Goal: Task Accomplishment & Management: Manage account settings

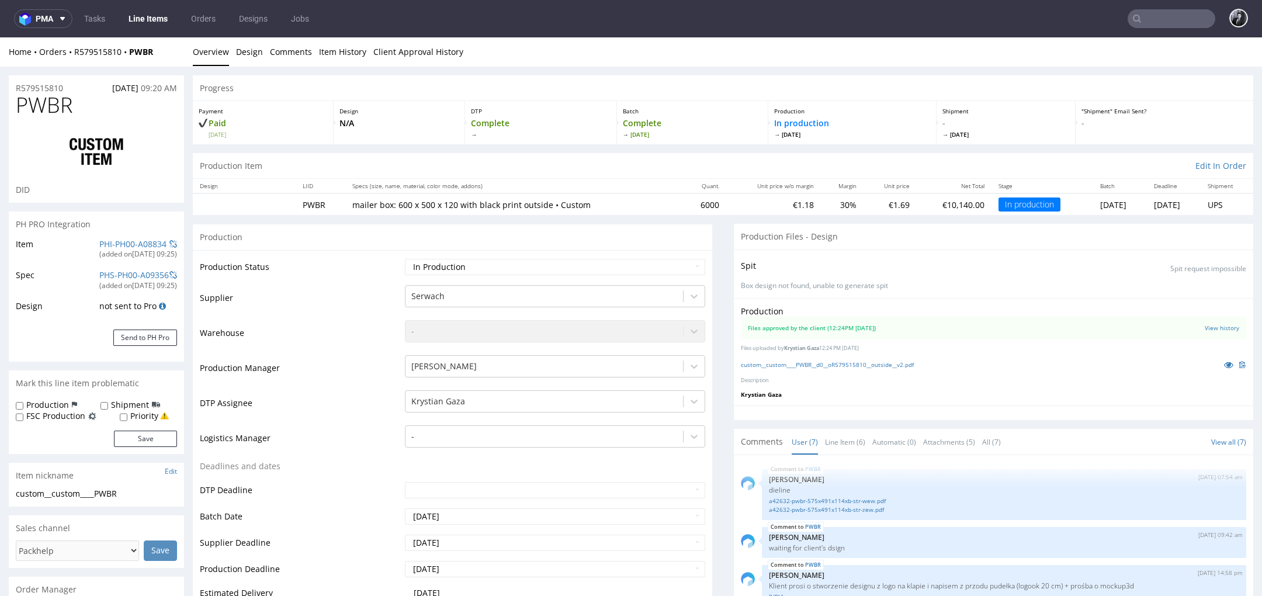
scroll to position [104, 0]
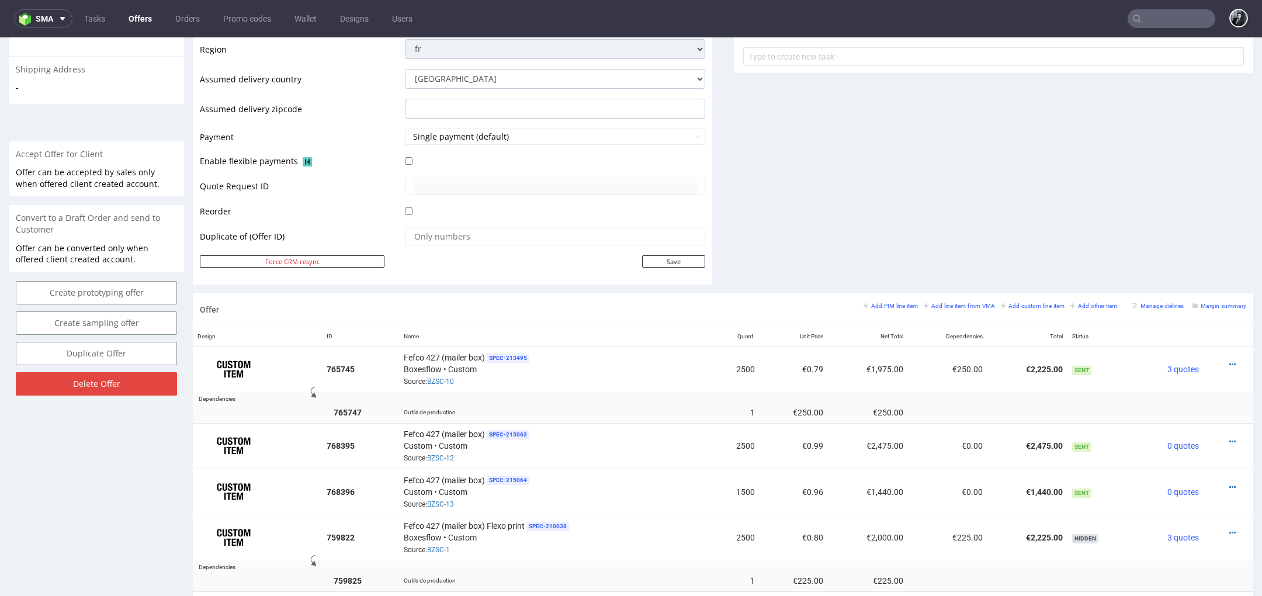
scroll to position [436, 0]
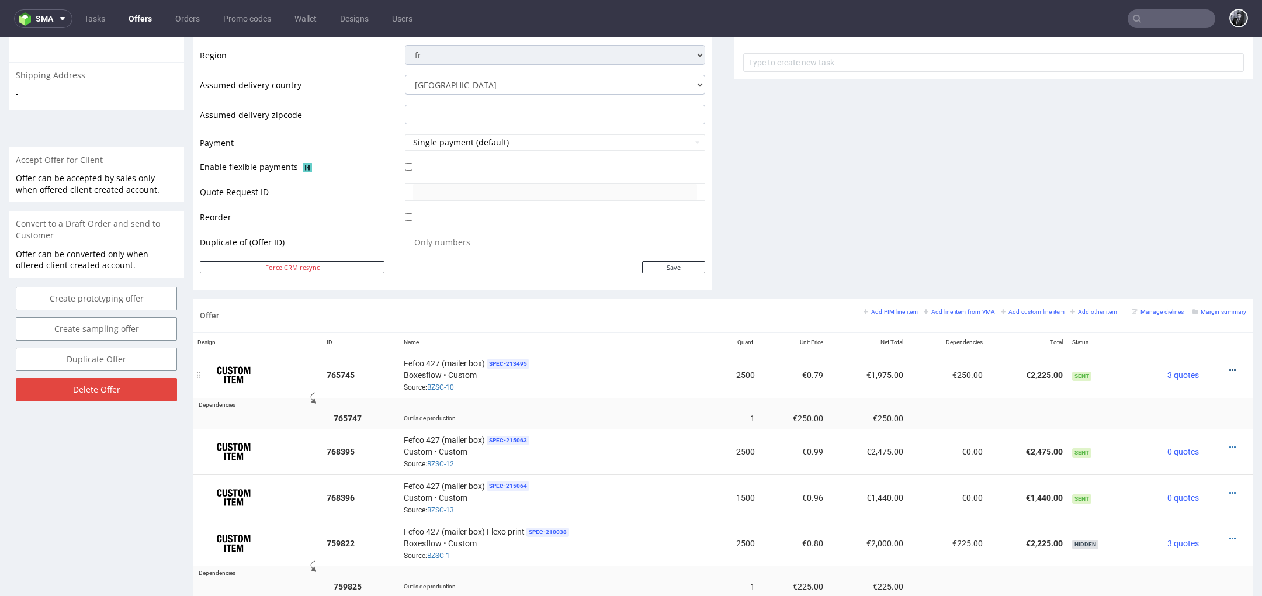
click at [1229, 368] on icon at bounding box center [1232, 370] width 6 height 8
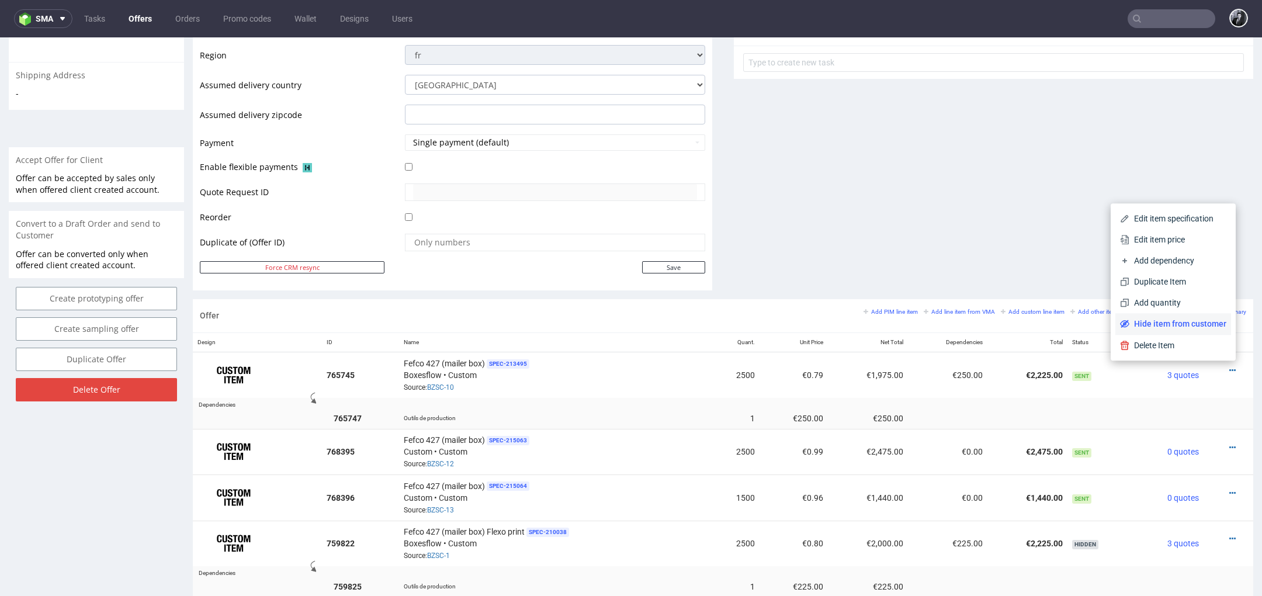
click at [1183, 318] on span "Hide item from customer" at bounding box center [1177, 324] width 97 height 12
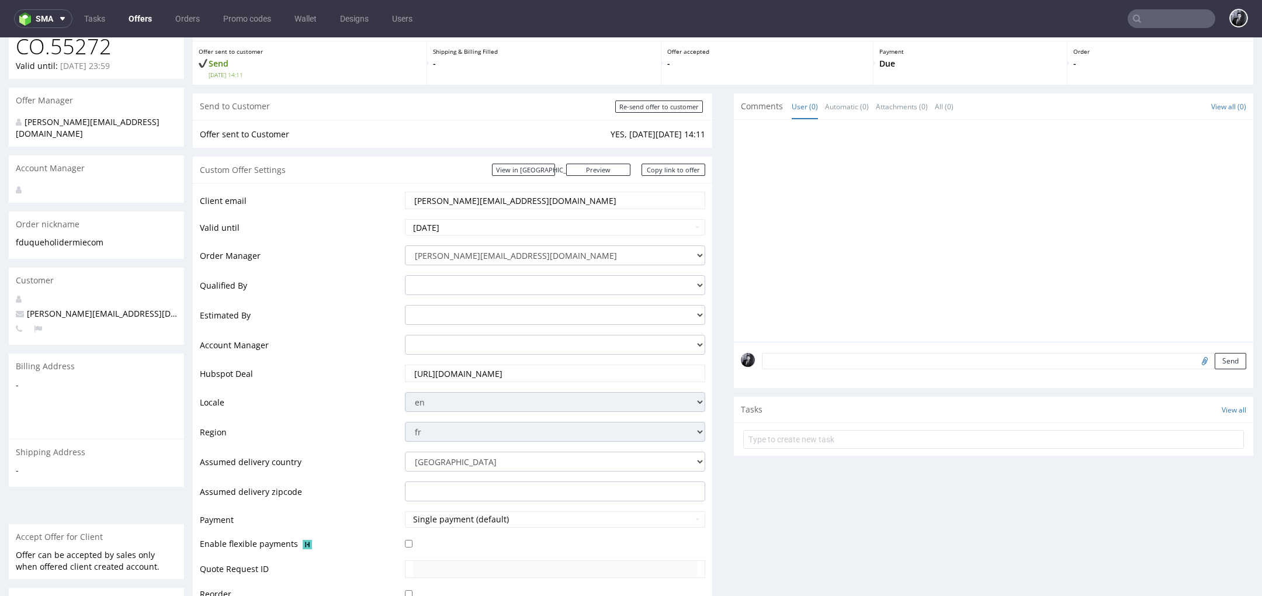
scroll to position [62, 0]
click at [614, 165] on link "Preview" at bounding box center [598, 167] width 64 height 12
click at [612, 174] on div "Custom Offer Settings View in Hubspot Preview https://packhelp.fr/packhelp-plus…" at bounding box center [452, 167] width 519 height 26
click at [612, 170] on link "Preview" at bounding box center [598, 167] width 64 height 12
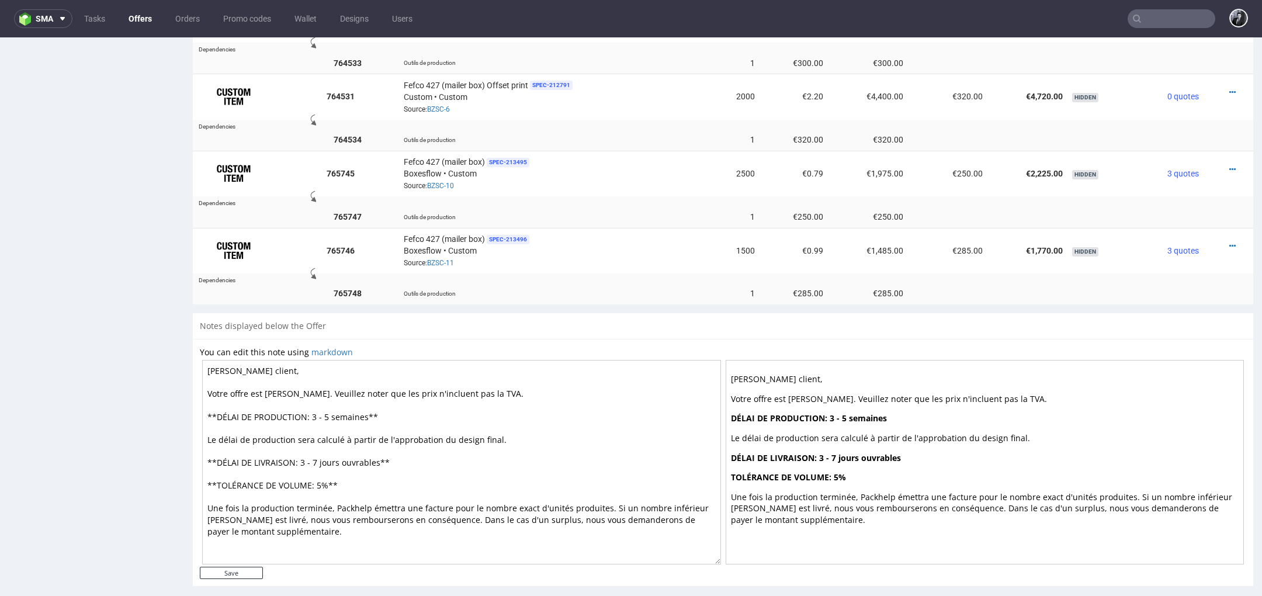
scroll to position [4, 0]
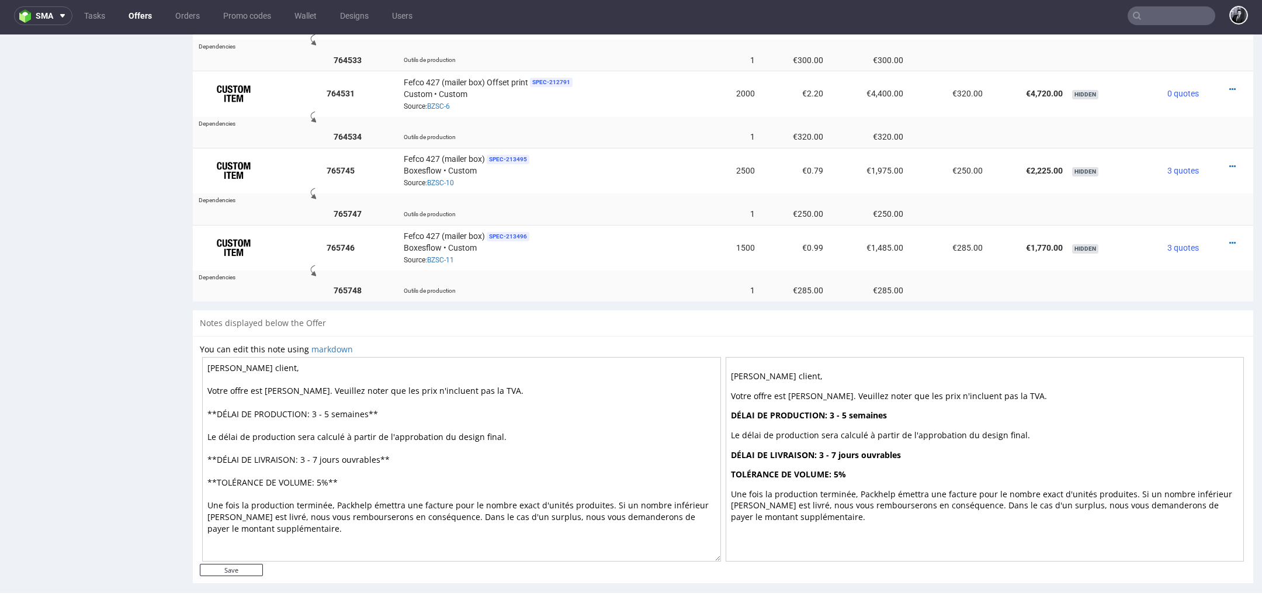
click at [398, 412] on textarea "Cher client, Votre offre est prête. Veuillez noter que les prix n'incluent pas …" at bounding box center [461, 459] width 519 height 205
click at [344, 387] on textarea "Cher client, Votre offre est prête. Veuillez noter que les prix n'incluent pas …" at bounding box center [461, 459] width 519 height 205
click at [285, 376] on textarea "Cher client, Votre offre est prête. Veuillez noter que les prix n'incluent pas …" at bounding box center [461, 459] width 519 height 205
click at [386, 377] on textarea "Cher client, Votre offre est prête. Veuillez noter que les prix n'incluent pas …" at bounding box center [461, 459] width 519 height 205
drag, startPoint x: 249, startPoint y: 355, endPoint x: 217, endPoint y: 354, distance: 31.6
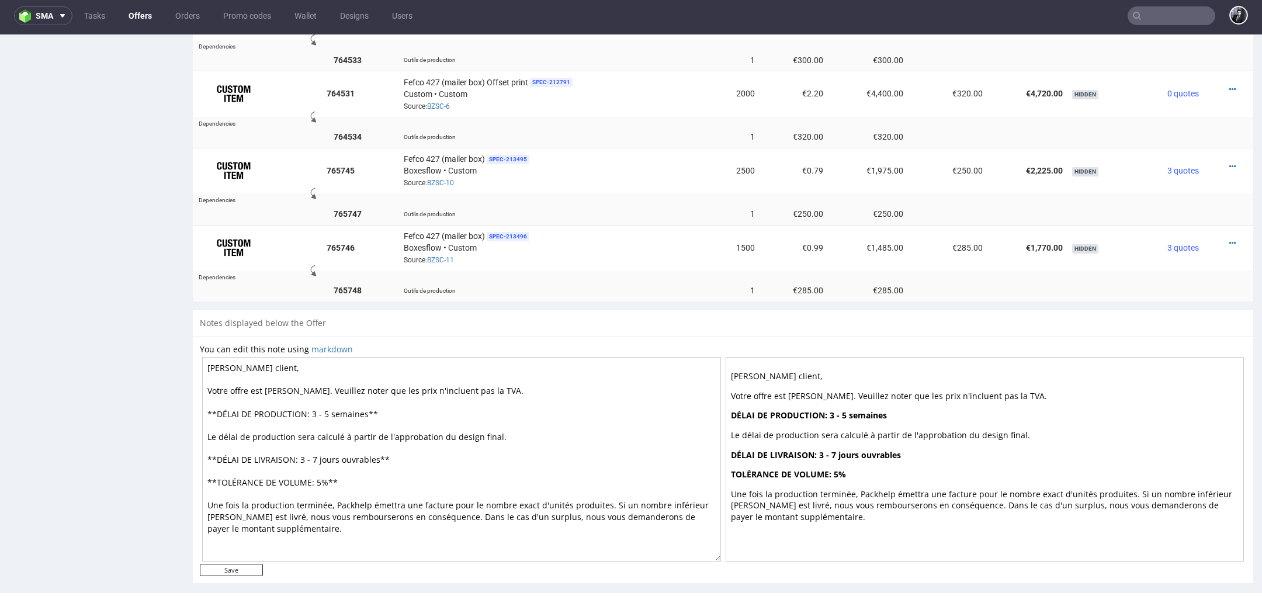
click at [217, 357] on textarea "Cher client, Votre offre est prête. Veuillez noter que les prix n'incluent pas …" at bounding box center [461, 459] width 519 height 205
click at [331, 397] on textarea "Chère Fanny, Votre offre est prête. Veuillez noter que les prix n'incluent pas …" at bounding box center [461, 459] width 519 height 205
click at [426, 440] on textarea "Chère Fanny, Votre offre est prête. Veuillez noter que les prix n'incluent pas …" at bounding box center [461, 459] width 519 height 205
type textarea "Chère Fanny, Votre offre est prête. Veuillez noter que les prix n'incluent pas …"
click at [246, 564] on input "Save" at bounding box center [231, 570] width 63 height 12
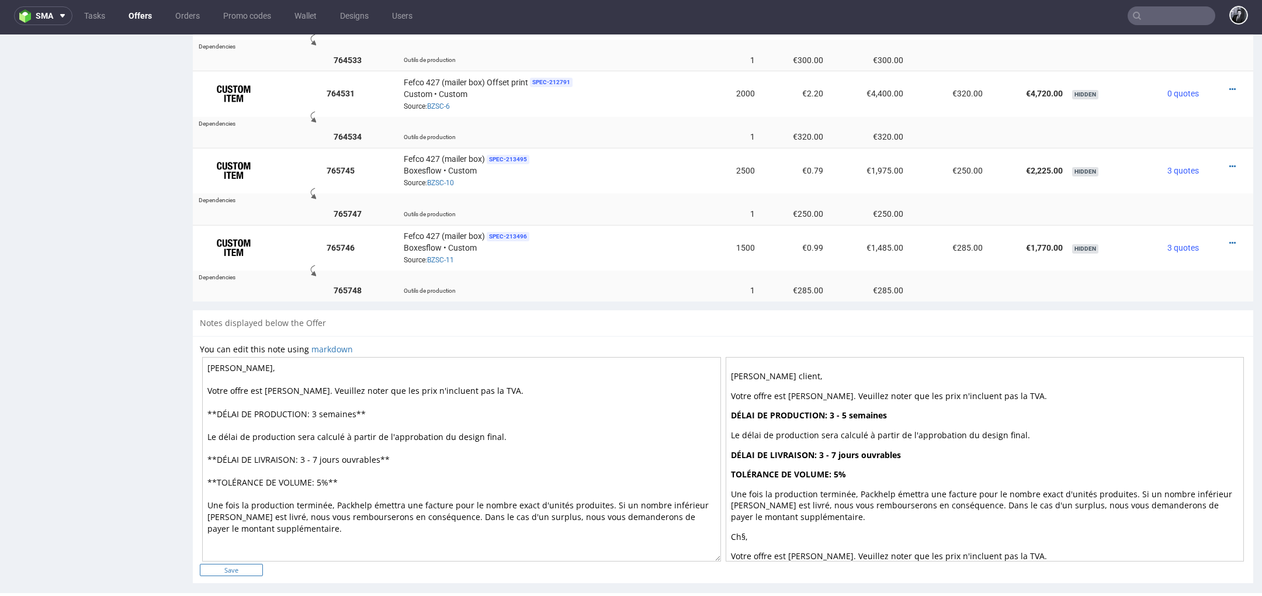
type input "In progress..."
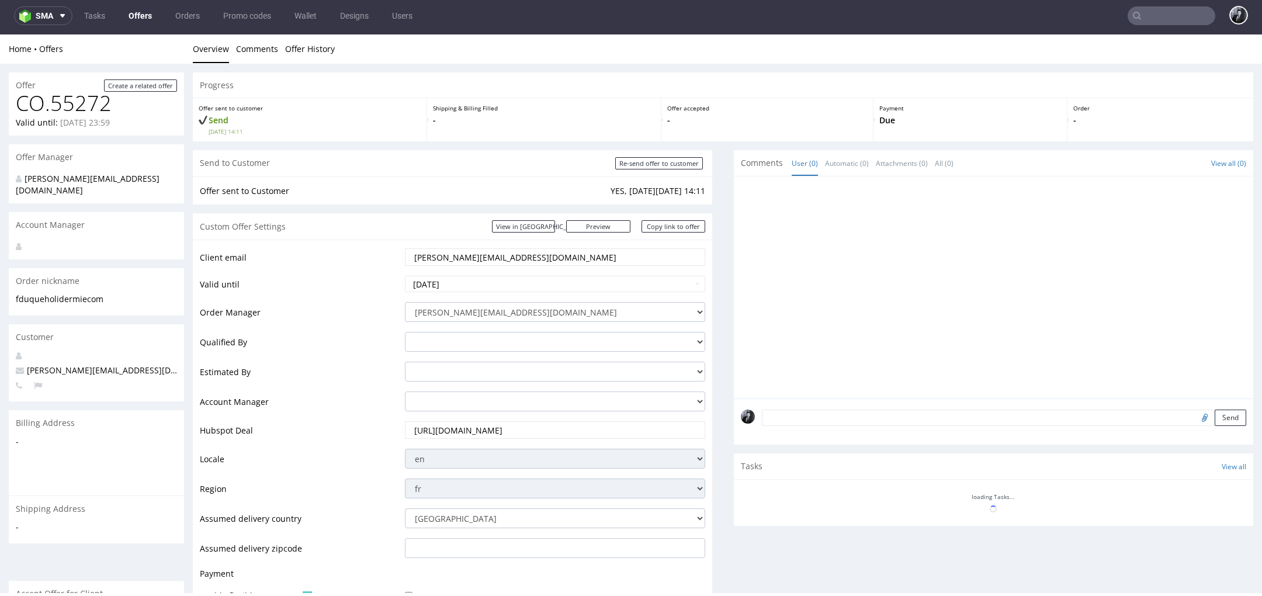
scroll to position [0, 0]
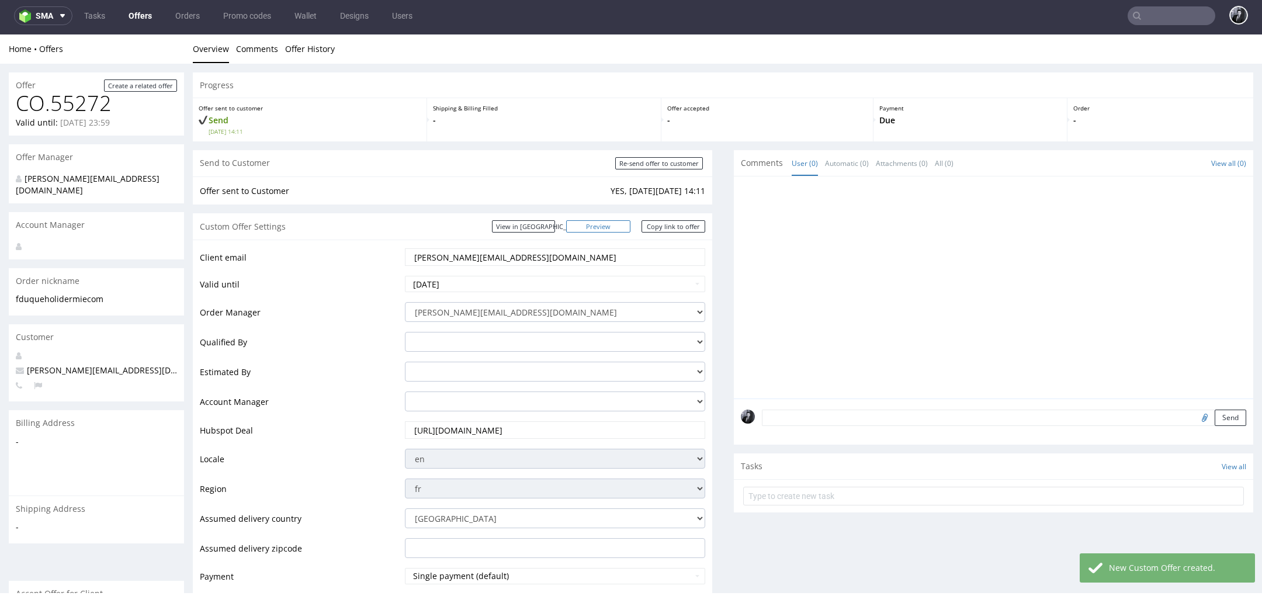
click at [614, 224] on link "Preview" at bounding box center [598, 226] width 64 height 12
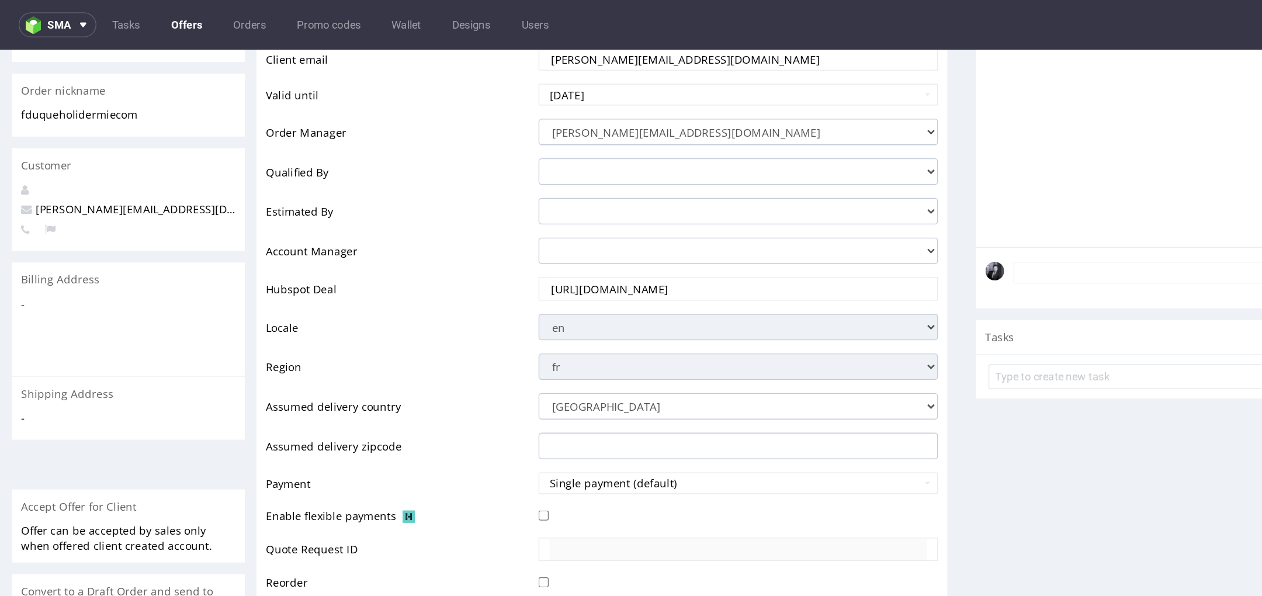
scroll to position [203, 0]
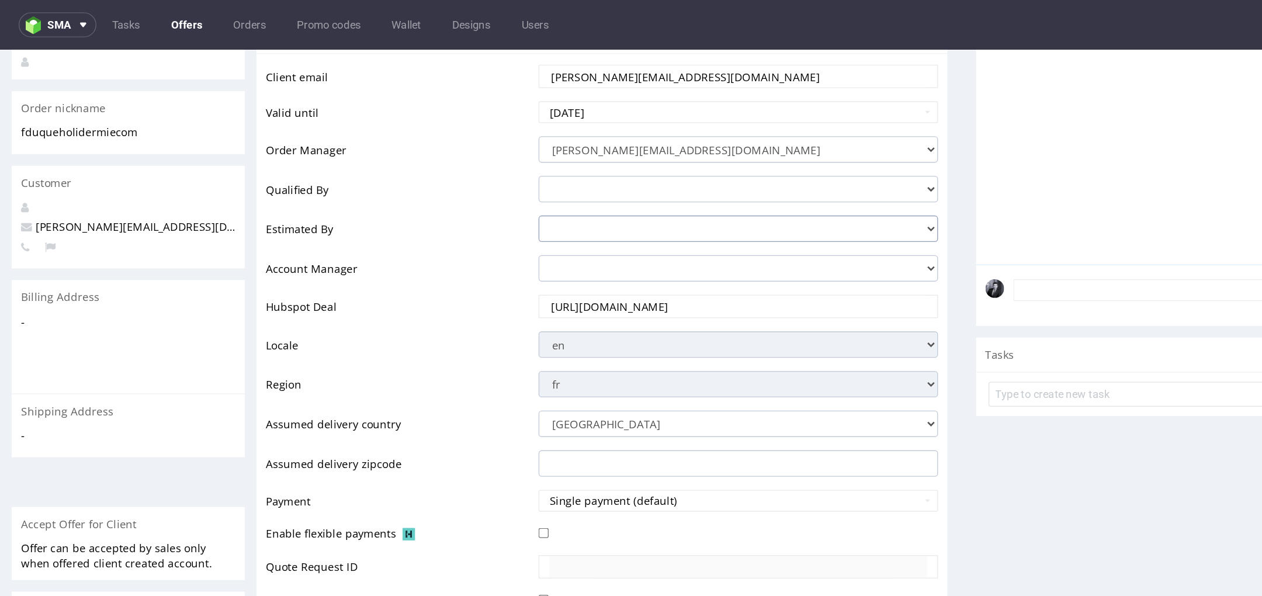
click at [469, 185] on select "adam.fabirkiewicz@packhelp.com antonina.plotek@packhelp.com daniel.kaminski@pac…" at bounding box center [555, 184] width 300 height 20
select select "15410290"
click at [360, 219] on td "Account Manager" at bounding box center [301, 218] width 202 height 30
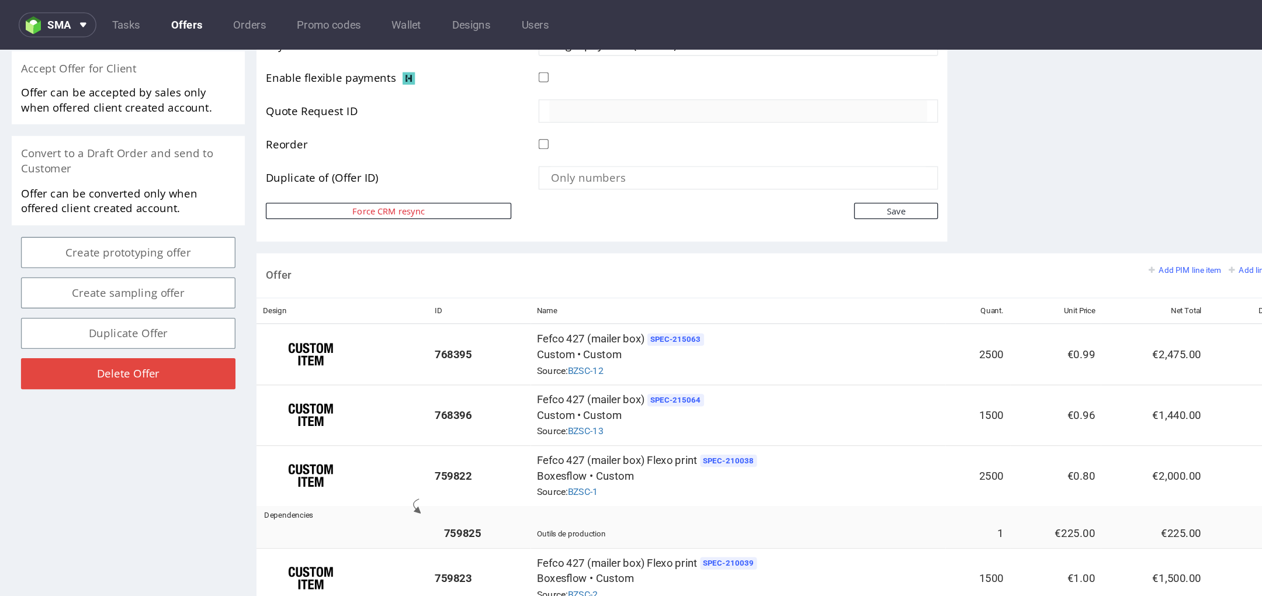
scroll to position [547, 0]
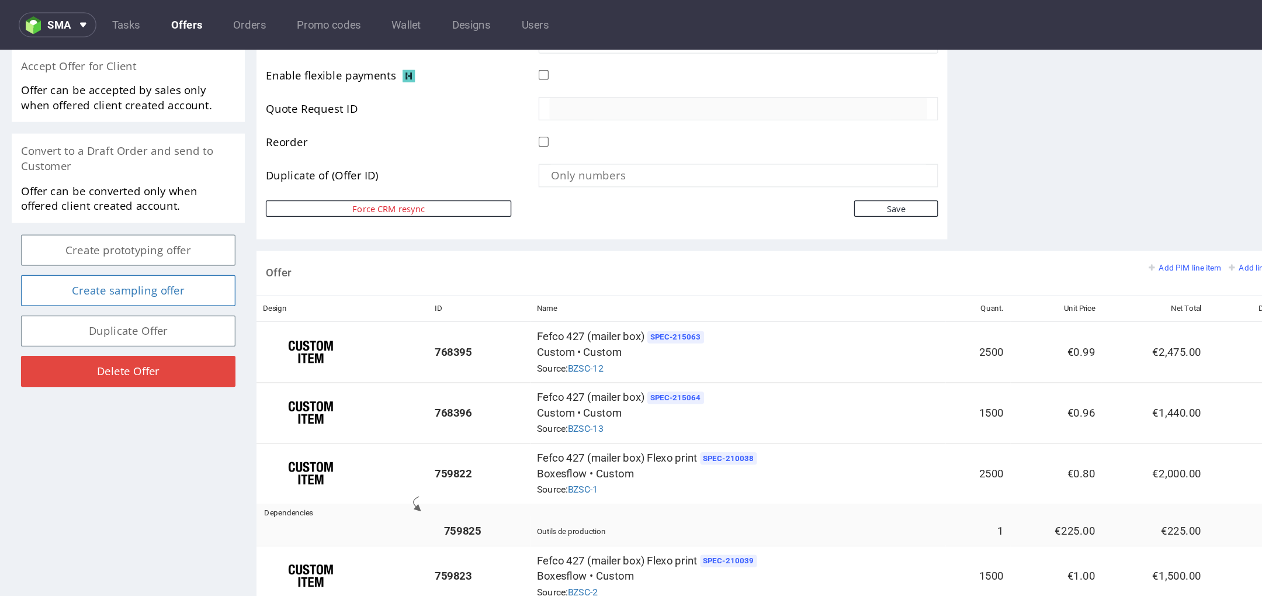
click at [129, 220] on link "Create sampling offer" at bounding box center [96, 230] width 161 height 23
click at [79, 182] on link "Yes" at bounding box center [78, 188] width 33 height 18
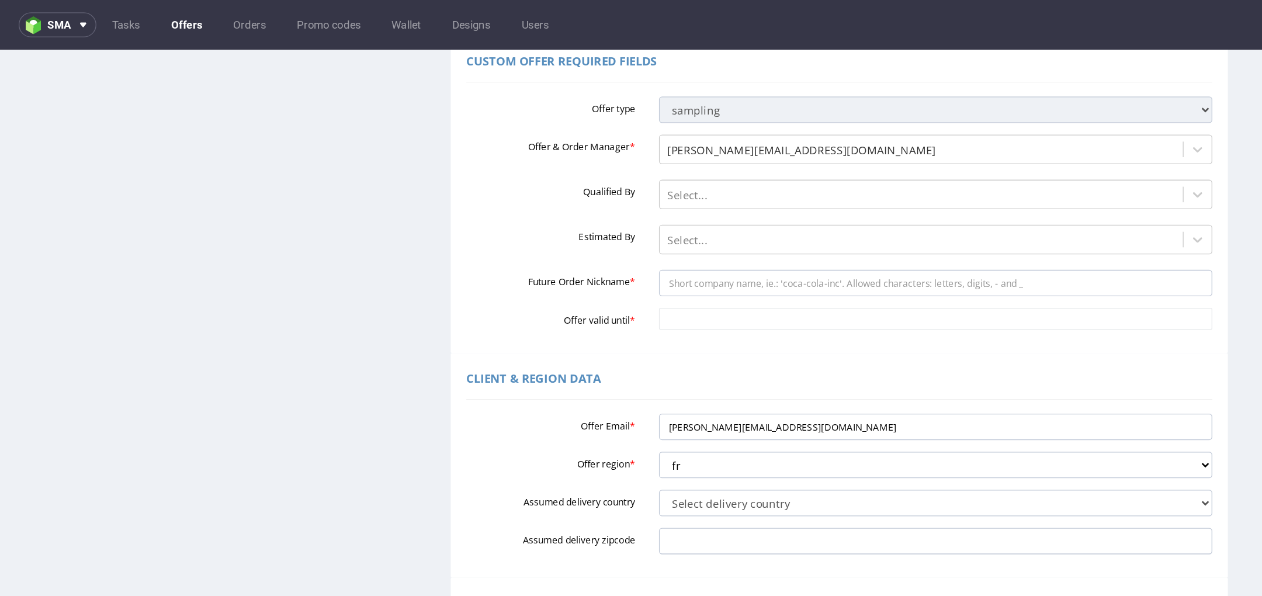
scroll to position [102, 0]
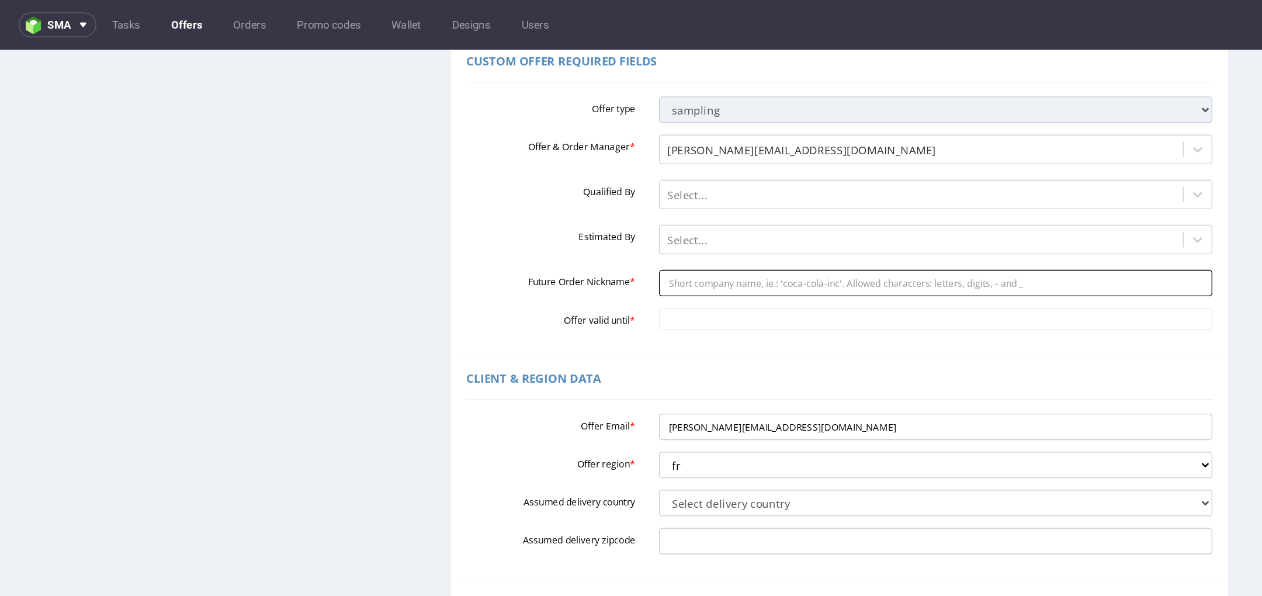
click at [535, 220] on input "Future Order Nickname *" at bounding box center [703, 225] width 417 height 20
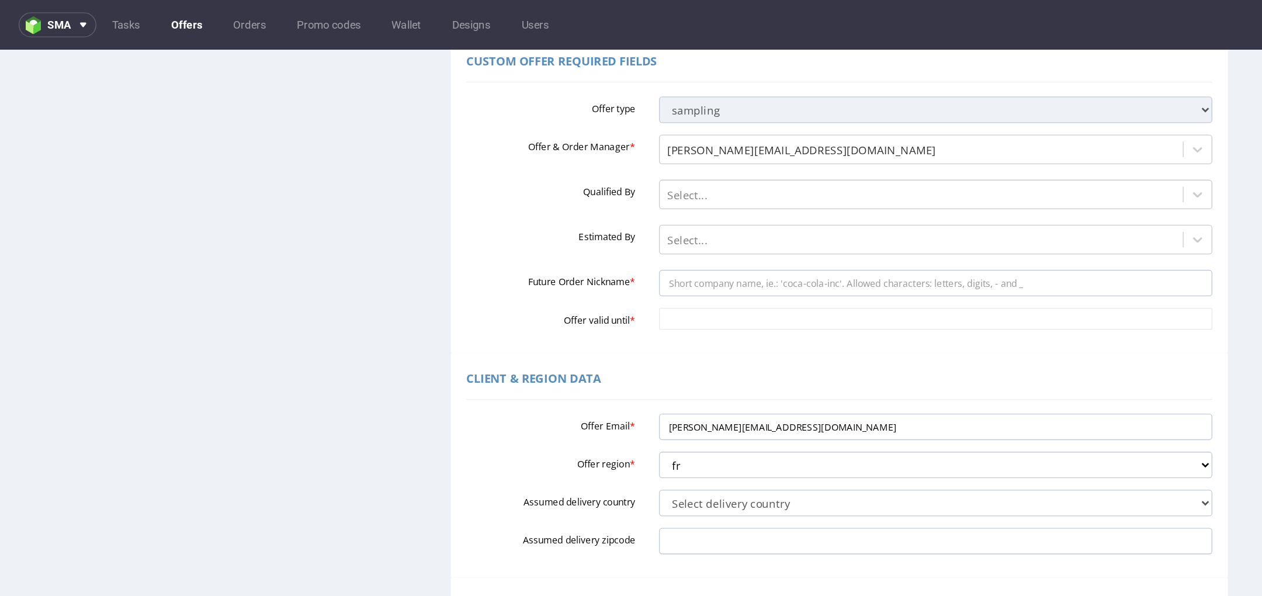
click at [516, 264] on div "Custom Offer Required Fields Offer type standard prototyping sampling Offer & O…" at bounding box center [631, 158] width 584 height 238
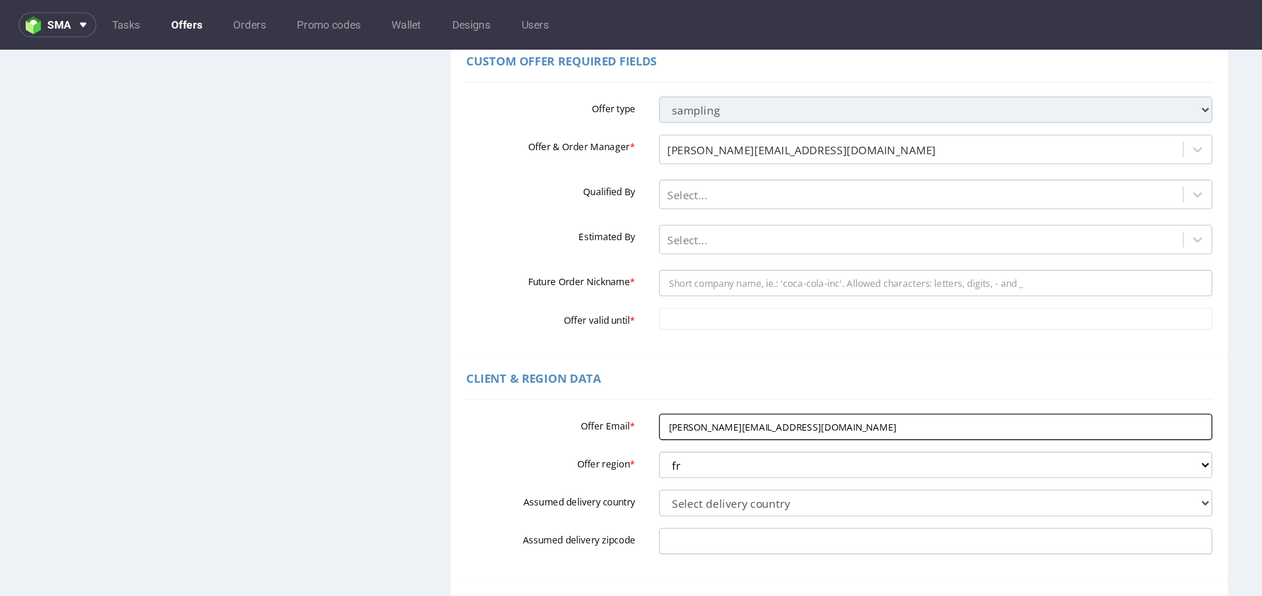
drag, startPoint x: 614, startPoint y: 328, endPoint x: 621, endPoint y: 333, distance: 9.2
click at [621, 333] on input "[PERSON_NAME][EMAIL_ADDRESS][DOMAIN_NAME]" at bounding box center [703, 333] width 417 height 20
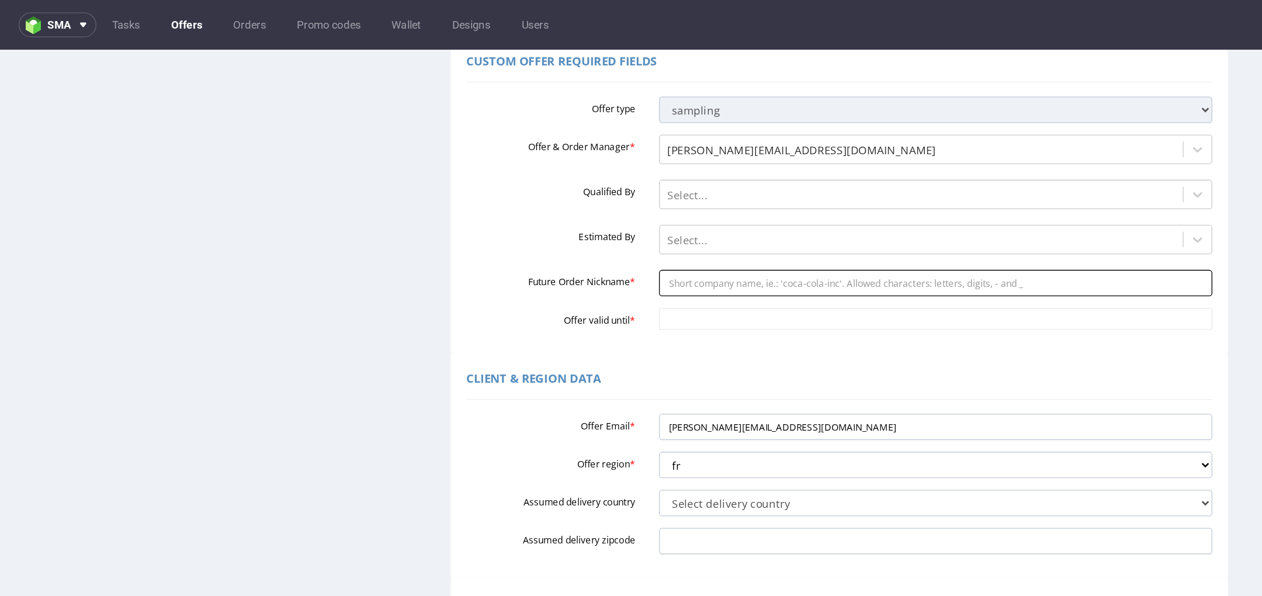
click at [553, 224] on input "Future Order Nickname *" at bounding box center [703, 225] width 417 height 20
paste input "fduqueholidermiecom"
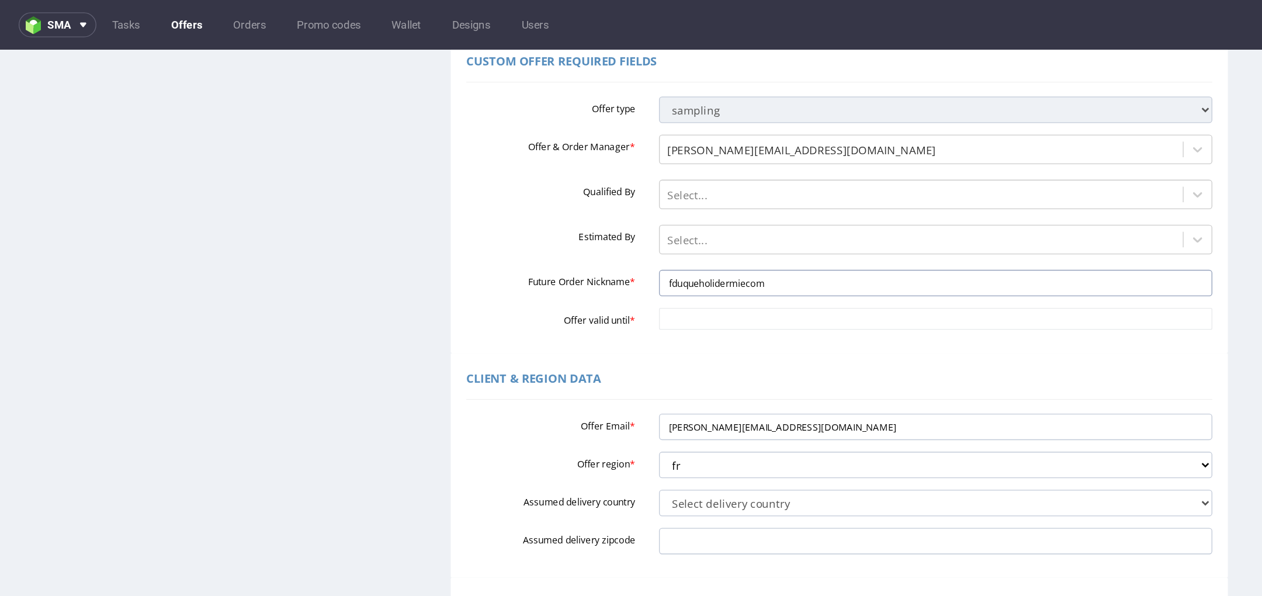
type input "fduqueholidermiecom"
click at [468, 271] on div "Custom Offer Required Fields Offer type standard prototyping sampling Offer & O…" at bounding box center [631, 158] width 584 height 238
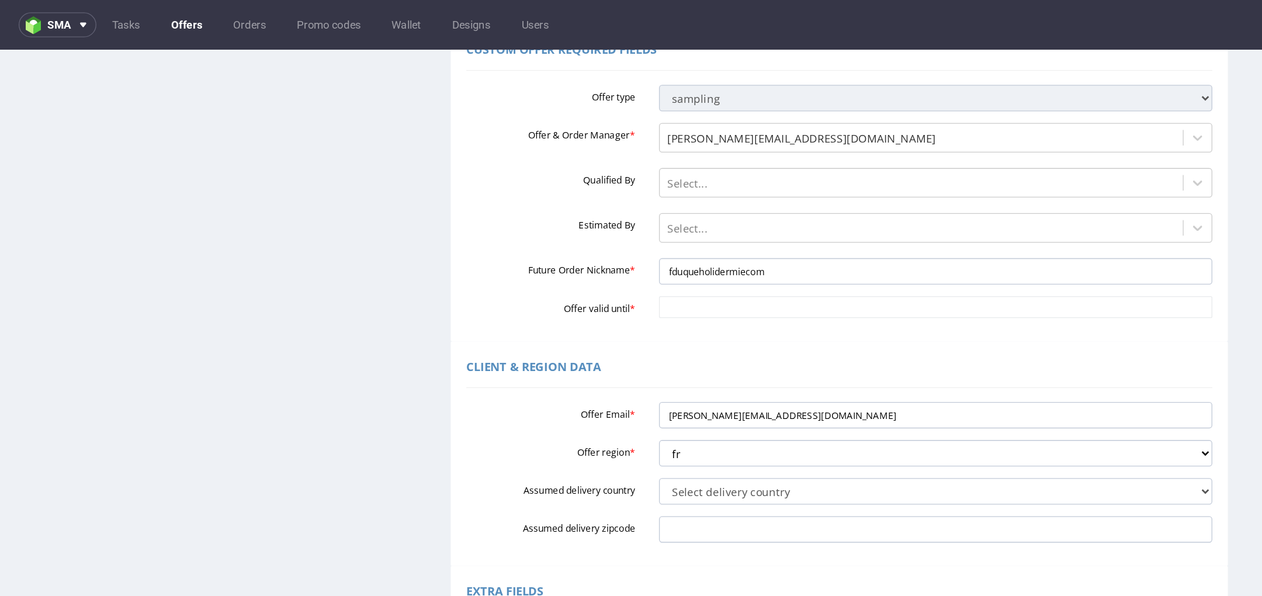
scroll to position [108, 0]
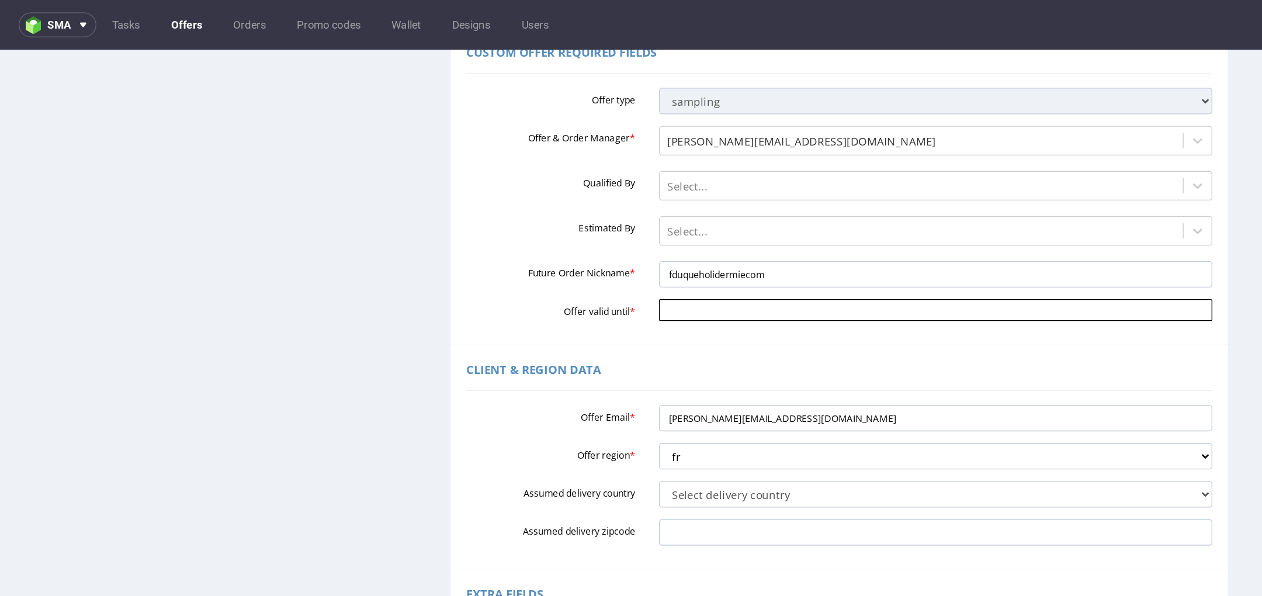
click at [509, 246] on input "Offer valid until *" at bounding box center [703, 245] width 417 height 16
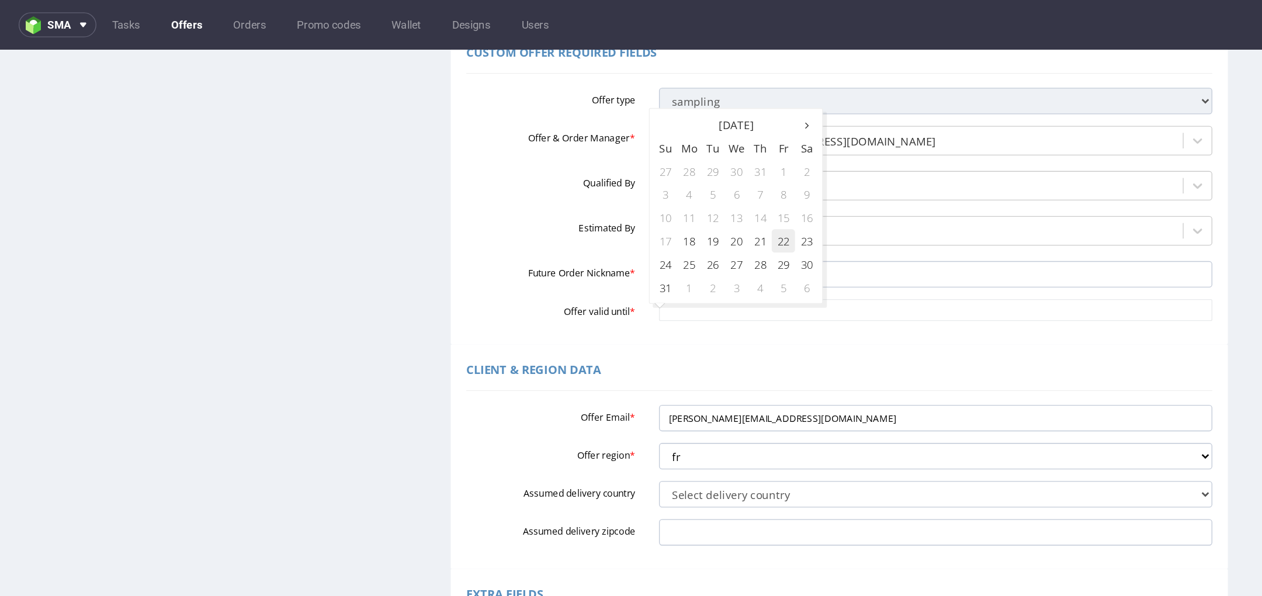
click at [585, 194] on td "22" at bounding box center [589, 194] width 18 height 18
type input "[DATE]"
click at [532, 279] on div "Client & Region data" at bounding box center [631, 292] width 561 height 28
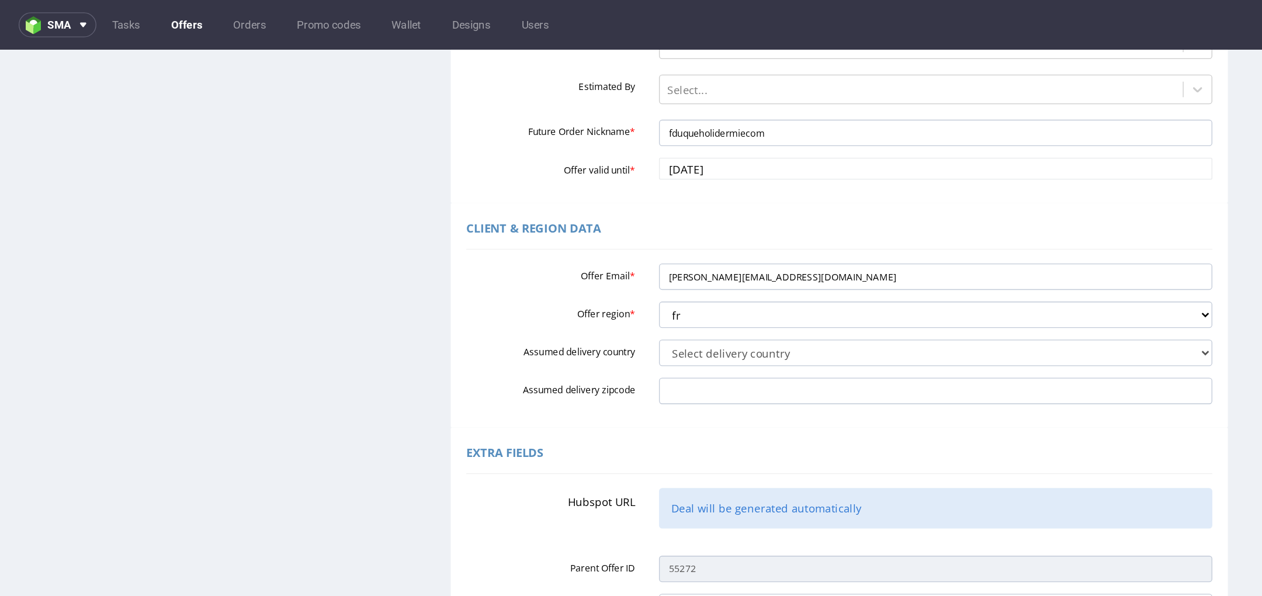
scroll to position [4, 0]
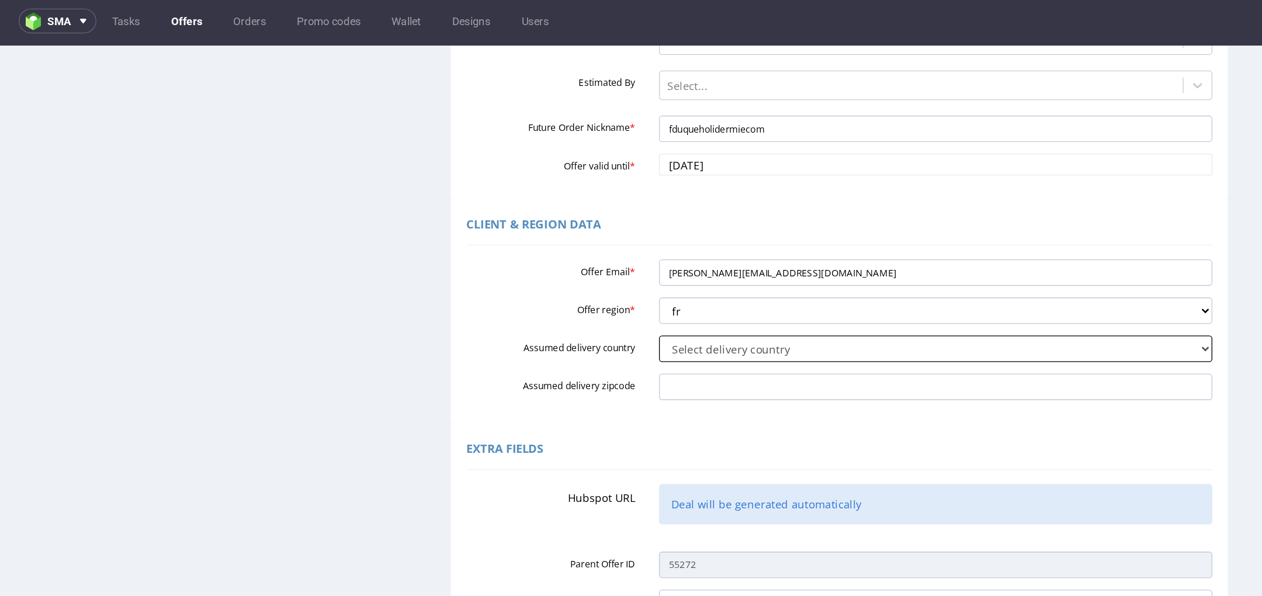
click at [554, 277] on select "Select delivery country Andorra Afghanistan Anguilla Albania Armenia Antarctica…" at bounding box center [703, 274] width 417 height 20
select select "75"
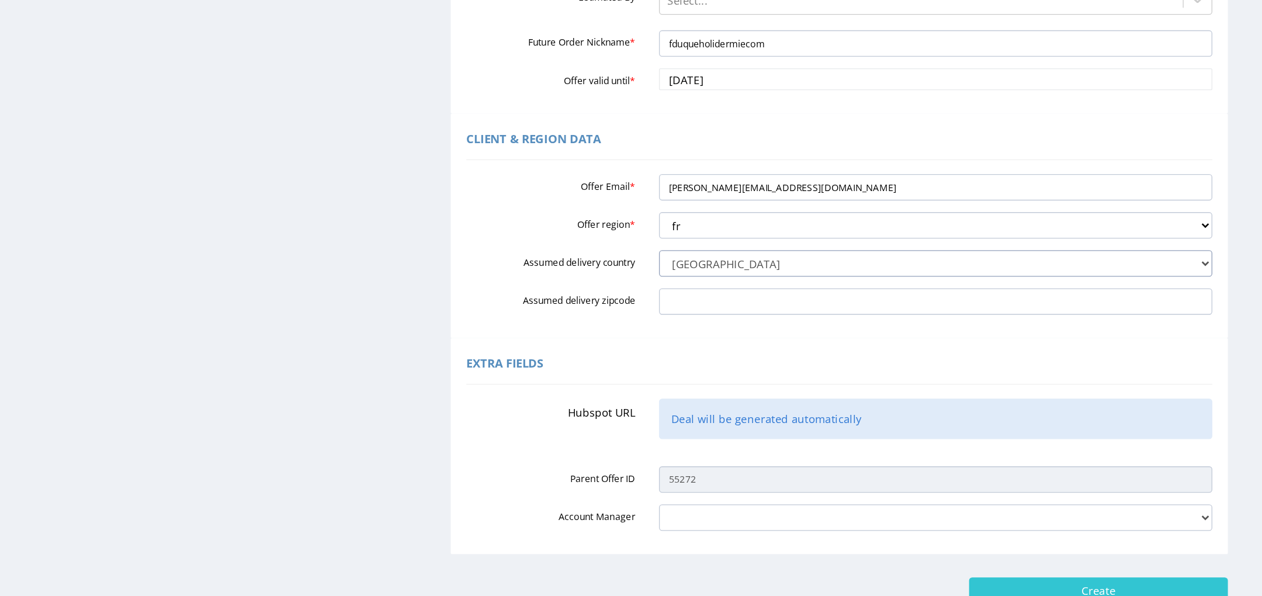
scroll to position [0, 0]
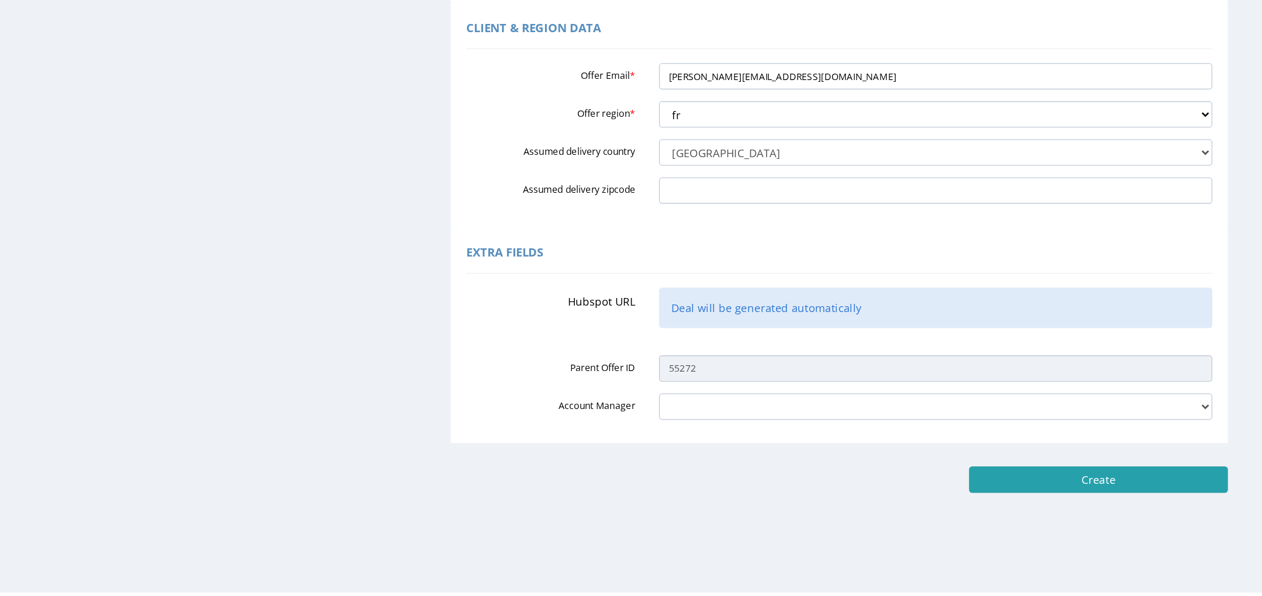
click at [815, 325] on input "Create" at bounding box center [826, 324] width 195 height 20
type input "Please wait..."
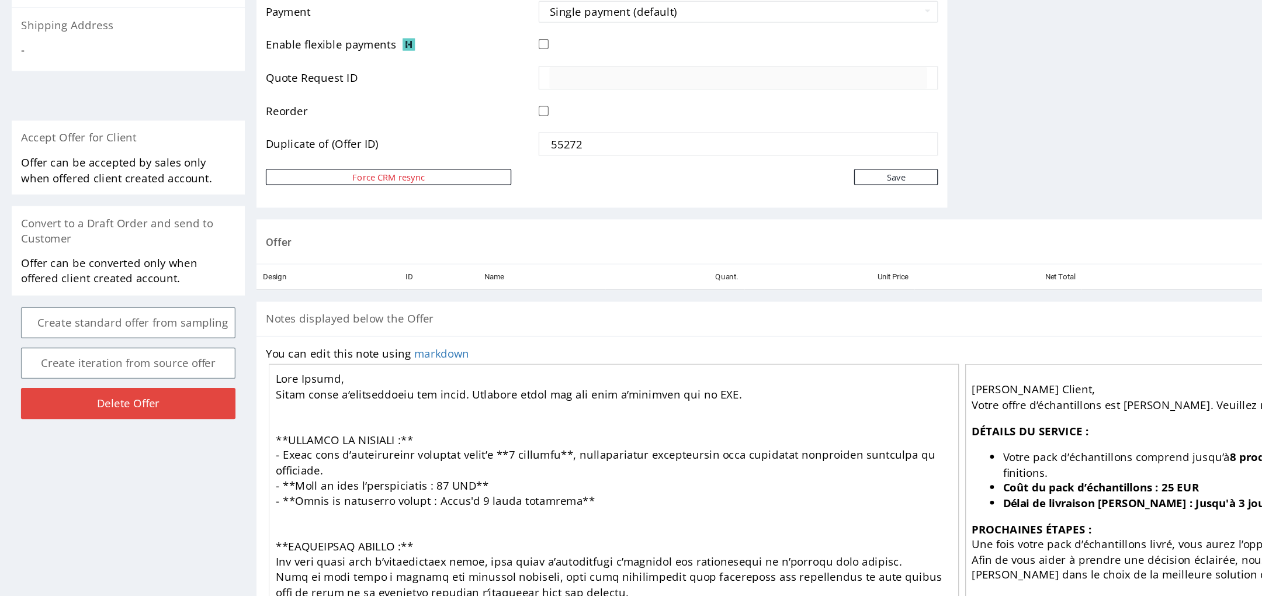
scroll to position [430, 0]
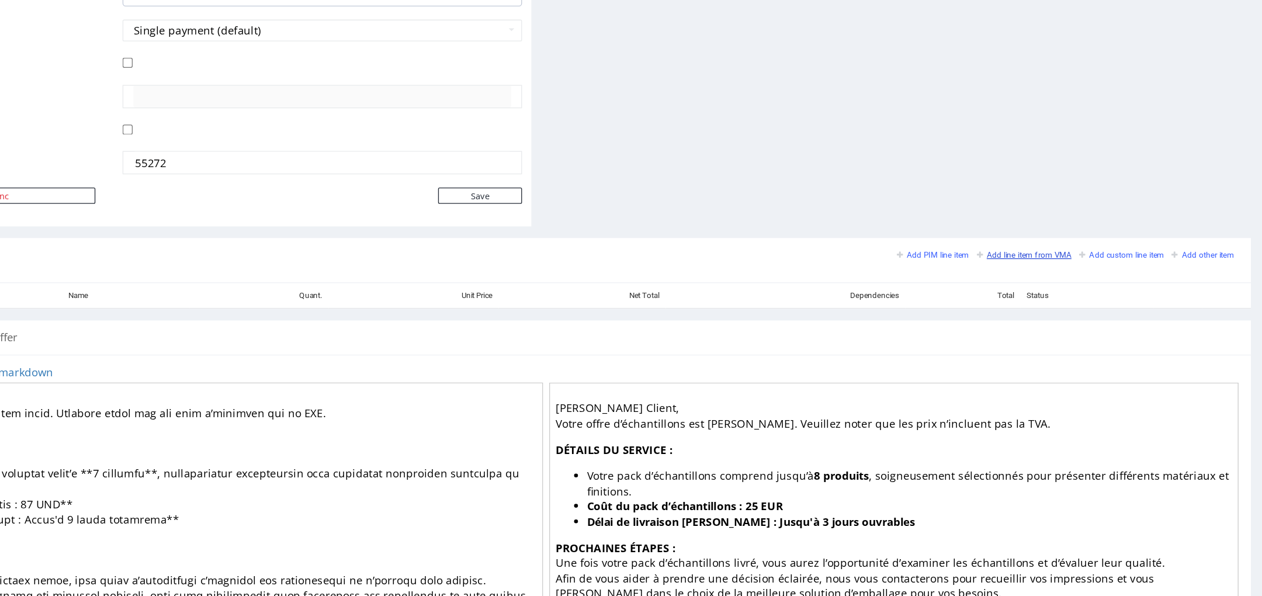
click at [641, 154] on small "Add line item from VMA" at bounding box center [666, 156] width 71 height 6
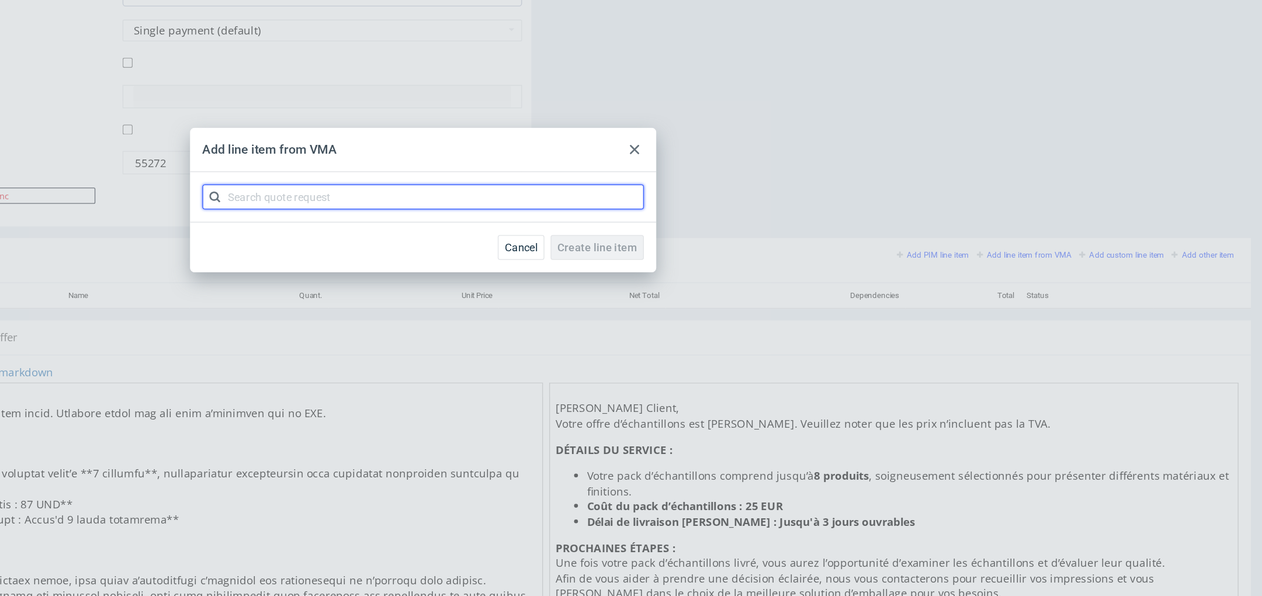
click at [692, 295] on input "text" at bounding box center [631, 295] width 332 height 19
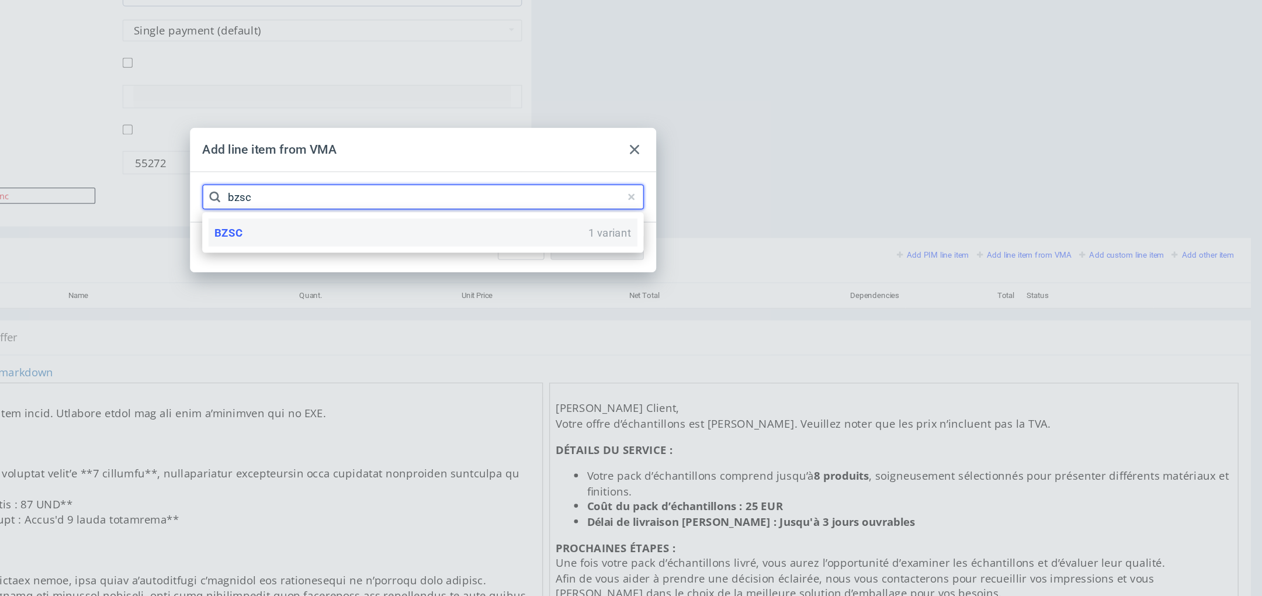
type input "bzsc"
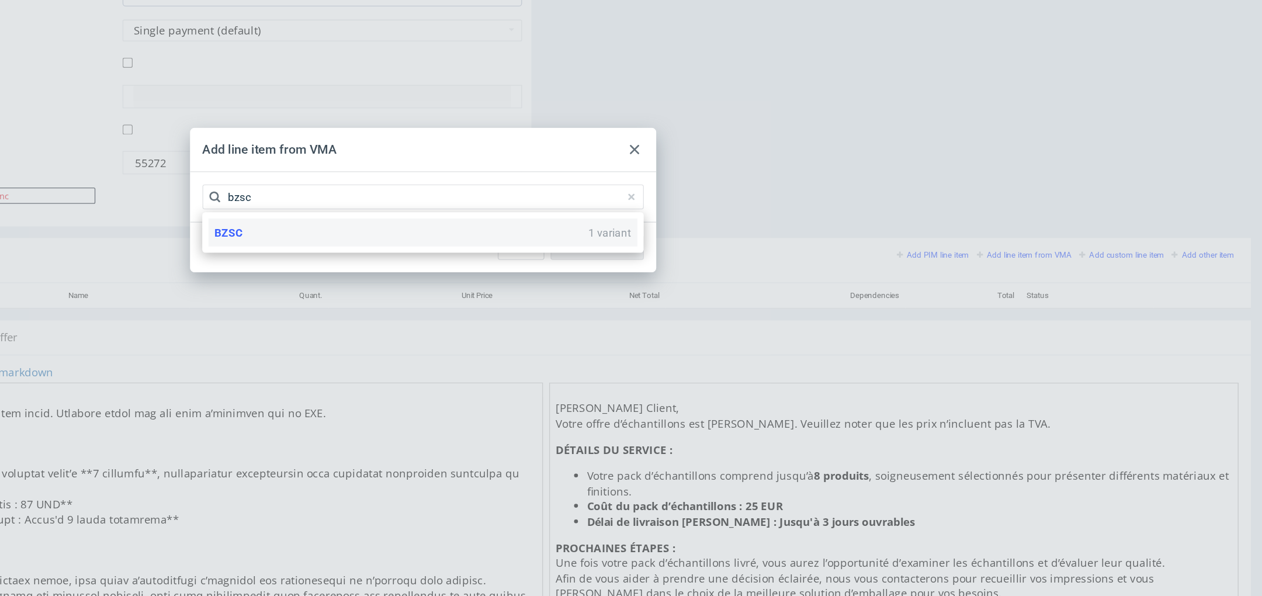
click at [635, 320] on div "BZSC 1 variant" at bounding box center [631, 322] width 323 height 21
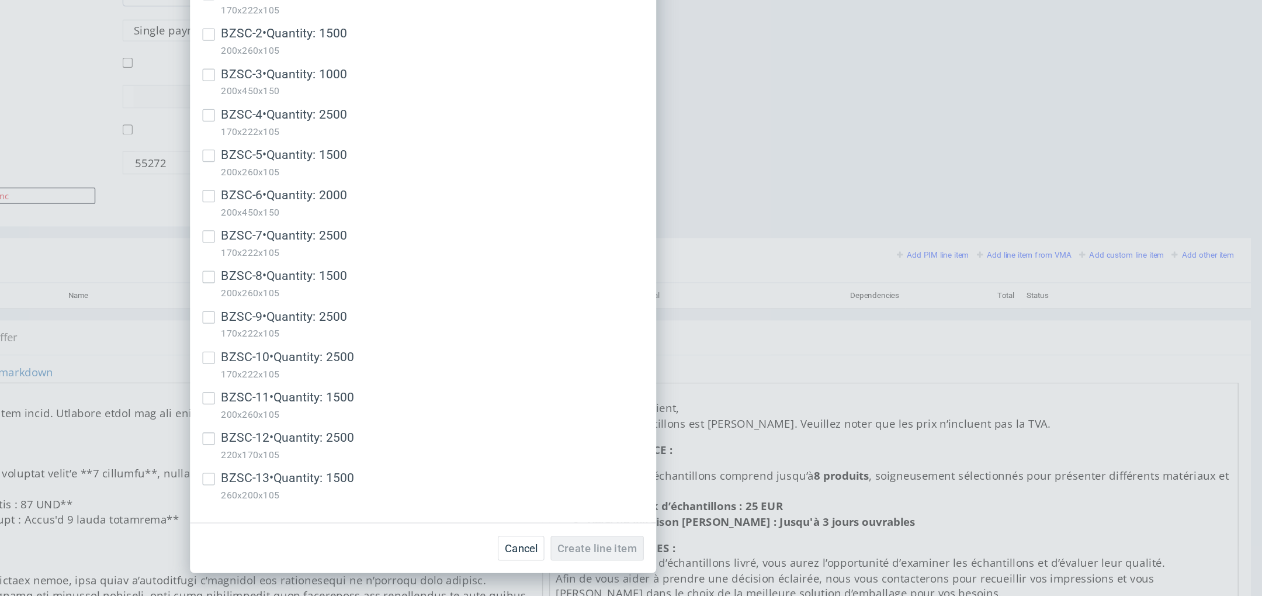
click at [476, 478] on div "BZSC-12 • Quantity: 2500 220x170x105" at bounding box center [631, 485] width 332 height 30
checkbox input "true"
click at [473, 518] on div "BZSC-13 • Quantity: 1500 260x200x105" at bounding box center [631, 516] width 332 height 30
checkbox input "true"
click at [748, 559] on span "Create line item" at bounding box center [762, 560] width 60 height 8
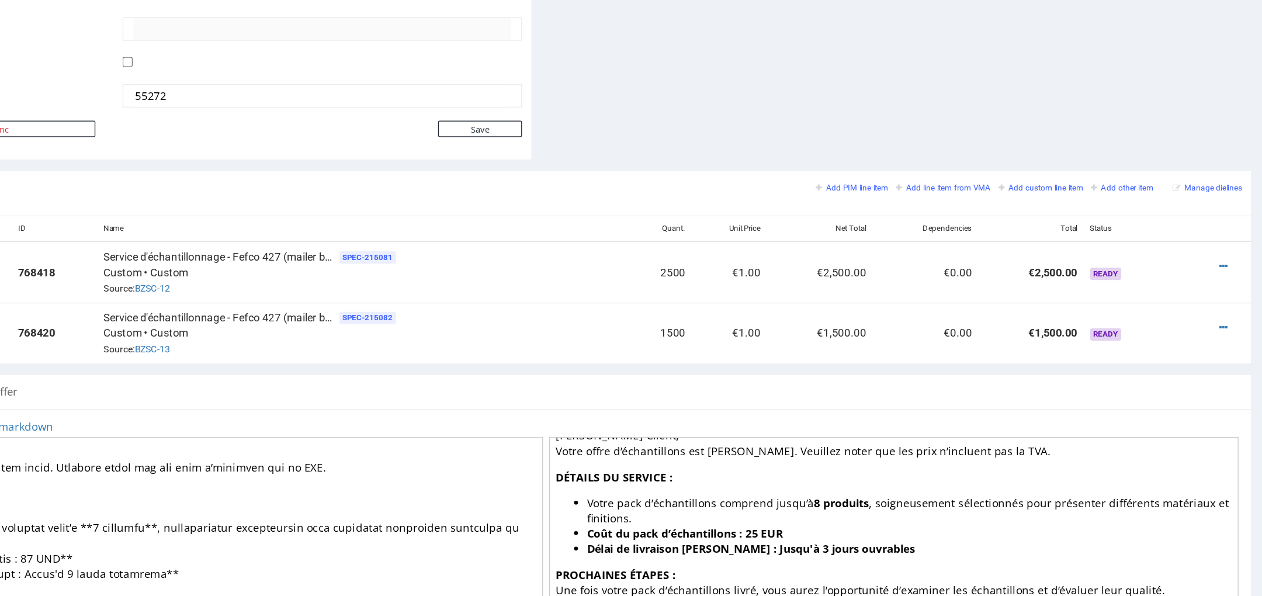
scroll to position [23, 0]
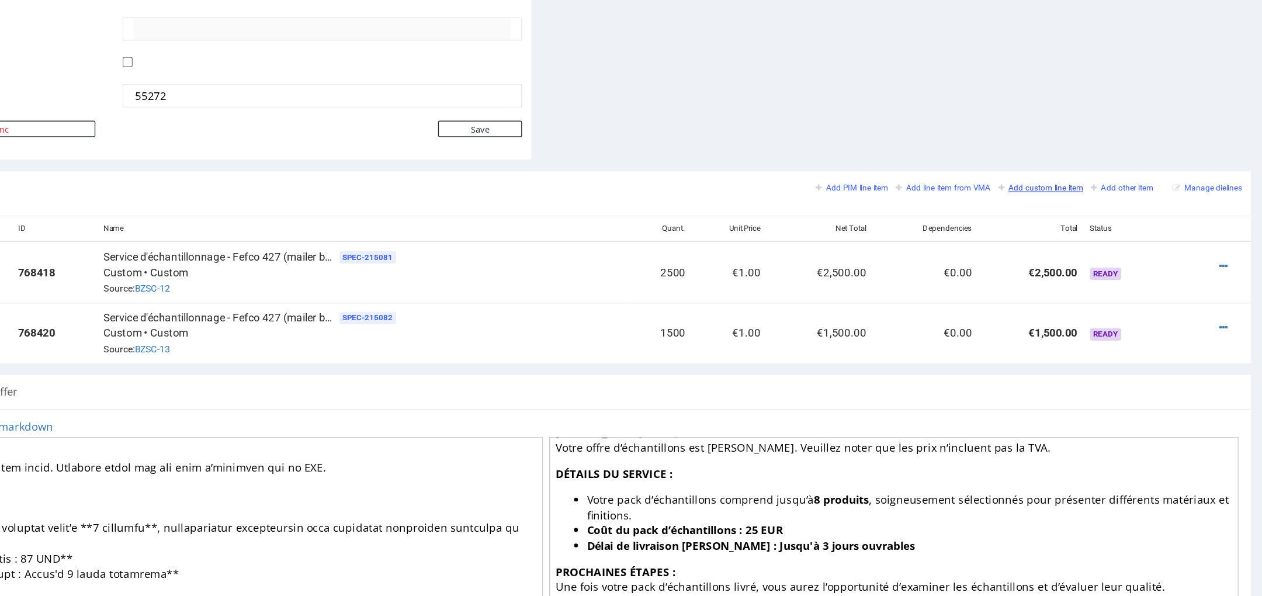
click at [656, 106] on small "Add custom line item" at bounding box center [679, 105] width 64 height 6
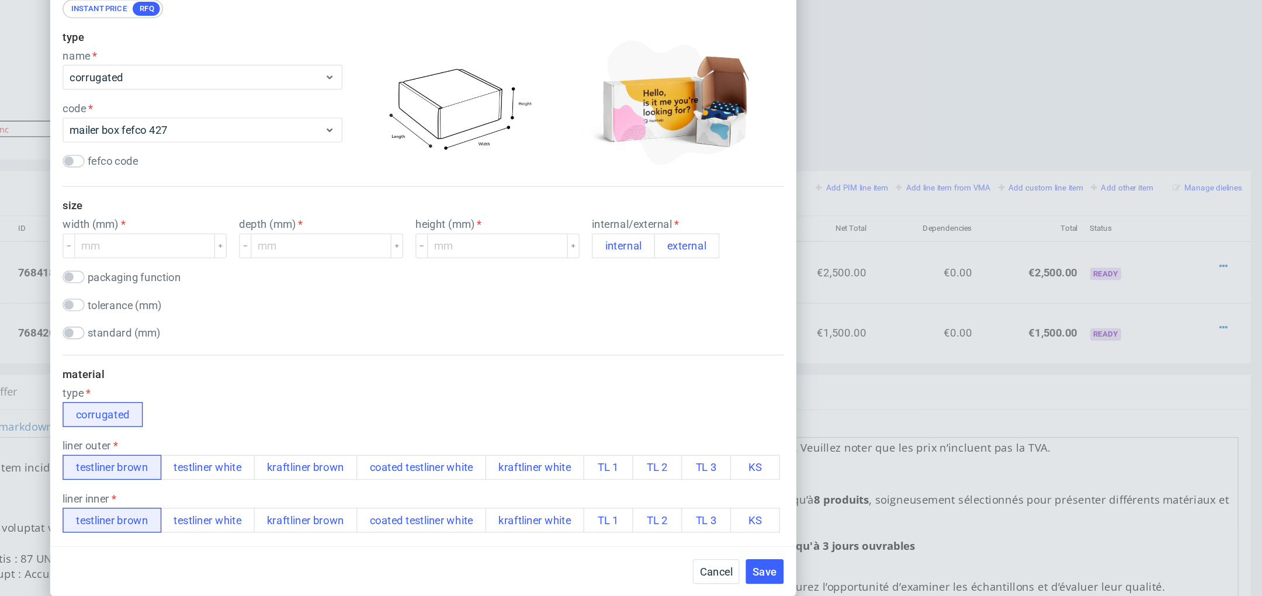
scroll to position [0, 0]
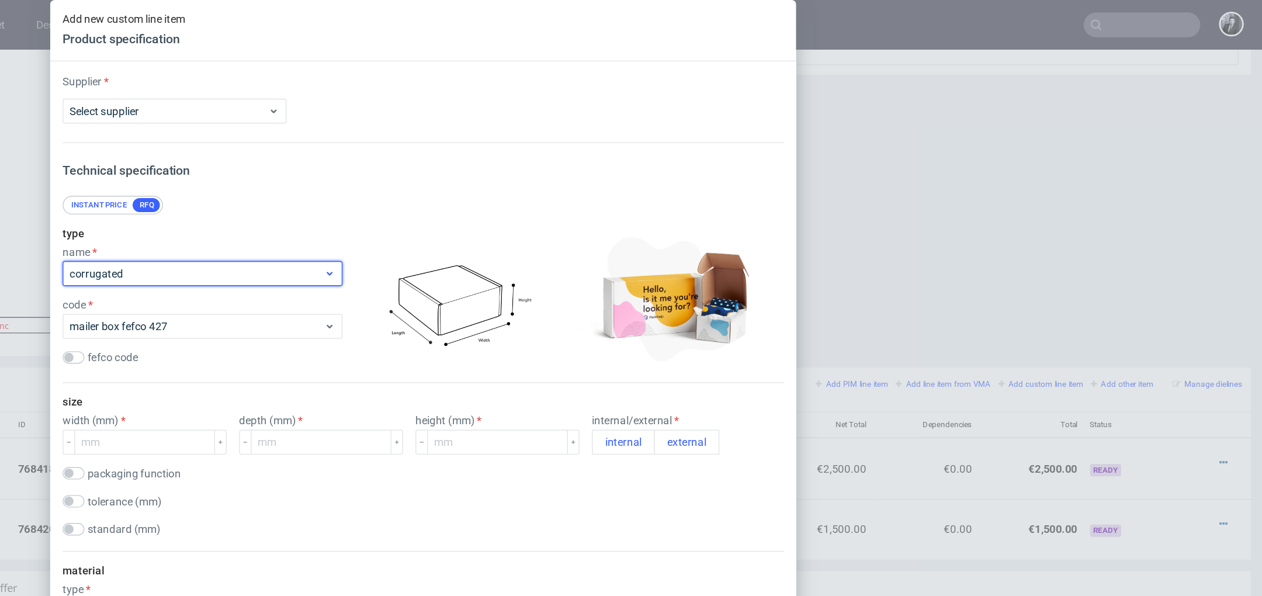
click at [476, 200] on span "corrugated" at bounding box center [460, 206] width 191 height 12
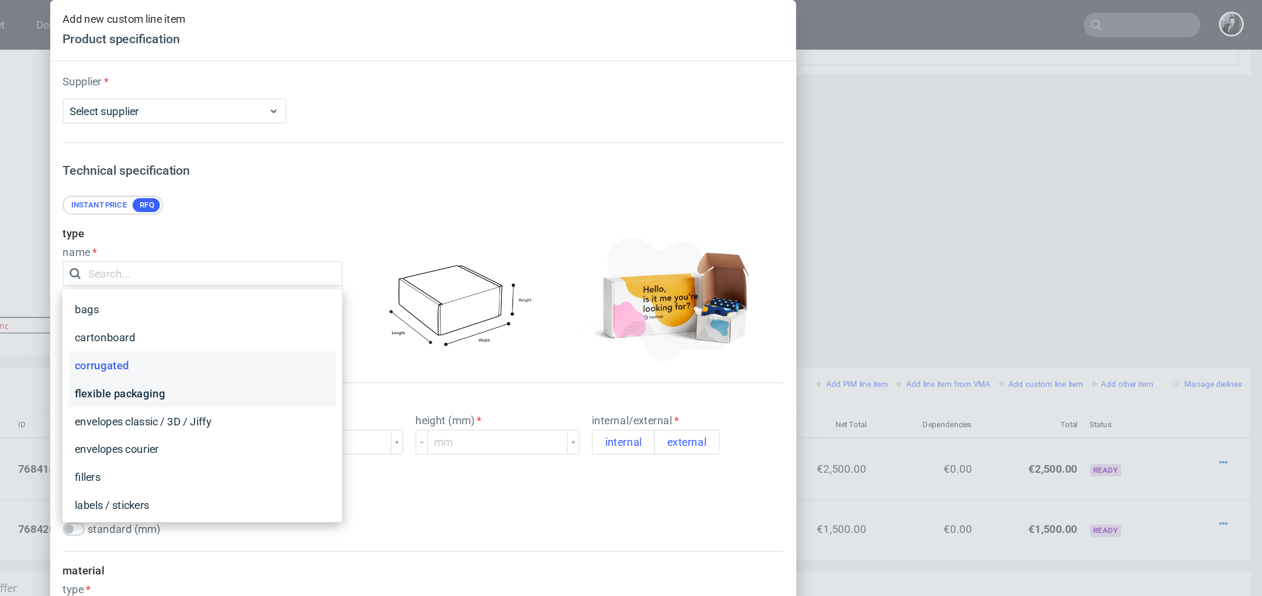
scroll to position [212, 0]
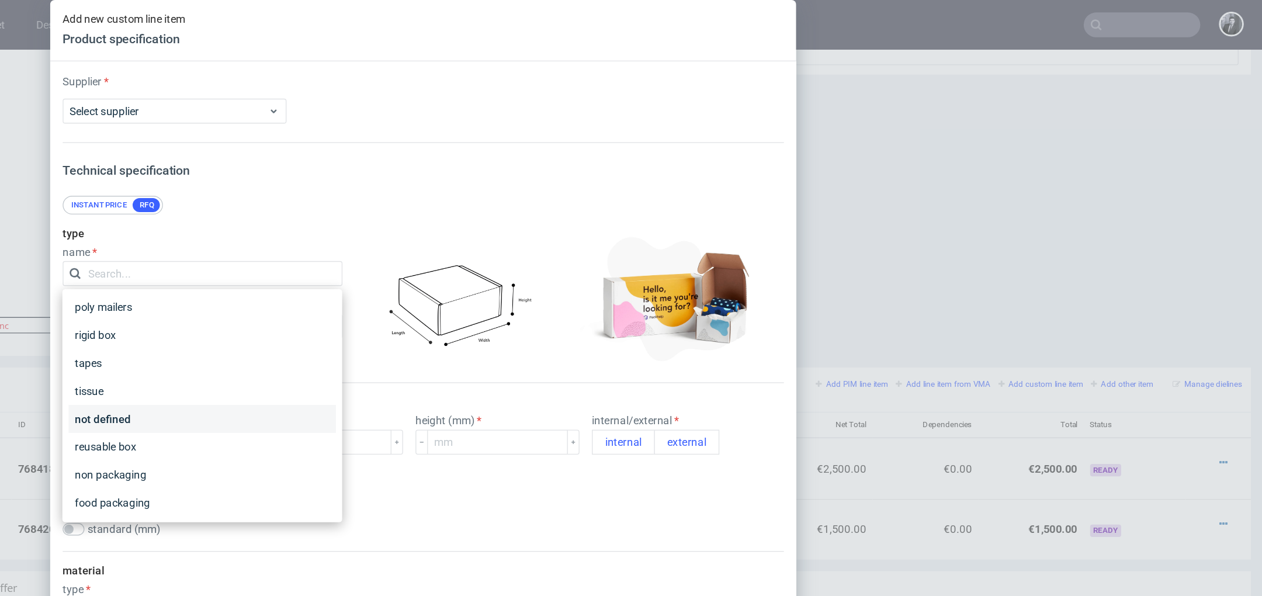
click at [429, 318] on div "not defined" at bounding box center [465, 314] width 201 height 21
checkbox input "false"
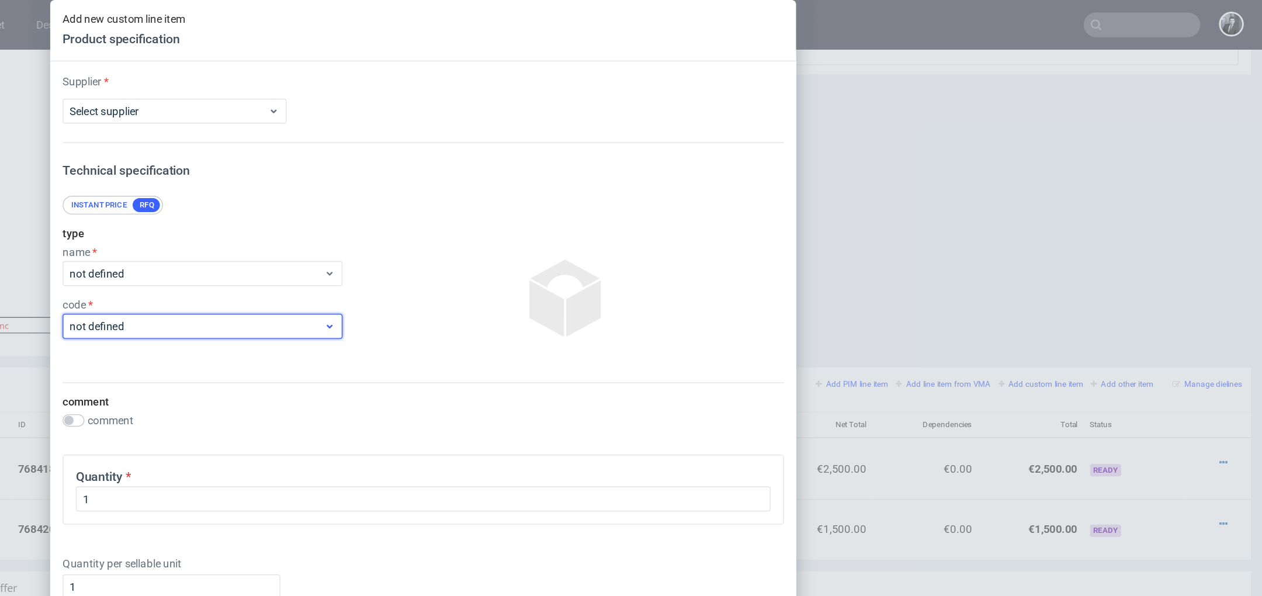
click at [455, 241] on span "not defined" at bounding box center [460, 246] width 191 height 12
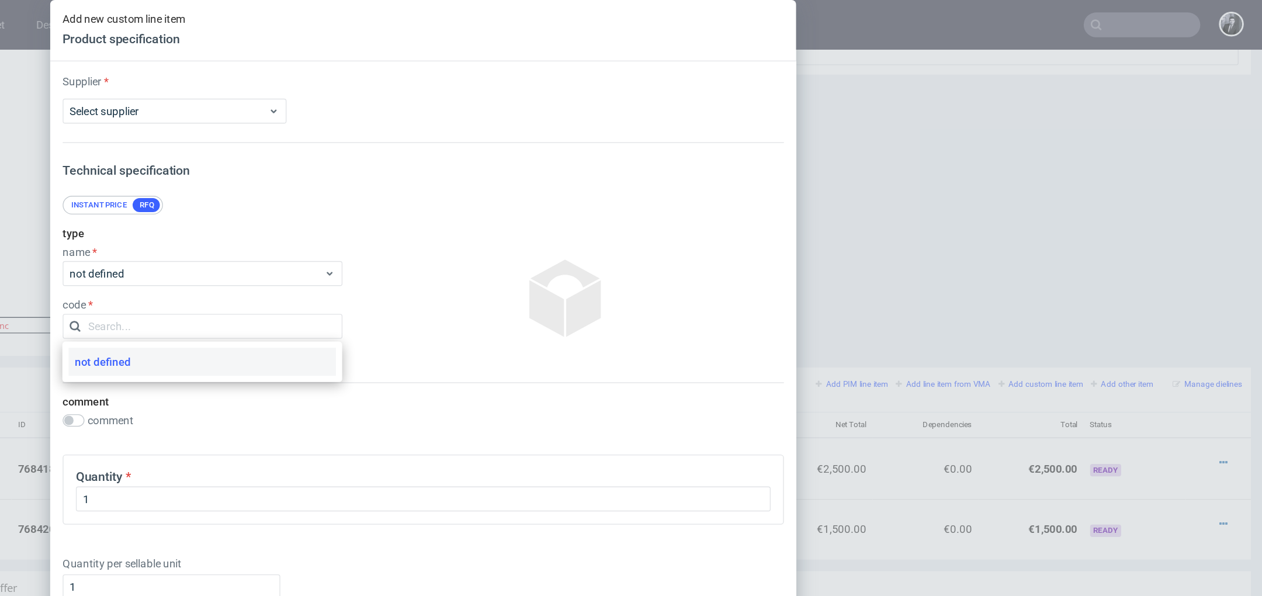
click at [511, 228] on div "code" at bounding box center [465, 228] width 210 height 9
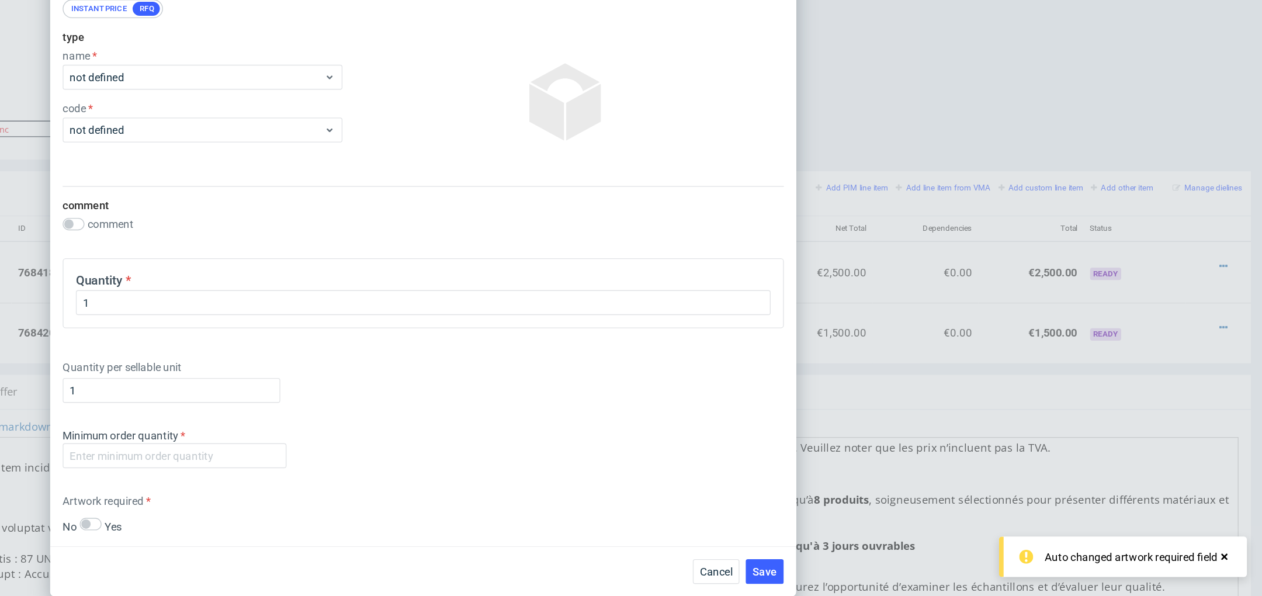
scroll to position [0, 0]
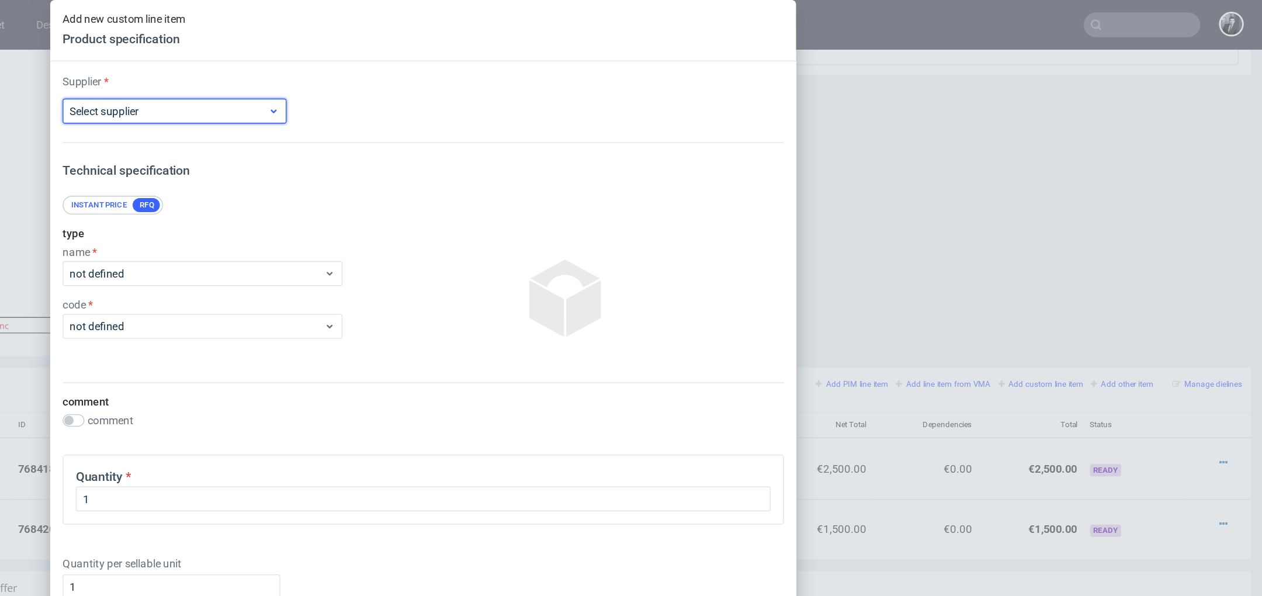
click at [500, 78] on span "Select supplier" at bounding box center [439, 84] width 149 height 12
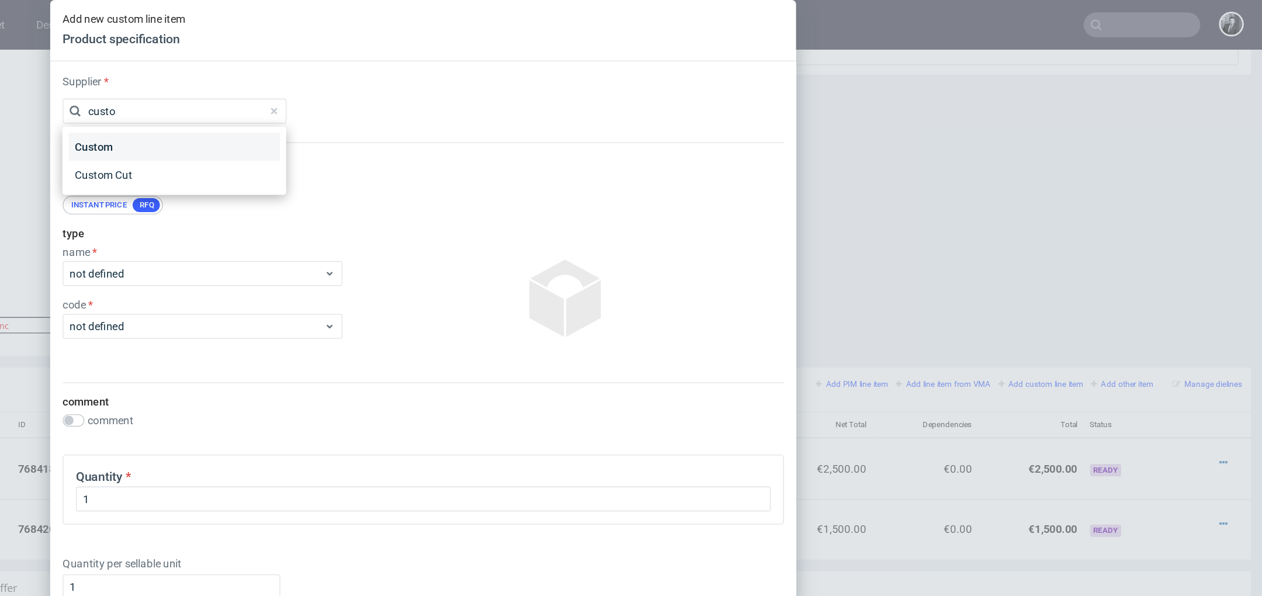
type input "custo"
click at [493, 106] on div "Custom" at bounding box center [444, 110] width 159 height 21
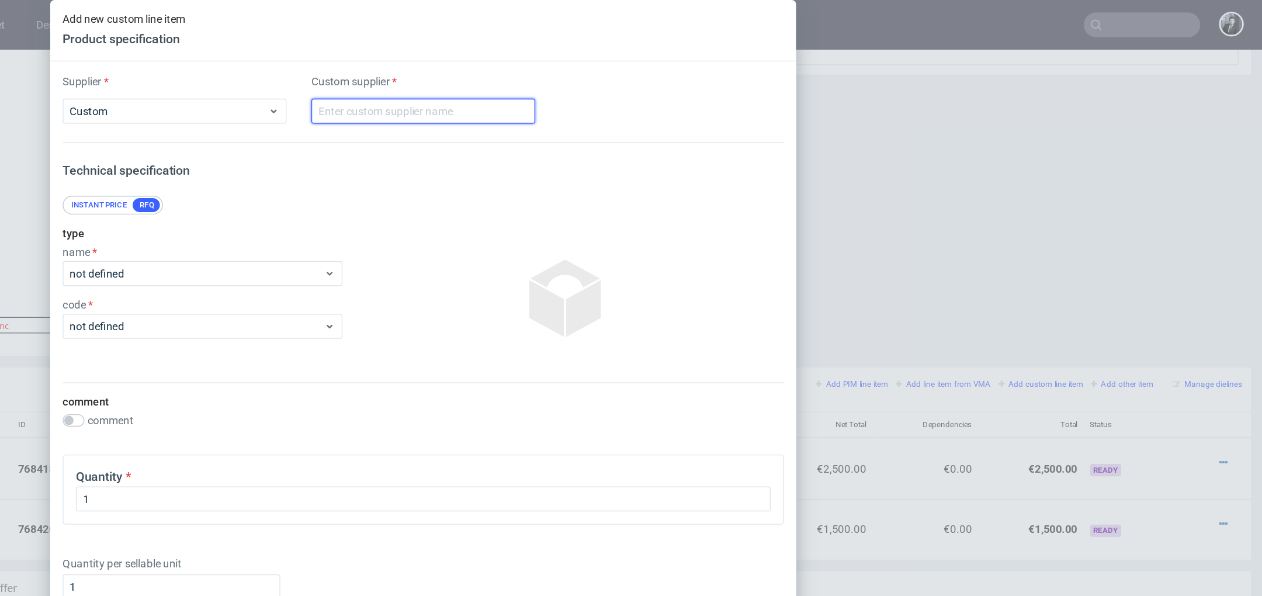
click at [578, 89] on input "text" at bounding box center [631, 83] width 168 height 19
type input "Custom"
click at [617, 127] on div "Supplier Custom Custom supplier Custom Technical specification Instant price RF…" at bounding box center [631, 302] width 561 height 512
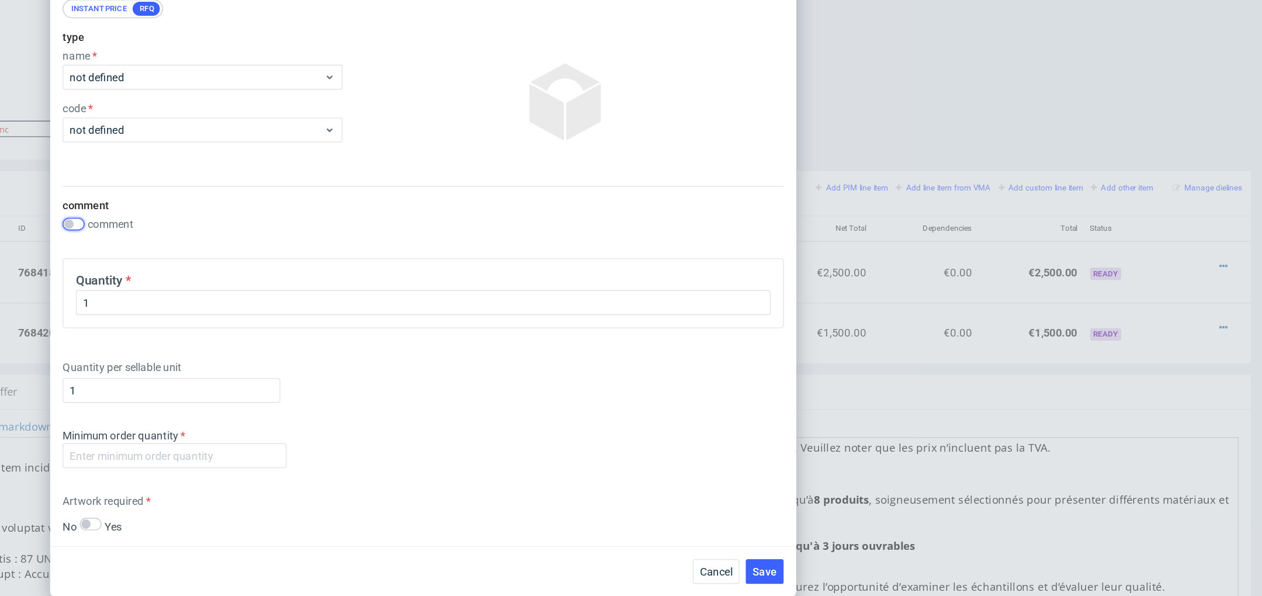
click at [366, 314] on input "checkbox" at bounding box center [368, 315] width 16 height 9
checkbox input "true"
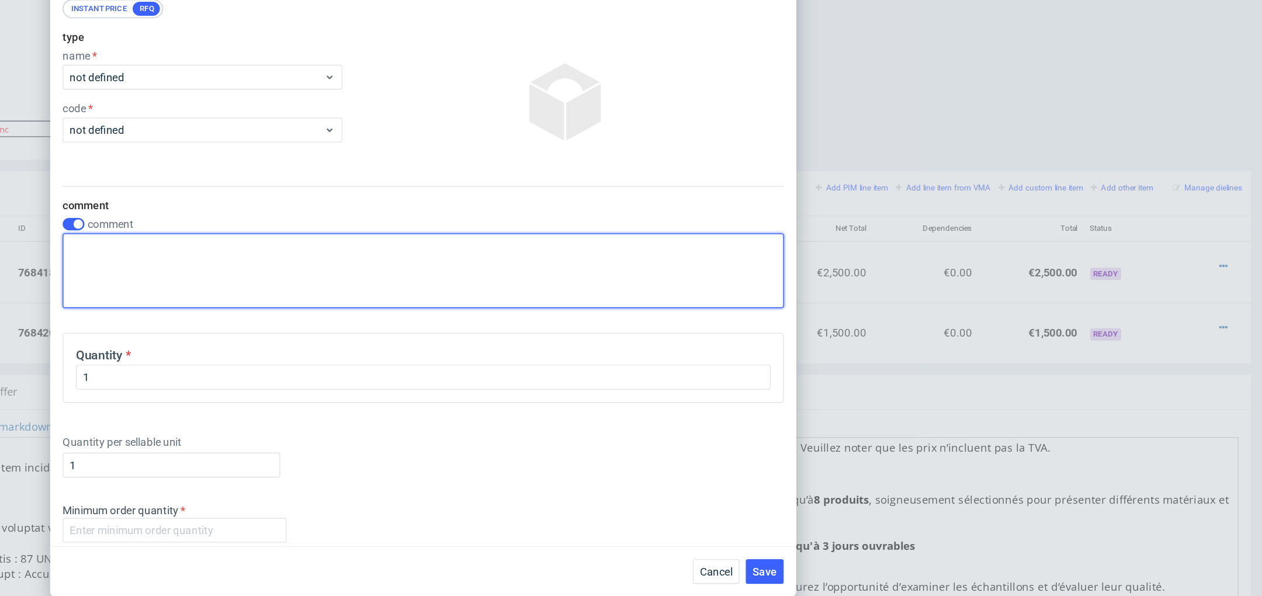
click at [441, 358] on textarea at bounding box center [631, 351] width 542 height 56
type textarea "U"
paste textarea "épreuve couleur"
click at [368, 334] on textarea "épreuve couleur" at bounding box center [631, 351] width 542 height 56
click at [434, 336] on textarea "épreuve couleur" at bounding box center [631, 351] width 542 height 56
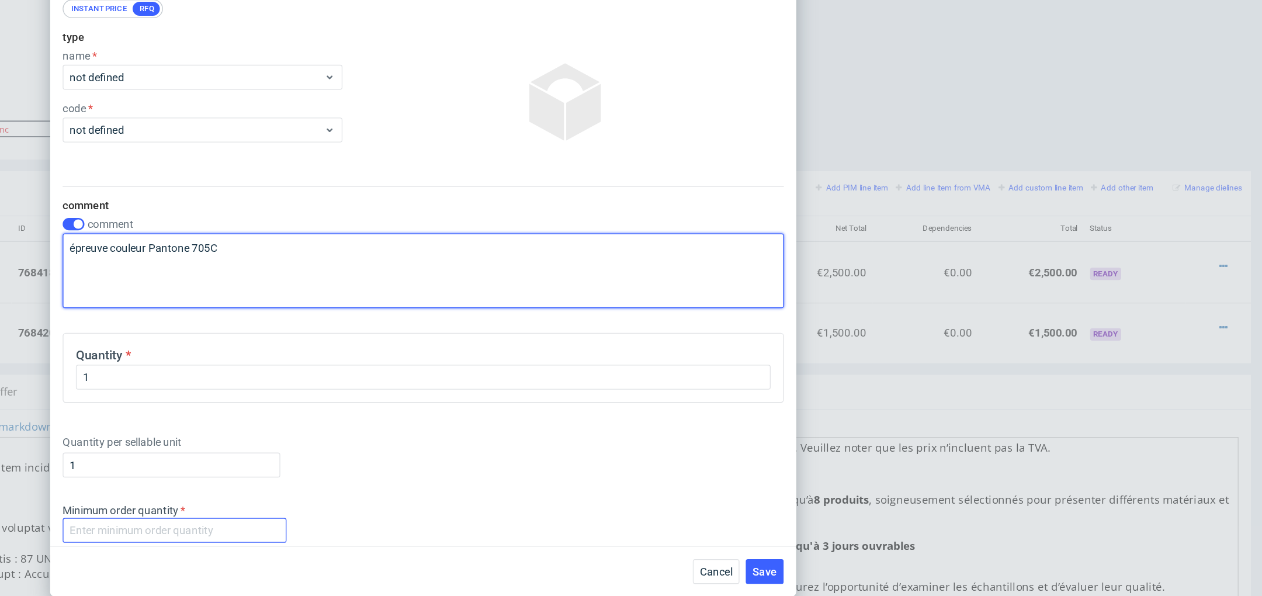
type textarea "épreuve couleur Pantone 705C"
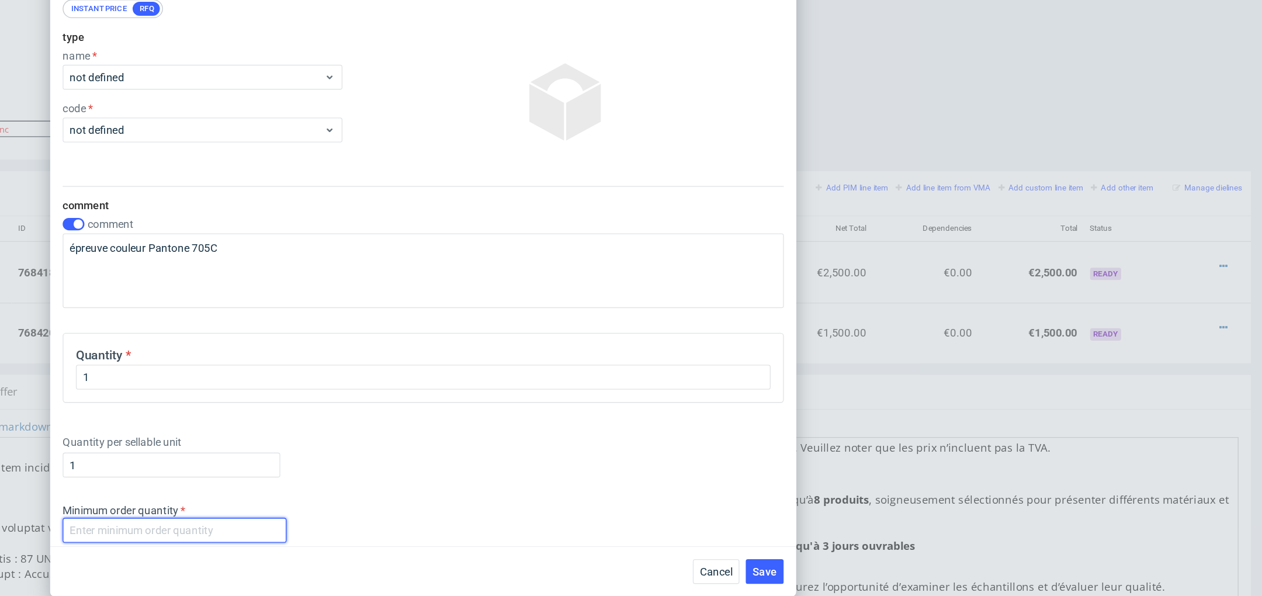
click at [478, 540] on input "number" at bounding box center [444, 546] width 168 height 19
type input "1"
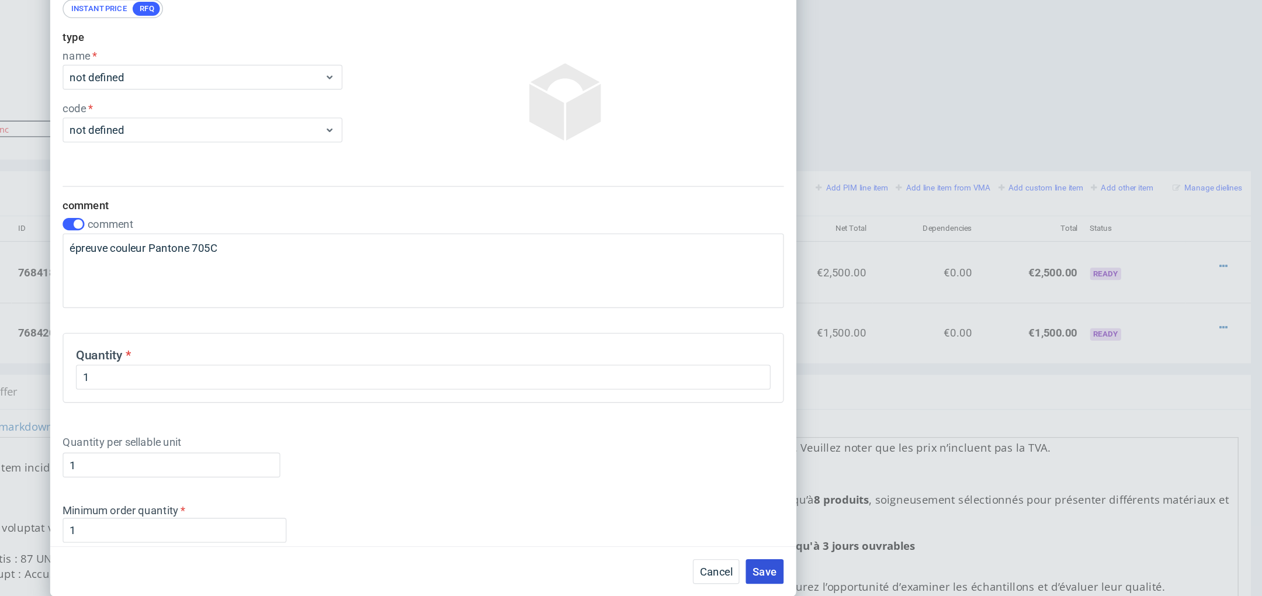
click at [888, 575] on span "Save" at bounding box center [888, 577] width 18 height 8
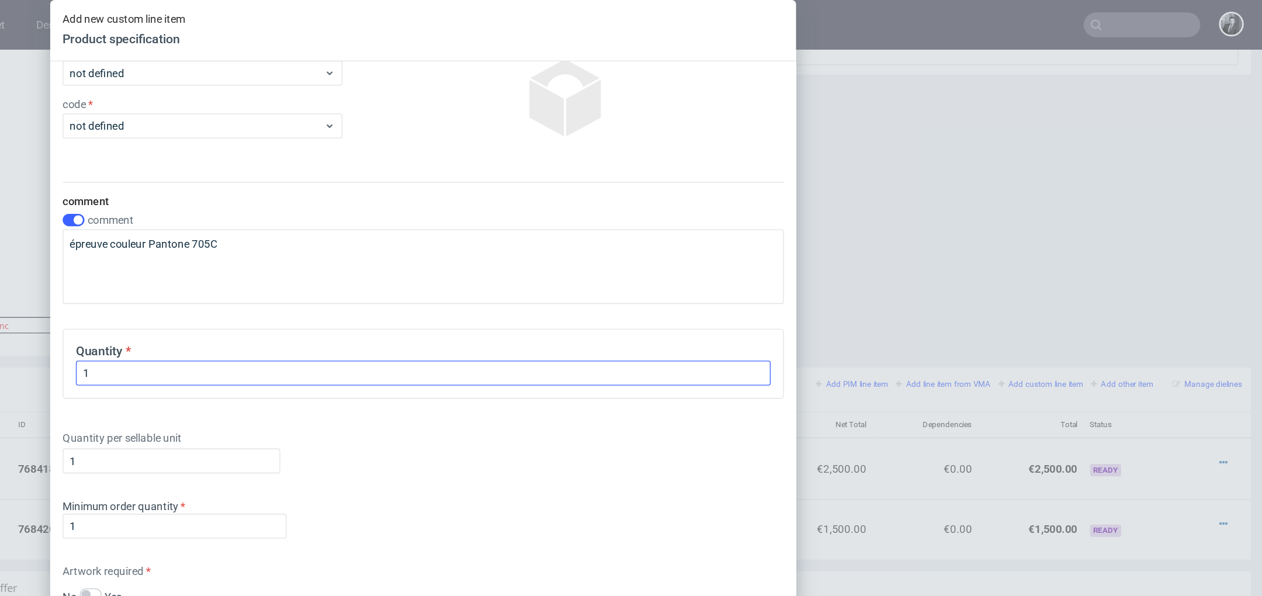
scroll to position [488, 0]
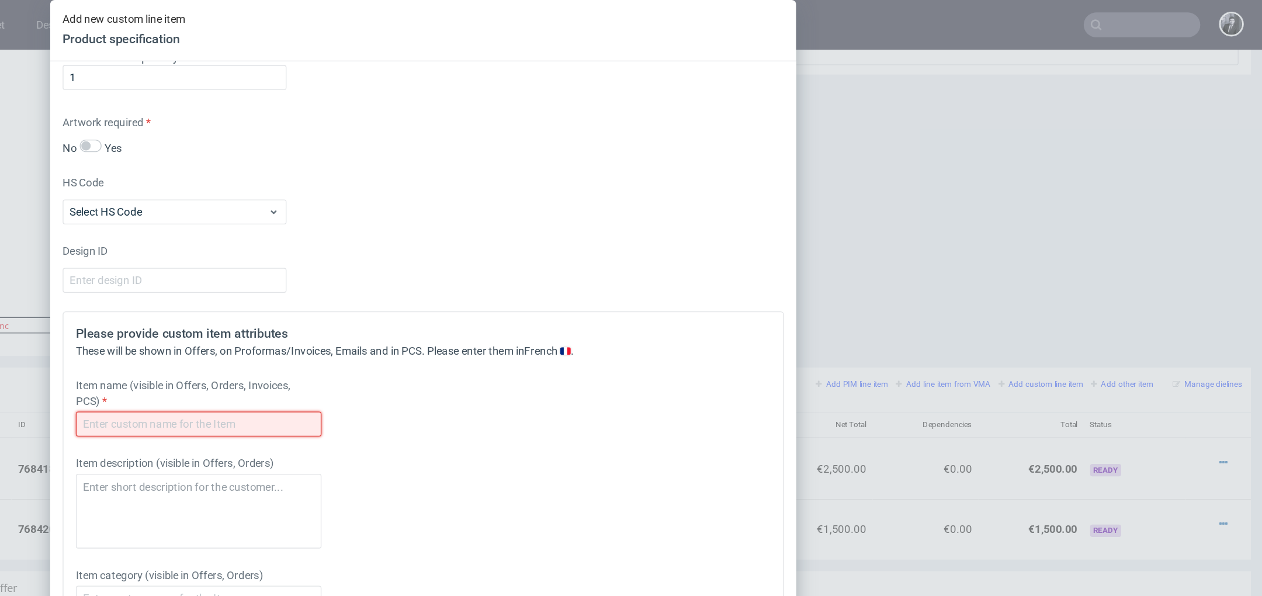
click at [512, 313] on input "text" at bounding box center [462, 319] width 185 height 19
click at [678, 162] on div "HS Code Select HS Code" at bounding box center [631, 149] width 542 height 37
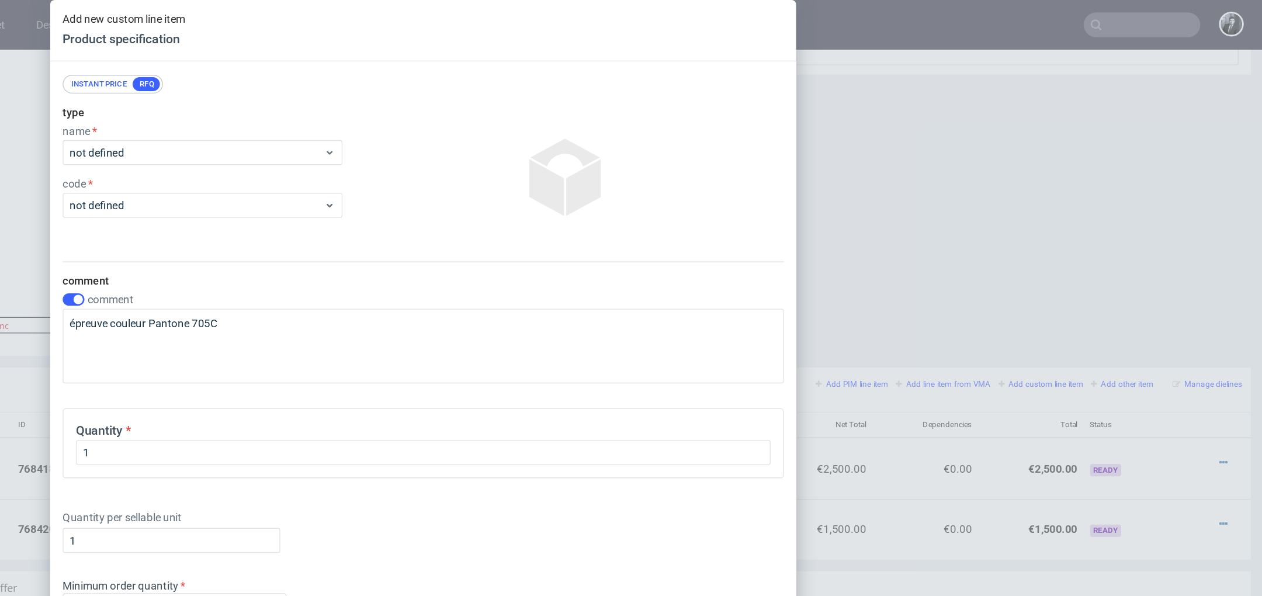
scroll to position [82, 0]
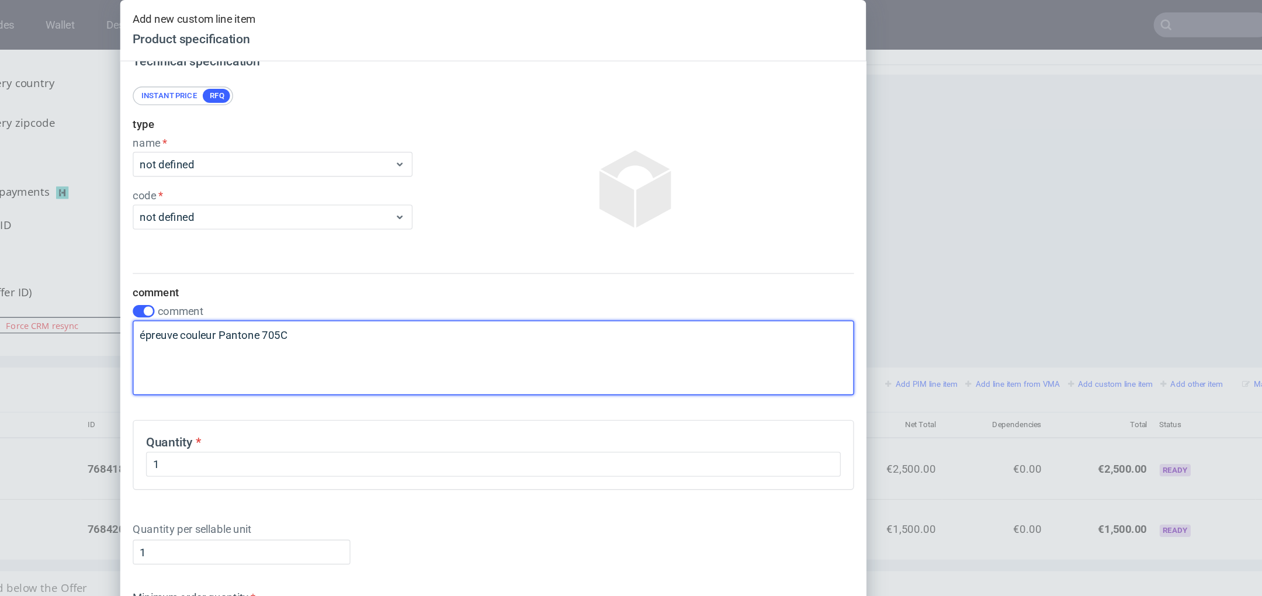
drag, startPoint x: 502, startPoint y: 251, endPoint x: 242, endPoint y: 249, distance: 259.4
click at [216, 249] on div "Add new custom line item Product specification Supplier Custom Custom supplier …" at bounding box center [631, 298] width 1262 height 596
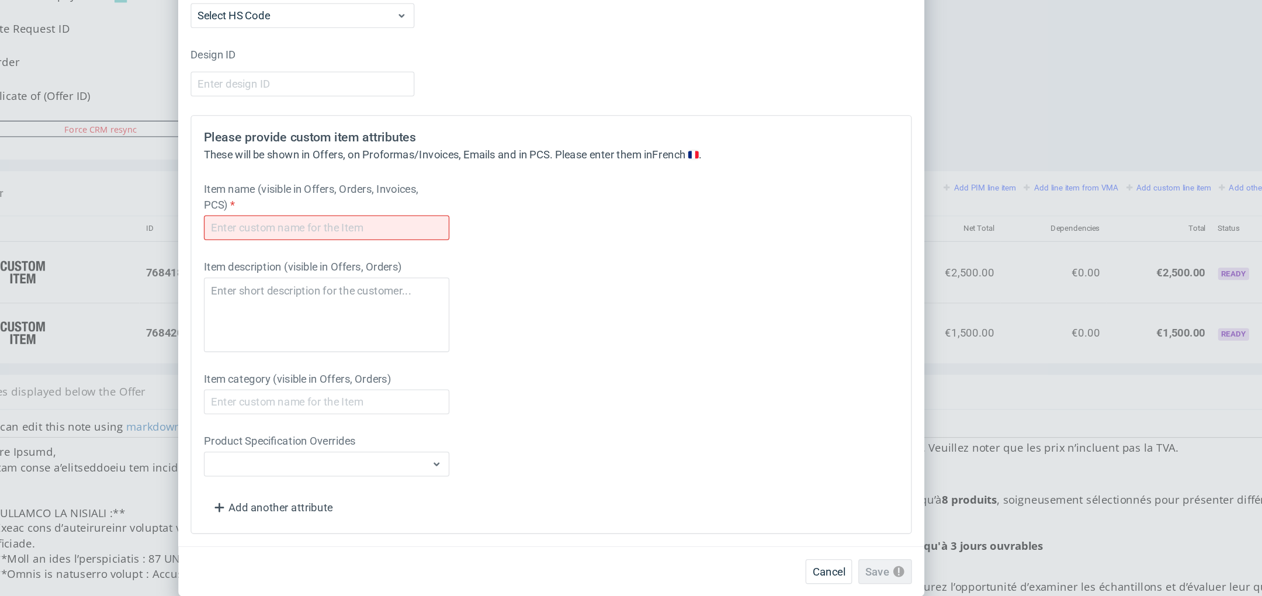
scroll to position [431, 0]
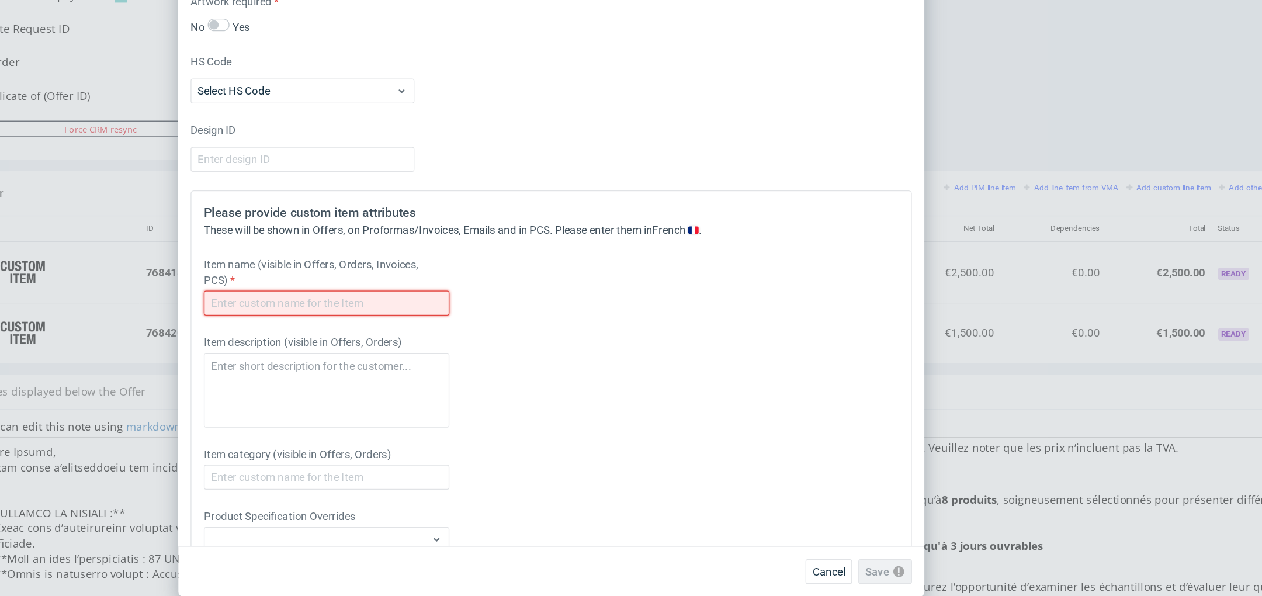
click at [500, 369] on input "text" at bounding box center [462, 375] width 185 height 19
paste input "épreuve couleur Pantone 705C"
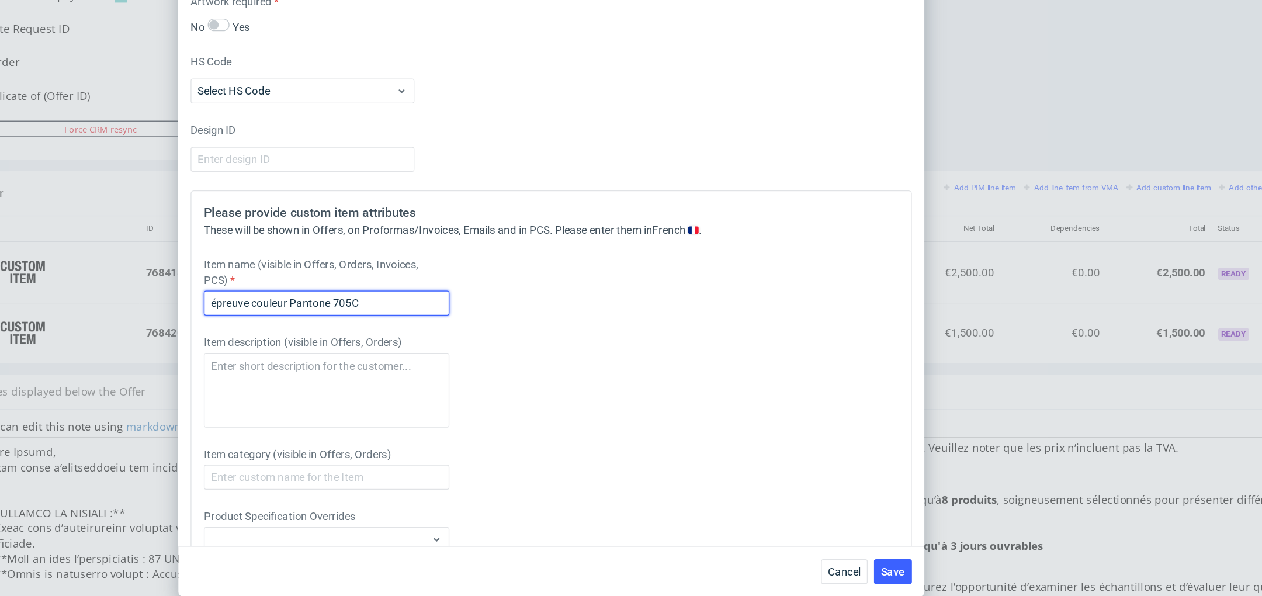
click at [377, 375] on input "épreuve couleur Pantone 705C" at bounding box center [462, 375] width 185 height 19
paste input "É"
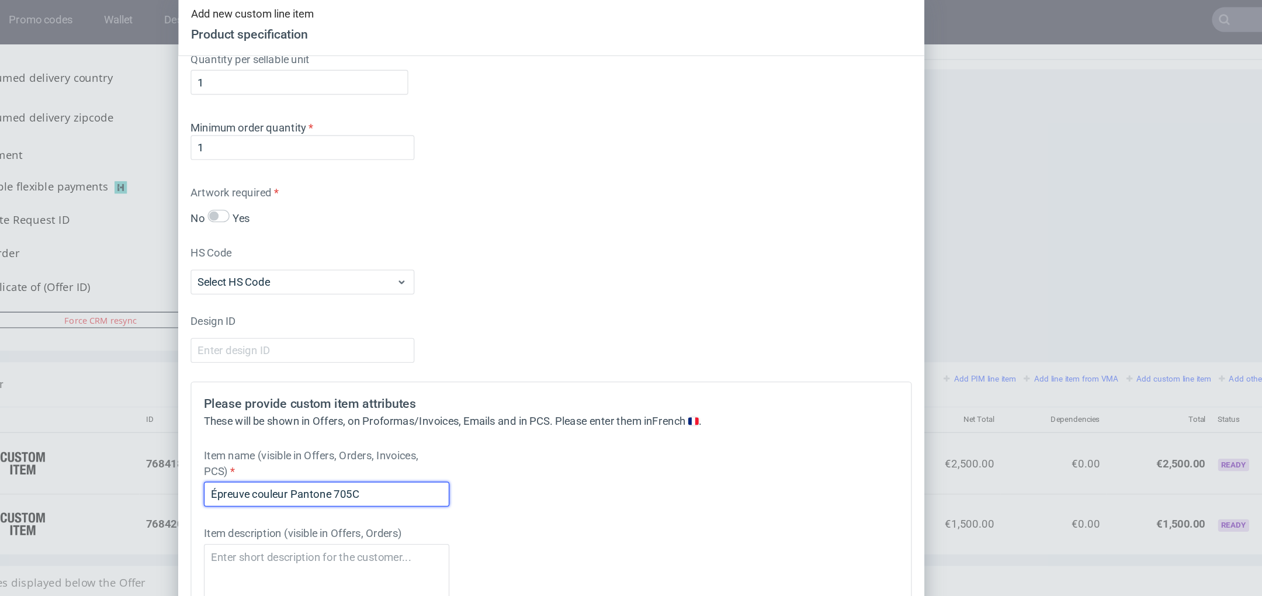
scroll to position [0, 0]
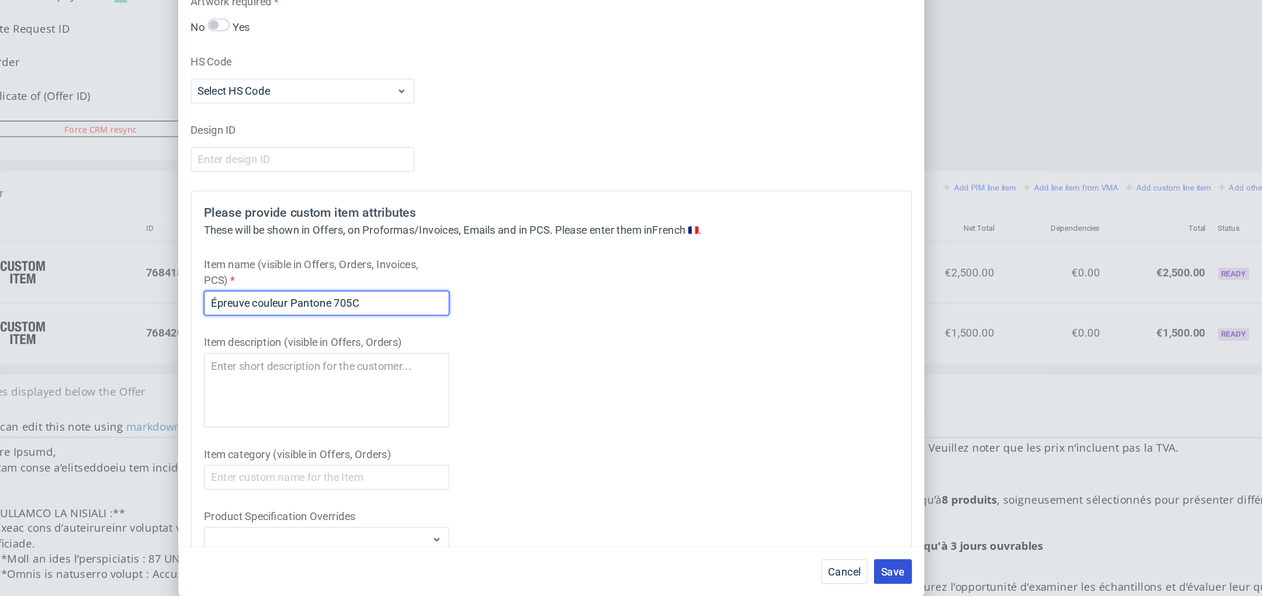
type input "Épreuve couleur Pantone 705C"
click at [896, 578] on span "Save" at bounding box center [888, 577] width 18 height 8
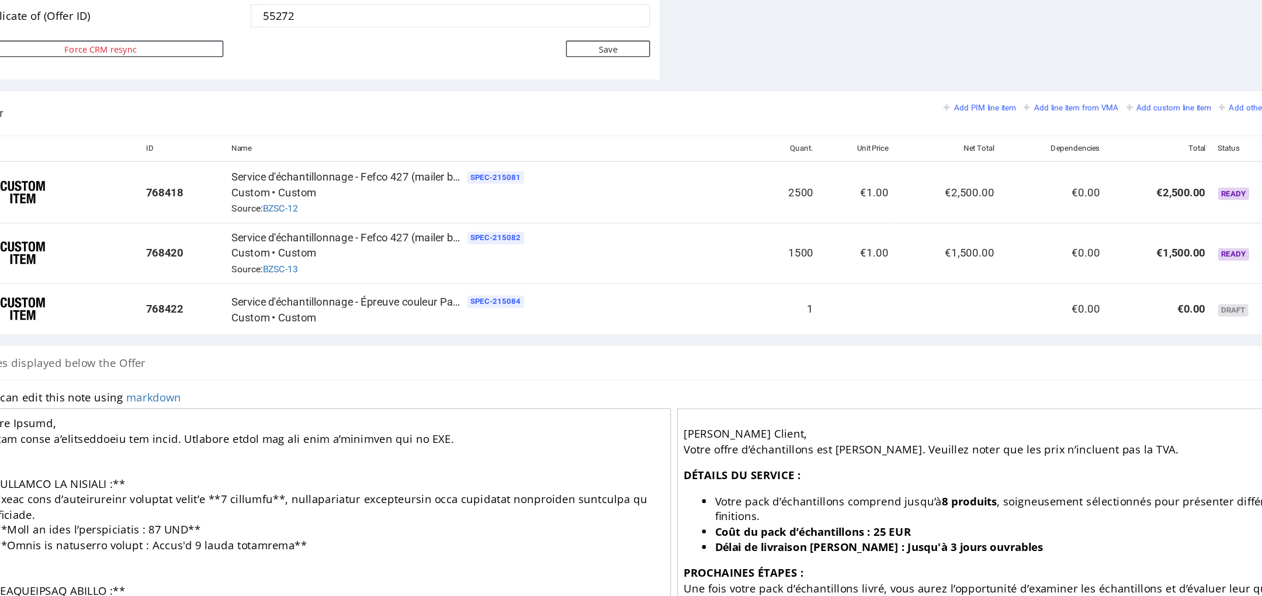
scroll to position [542, 0]
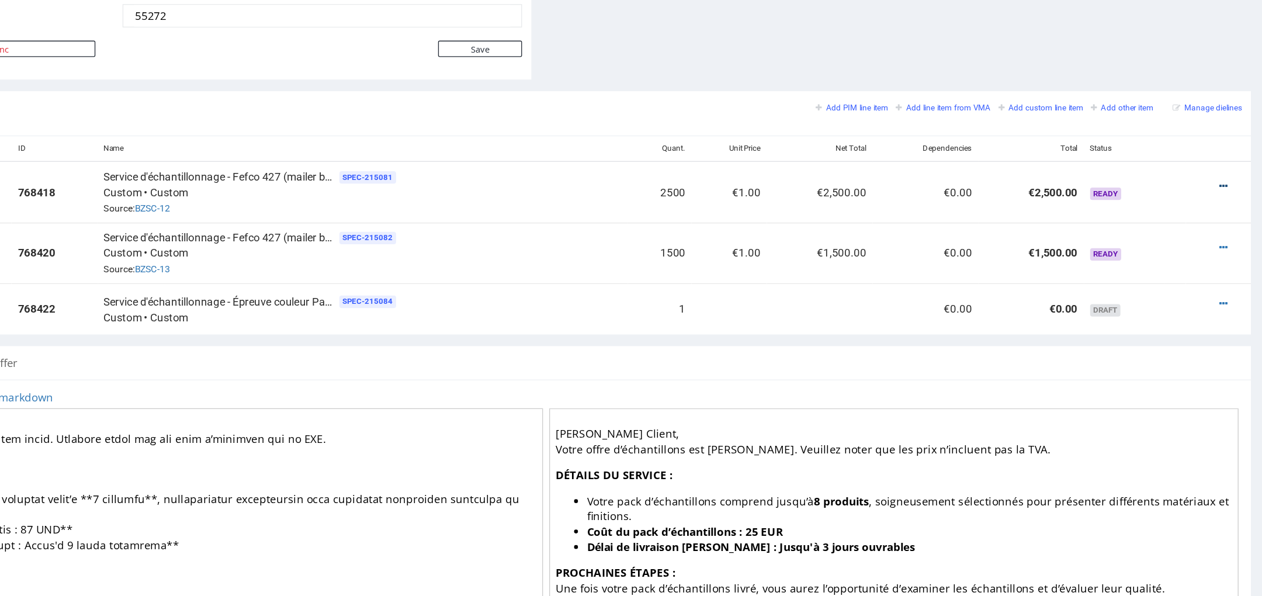
click at [813, 100] on icon at bounding box center [816, 104] width 6 height 8
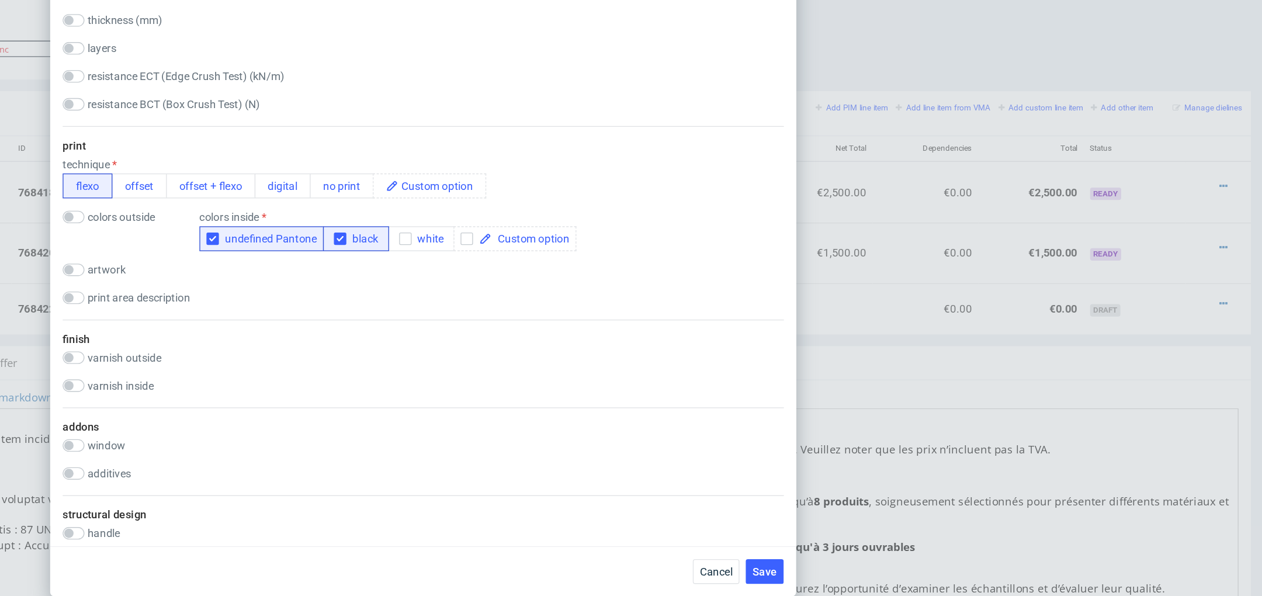
scroll to position [463, 0]
click at [573, 289] on button "no print" at bounding box center [570, 284] width 48 height 19
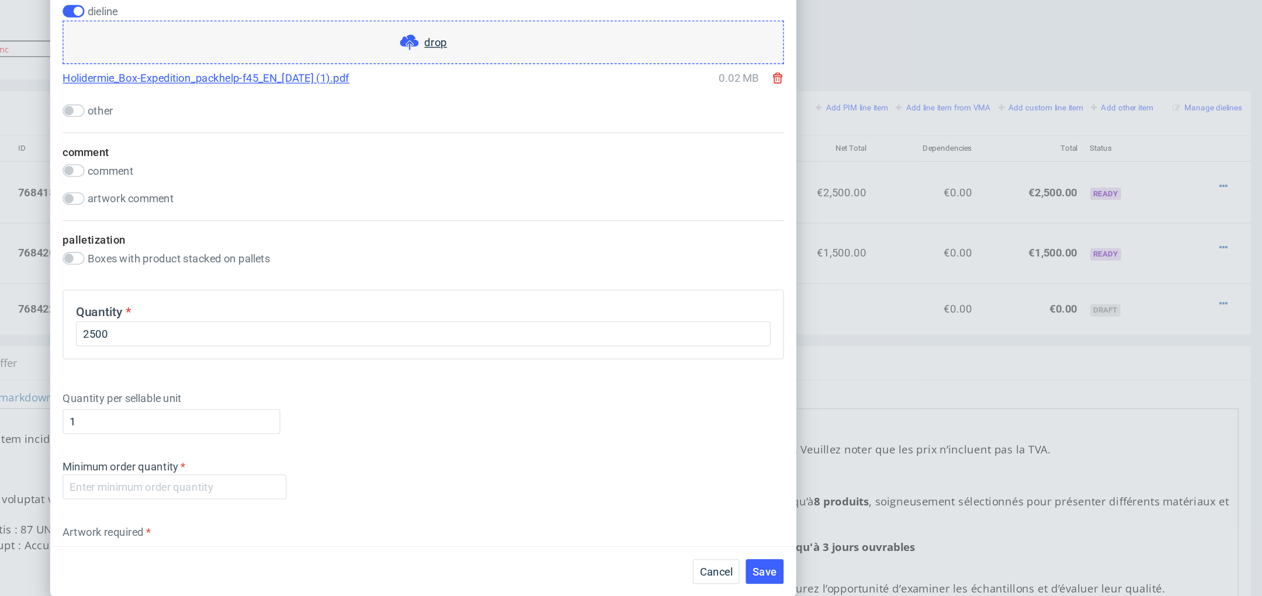
scroll to position [907, 0]
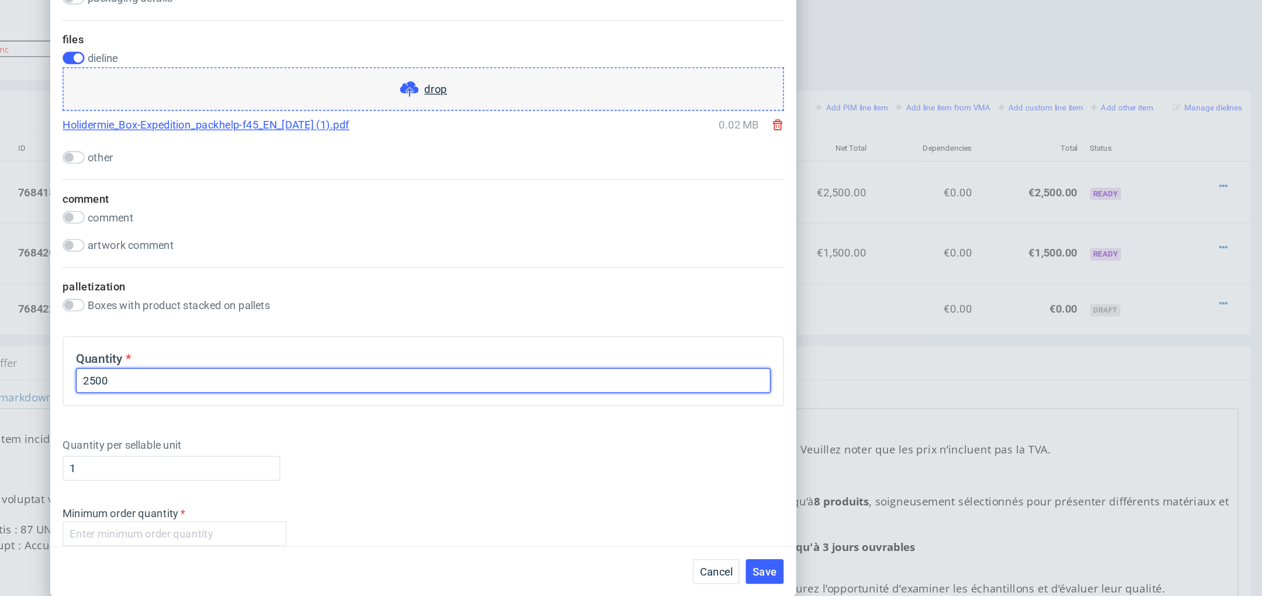
drag, startPoint x: 537, startPoint y: 431, endPoint x: 286, endPoint y: 421, distance: 250.9
click at [278, 421] on div "Edit custom line item Product specification - SPEC 215081 Supplier Custom Custo…" at bounding box center [631, 298] width 1262 height 596
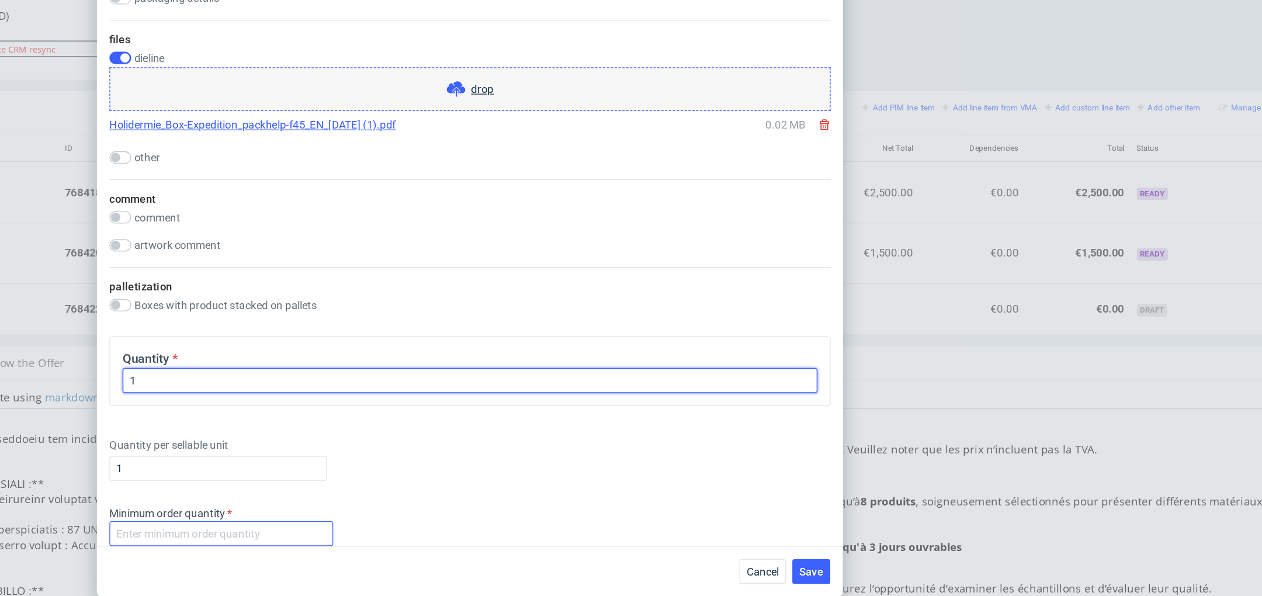
type input "1"
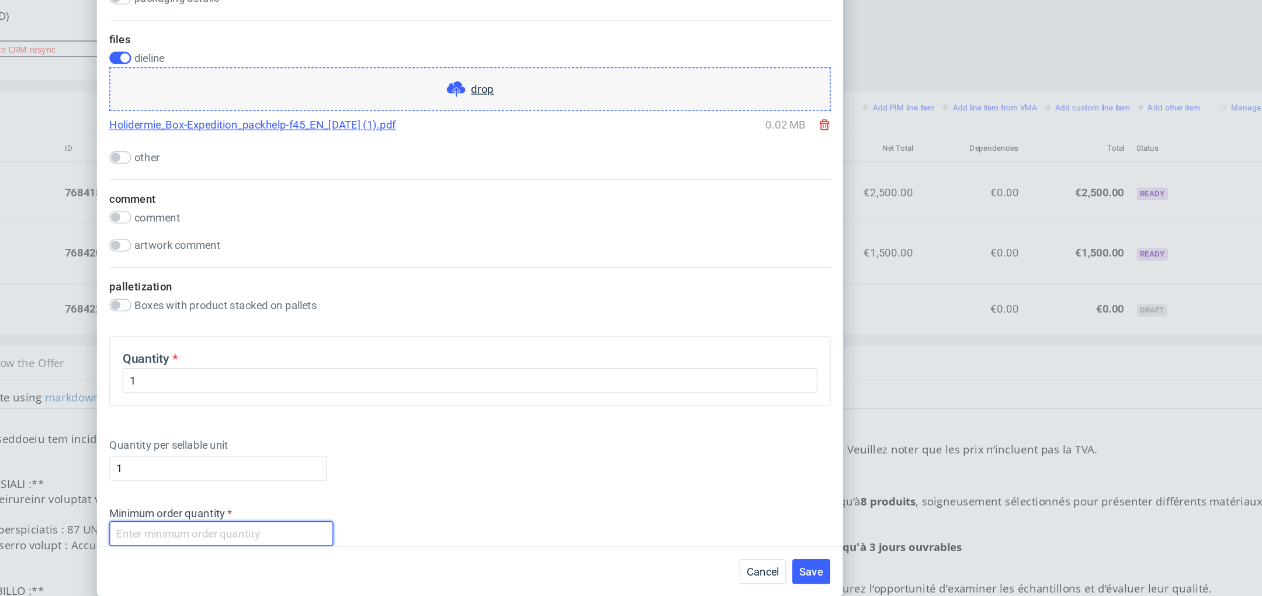
click at [459, 549] on input "number" at bounding box center [444, 548] width 168 height 19
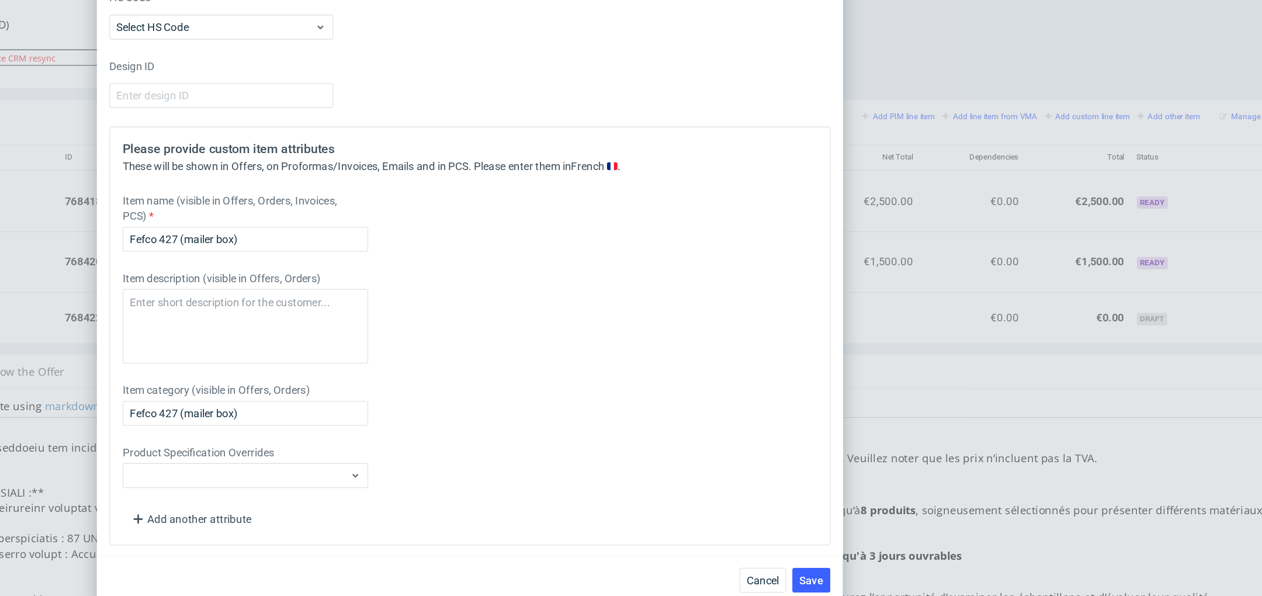
scroll to position [0, 0]
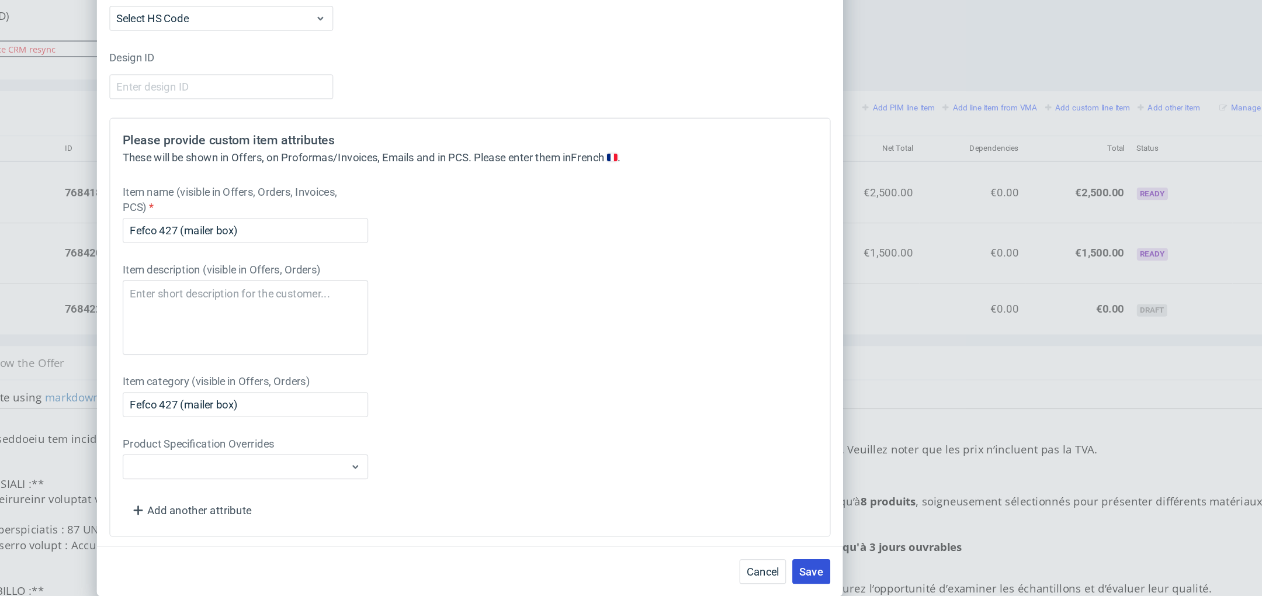
type input "1"
click at [889, 578] on span "Save" at bounding box center [888, 577] width 18 height 8
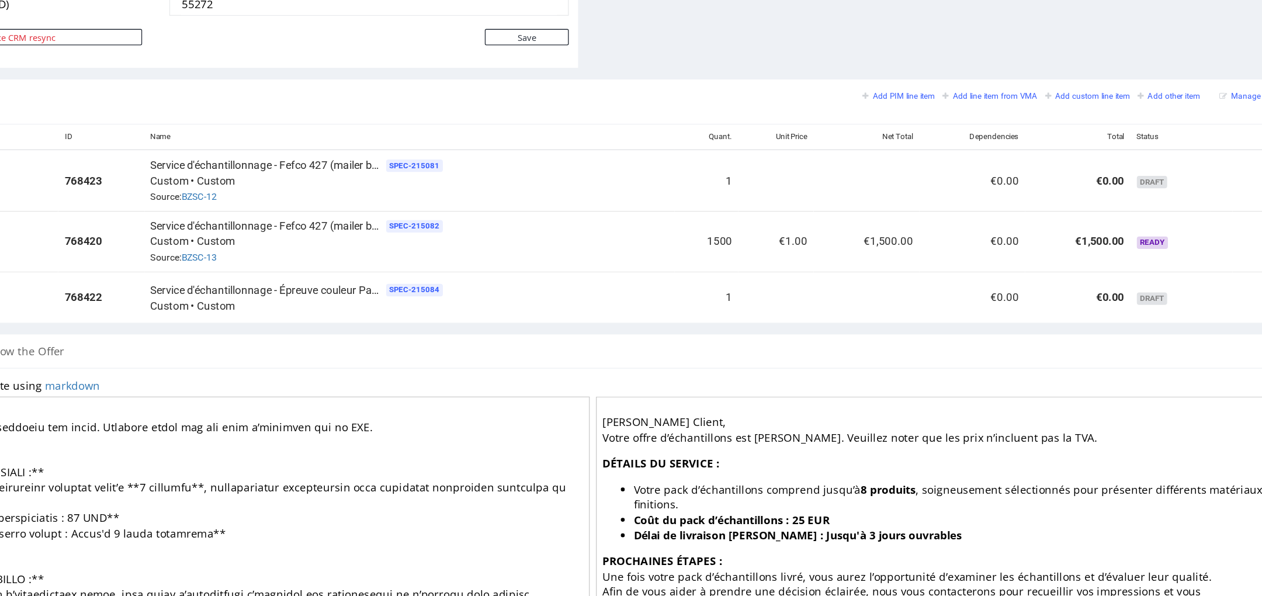
scroll to position [26, 0]
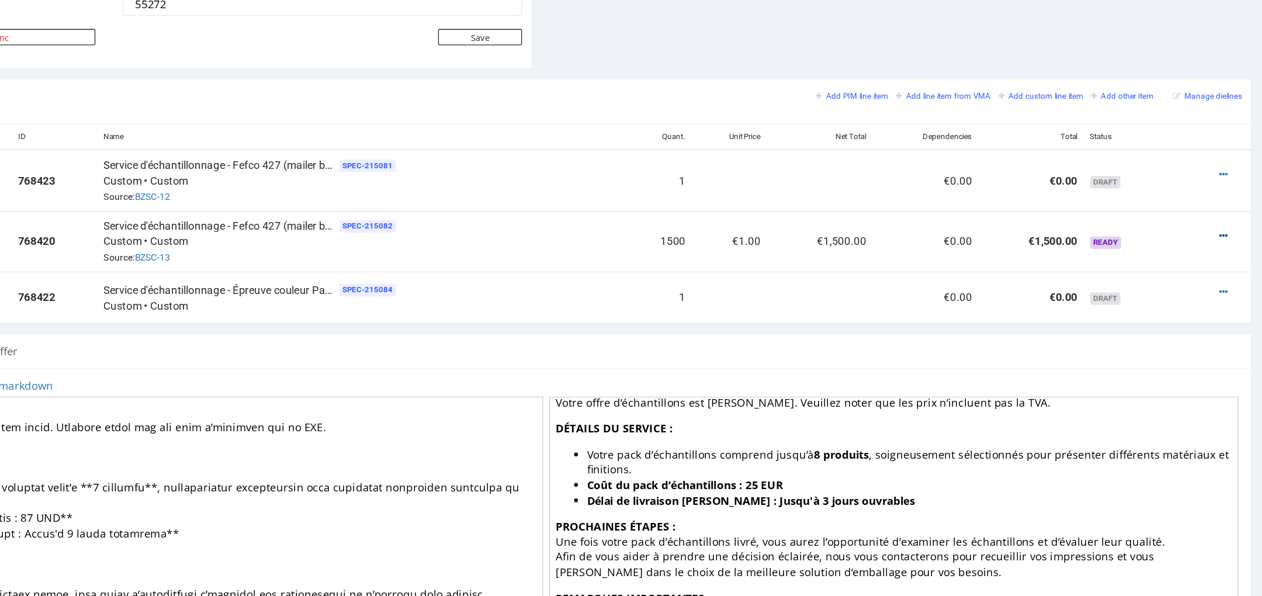
click at [813, 138] on icon at bounding box center [816, 141] width 6 height 8
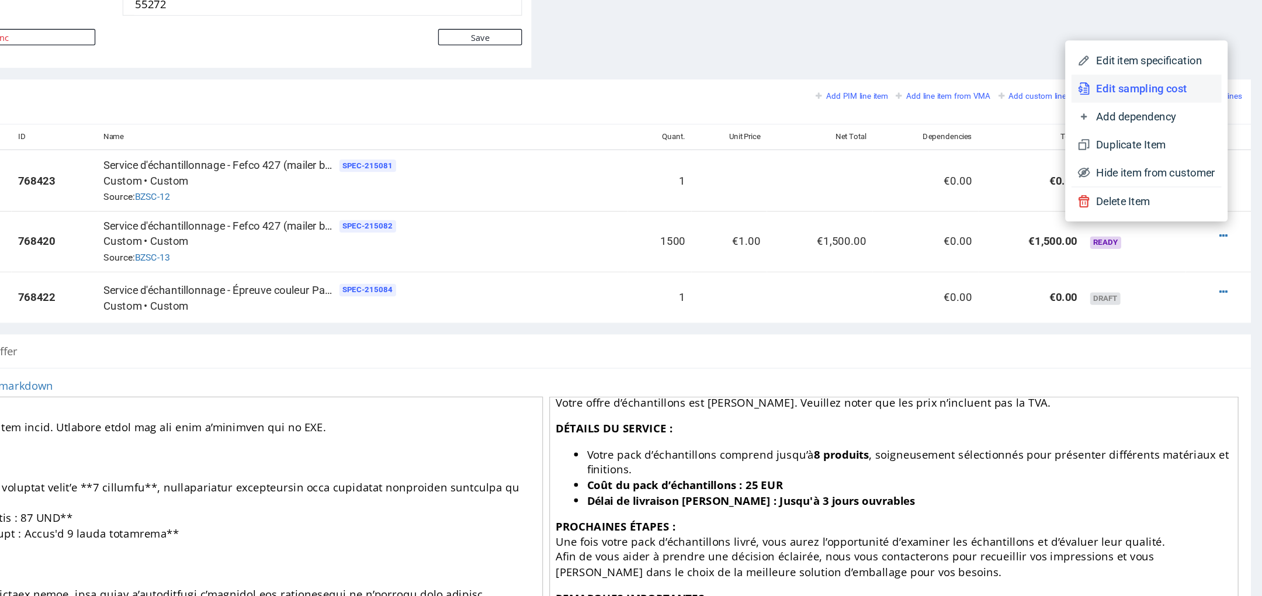
click at [767, 32] on span "Edit sampling cost" at bounding box center [763, 31] width 94 height 12
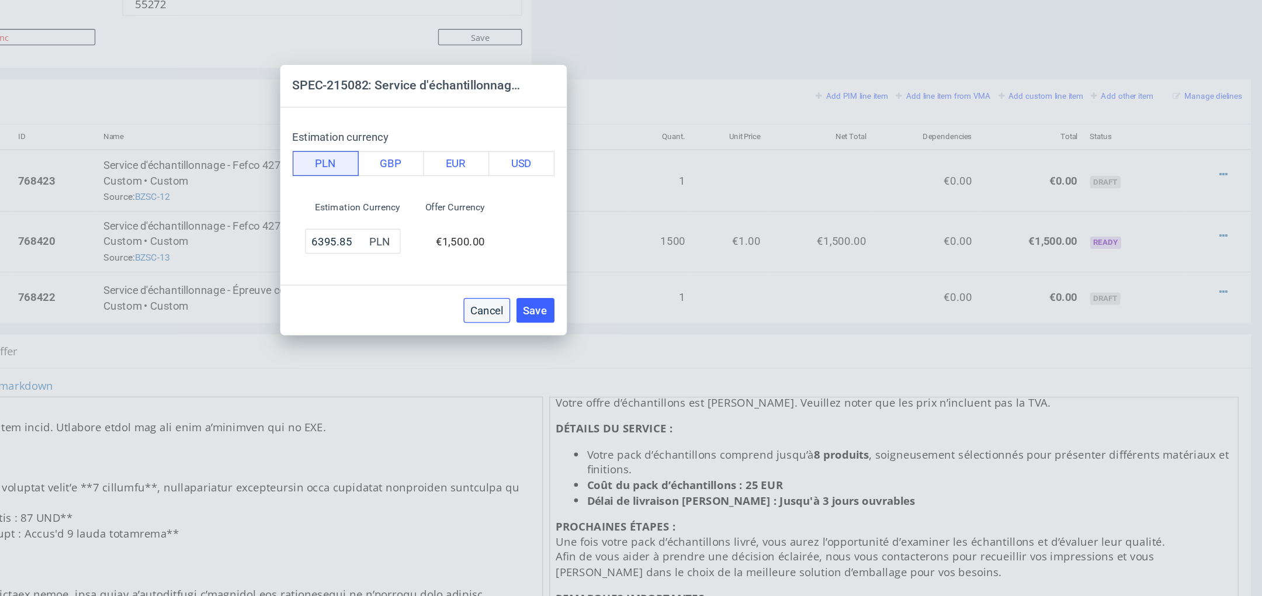
click at [685, 387] on button "Cancel" at bounding box center [678, 381] width 35 height 19
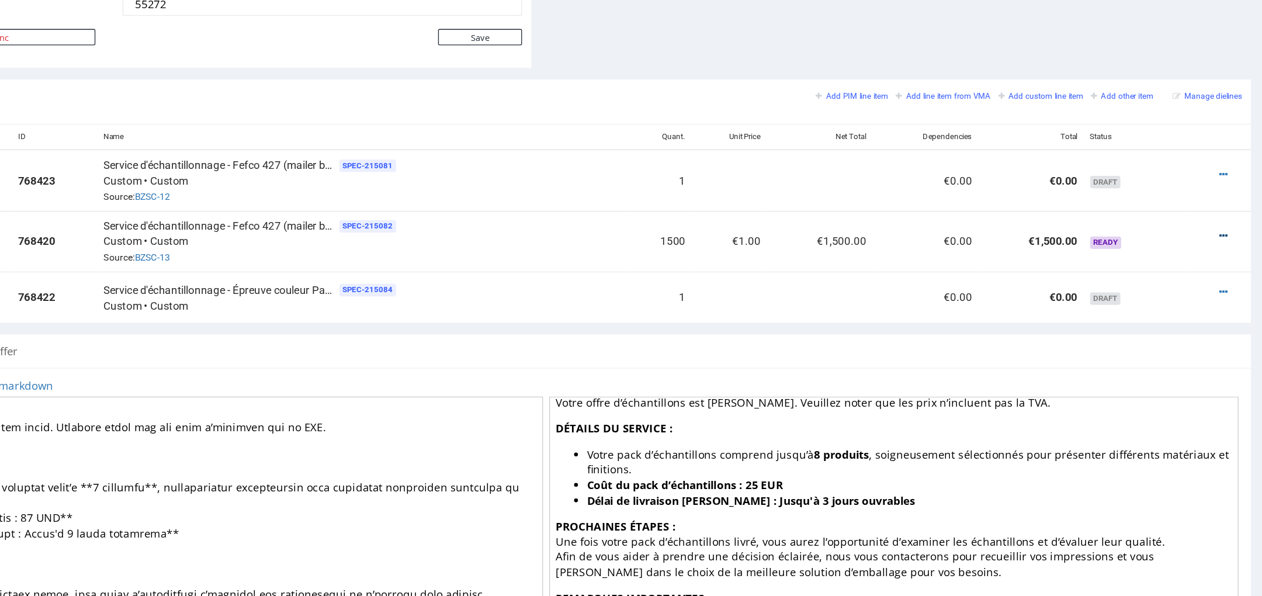
click at [813, 138] on icon at bounding box center [816, 141] width 6 height 8
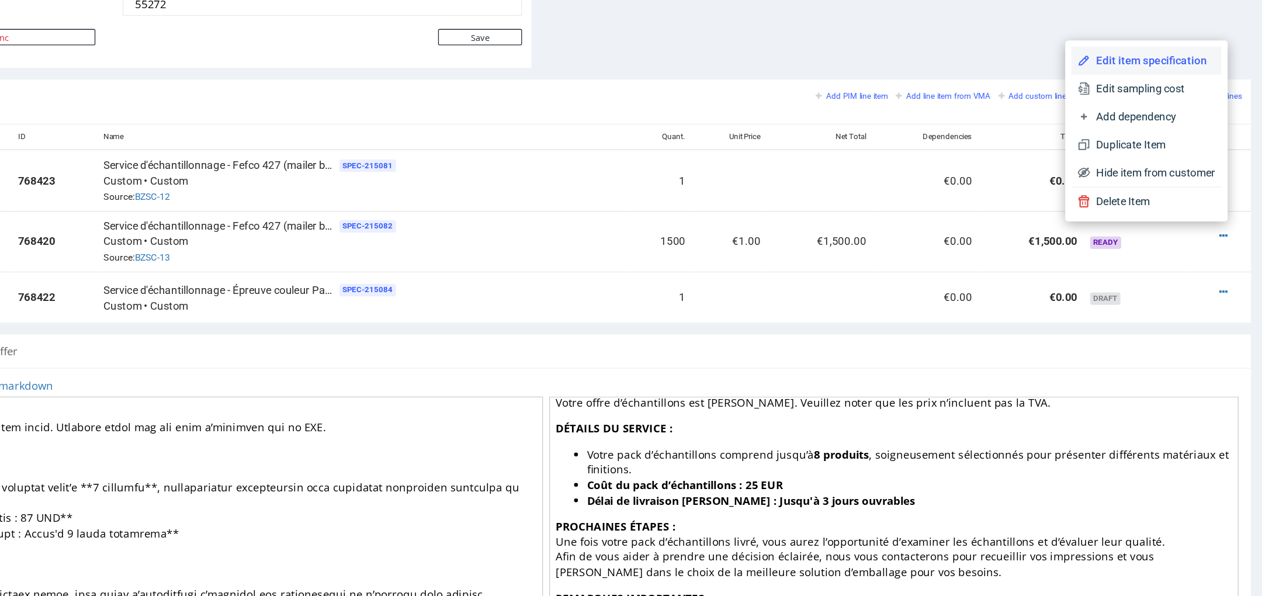
click at [764, 13] on span "Edit item specification" at bounding box center [763, 10] width 94 height 12
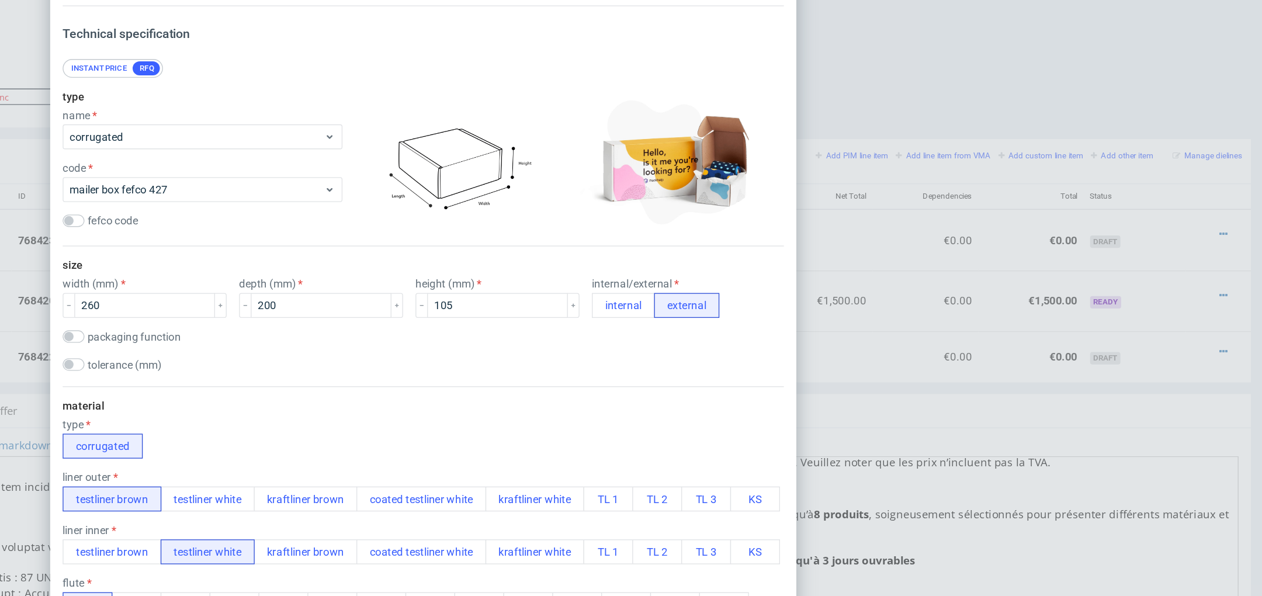
scroll to position [0, 0]
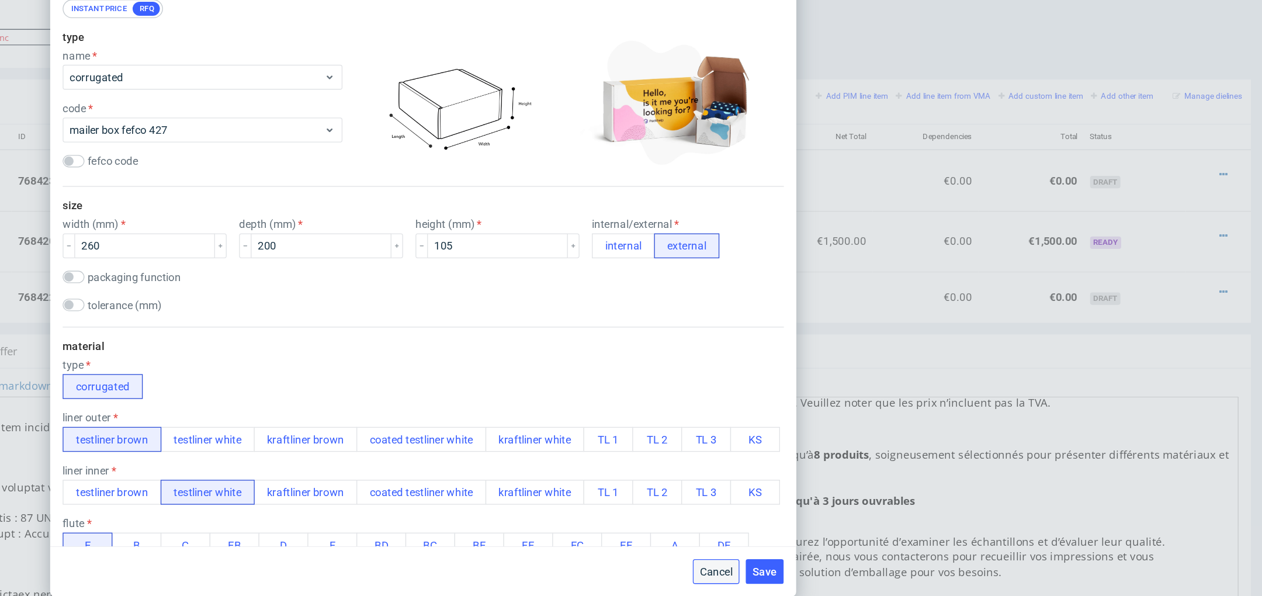
click at [852, 581] on span "Cancel" at bounding box center [851, 577] width 25 height 8
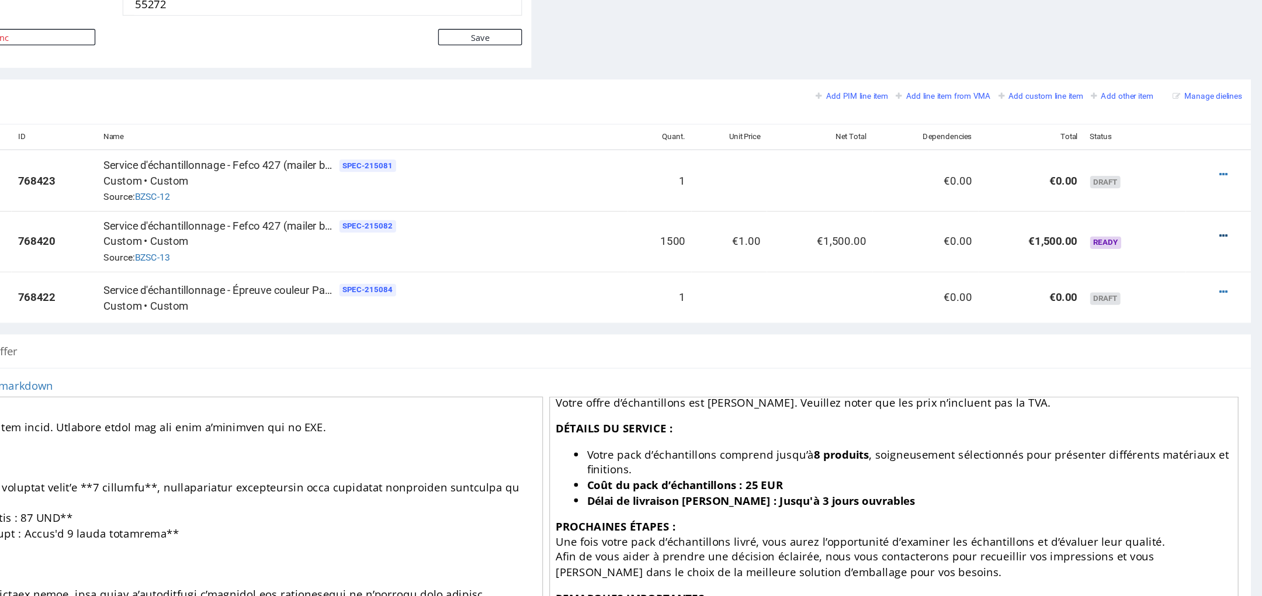
click at [813, 137] on icon at bounding box center [816, 141] width 6 height 8
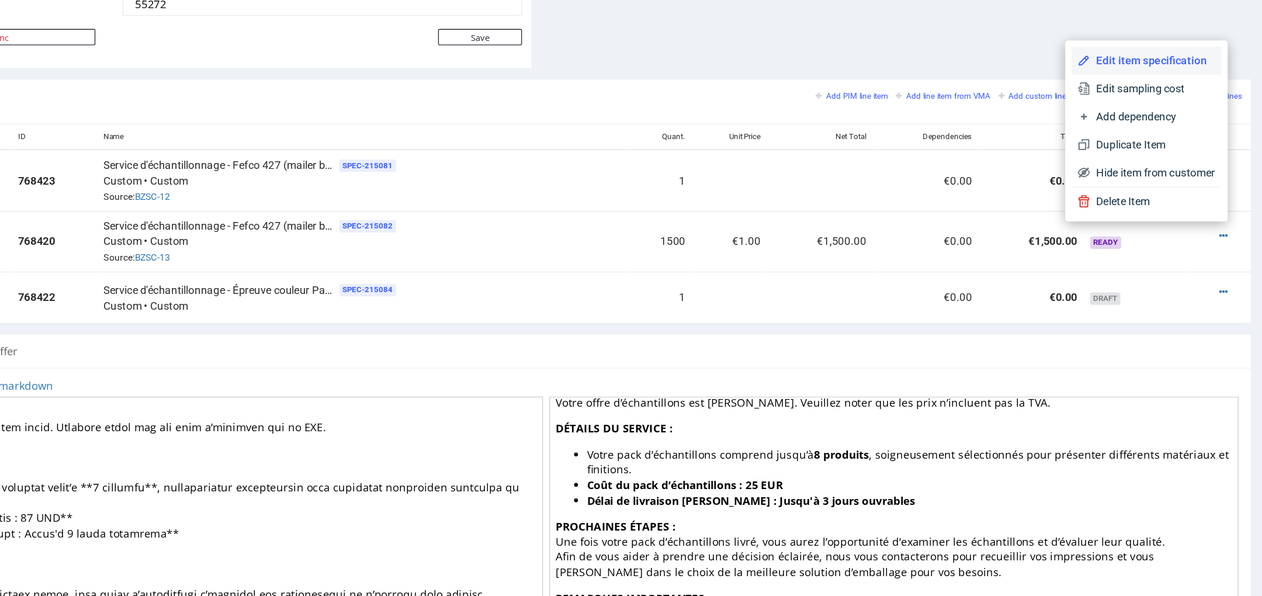
click at [753, 14] on span "Edit item specification" at bounding box center [763, 10] width 94 height 12
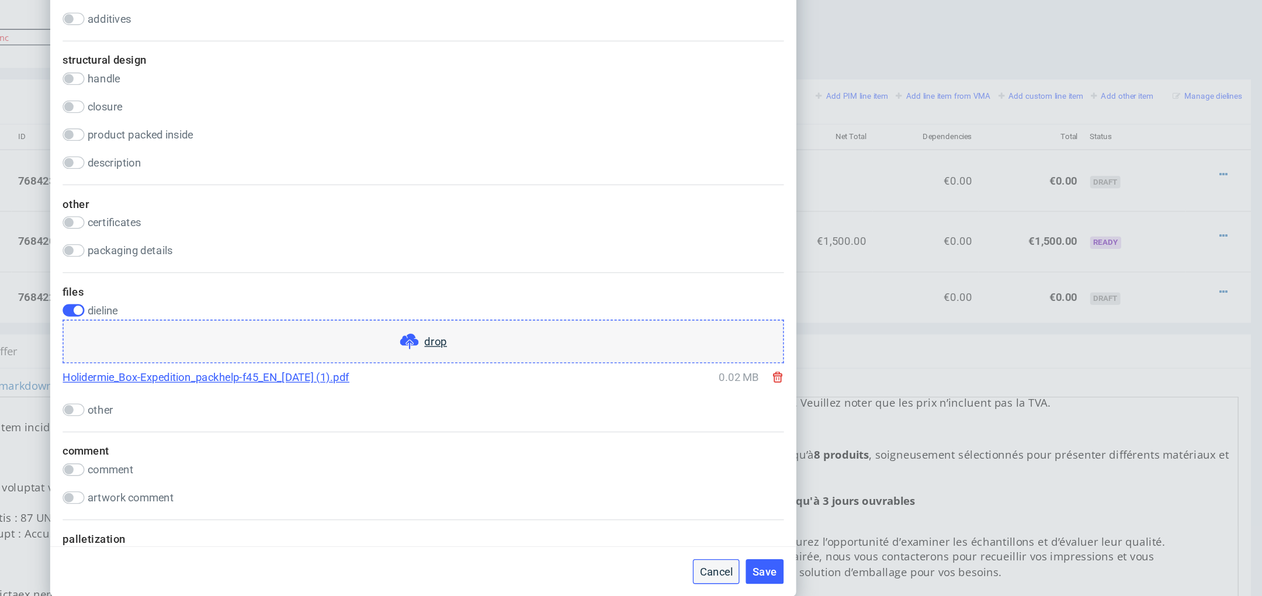
click at [848, 577] on span "Cancel" at bounding box center [851, 577] width 25 height 8
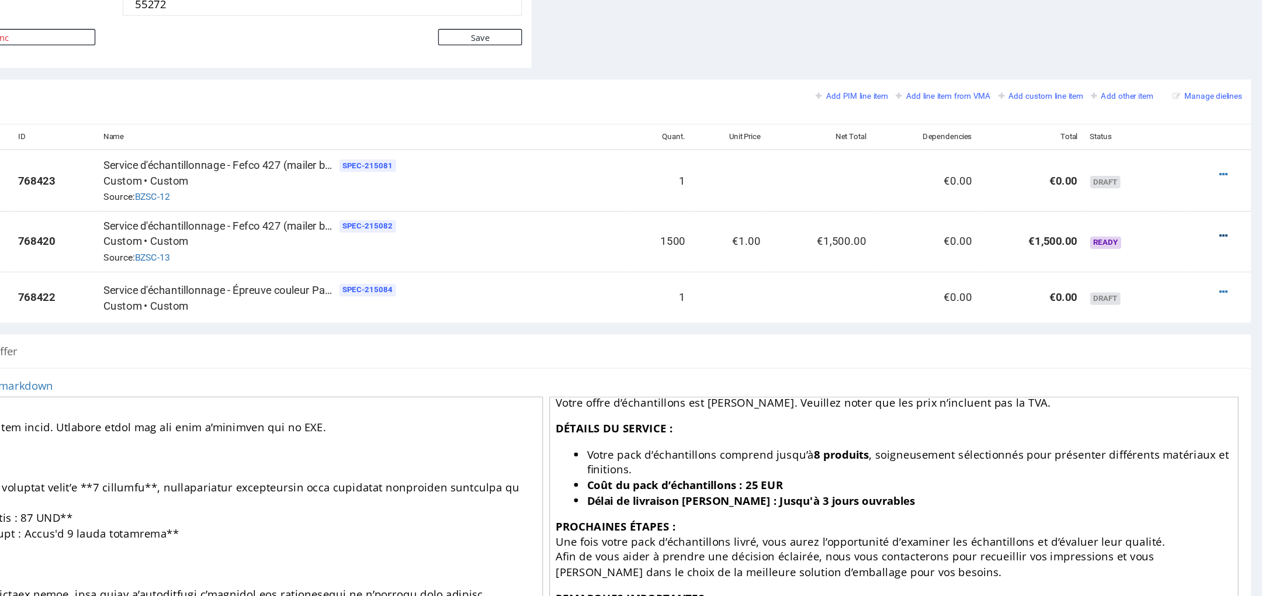
click at [813, 137] on icon at bounding box center [816, 141] width 6 height 8
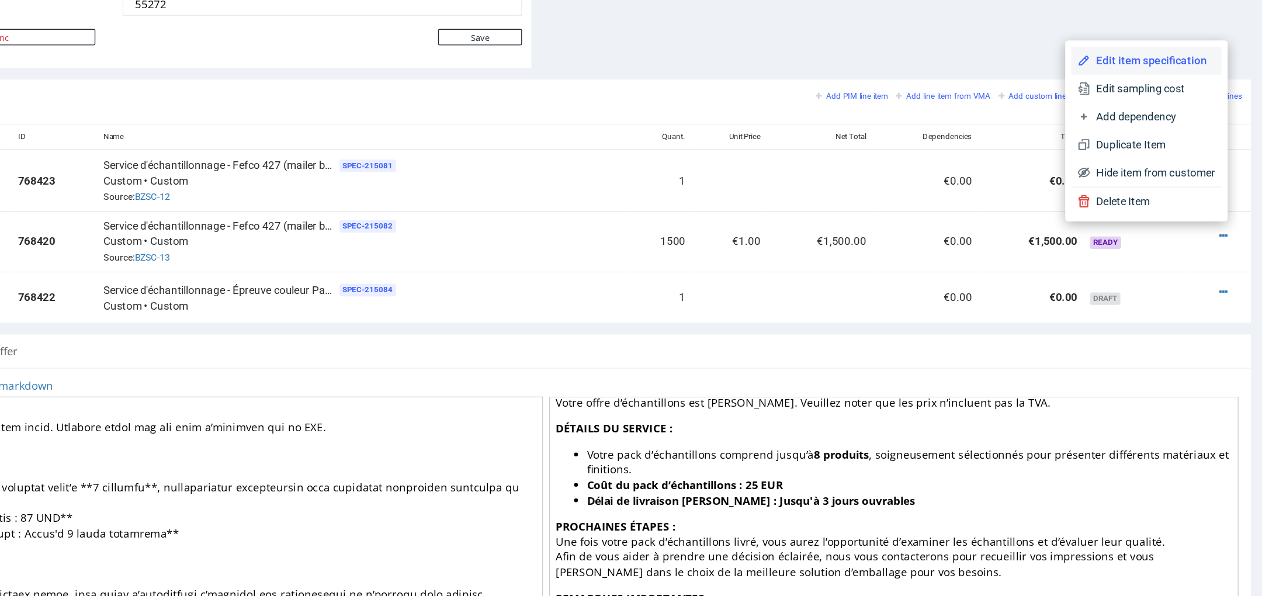
click at [730, 14] on span "Edit item specification" at bounding box center [763, 10] width 94 height 12
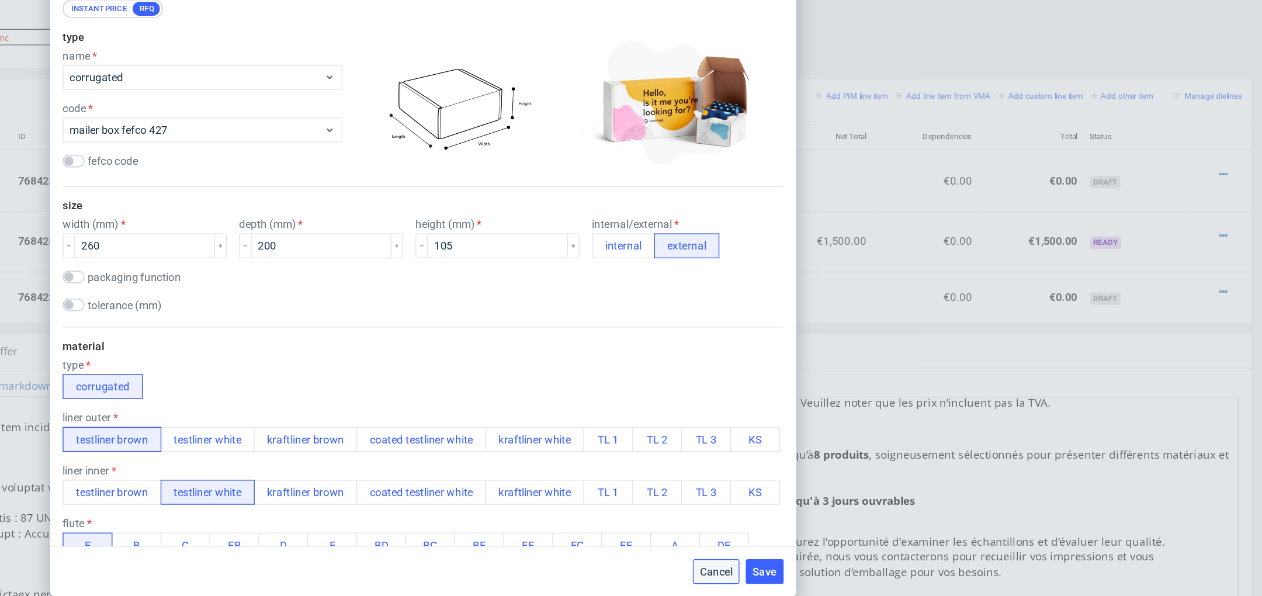
click at [857, 578] on span "Cancel" at bounding box center [851, 577] width 25 height 8
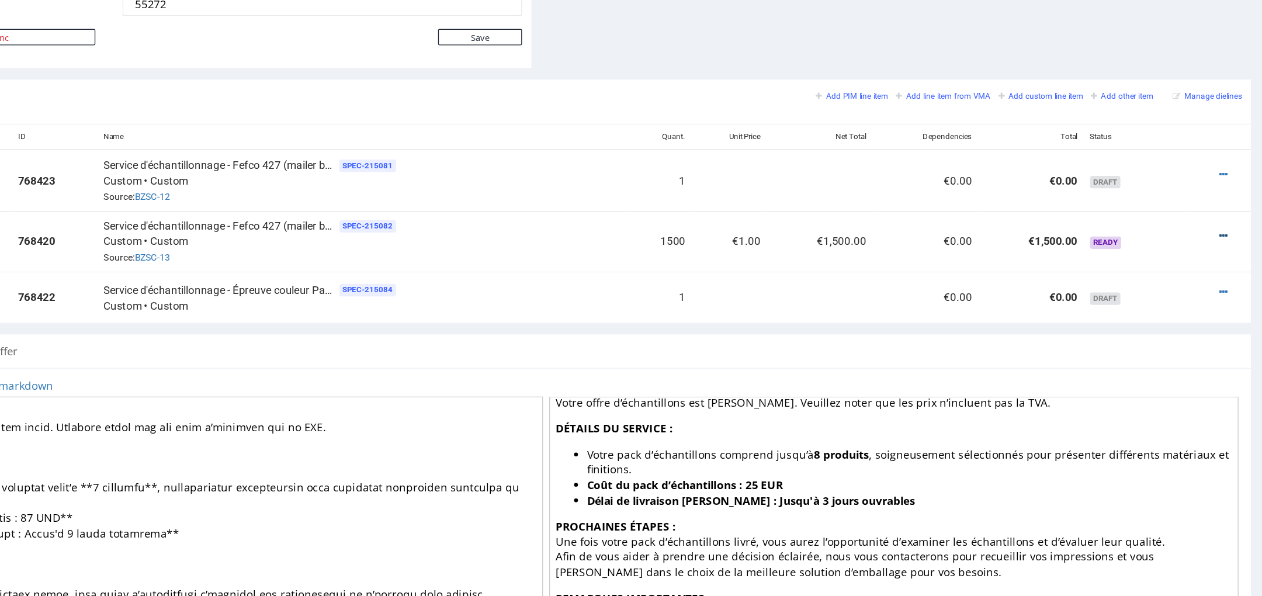
click at [813, 137] on icon at bounding box center [816, 141] width 6 height 8
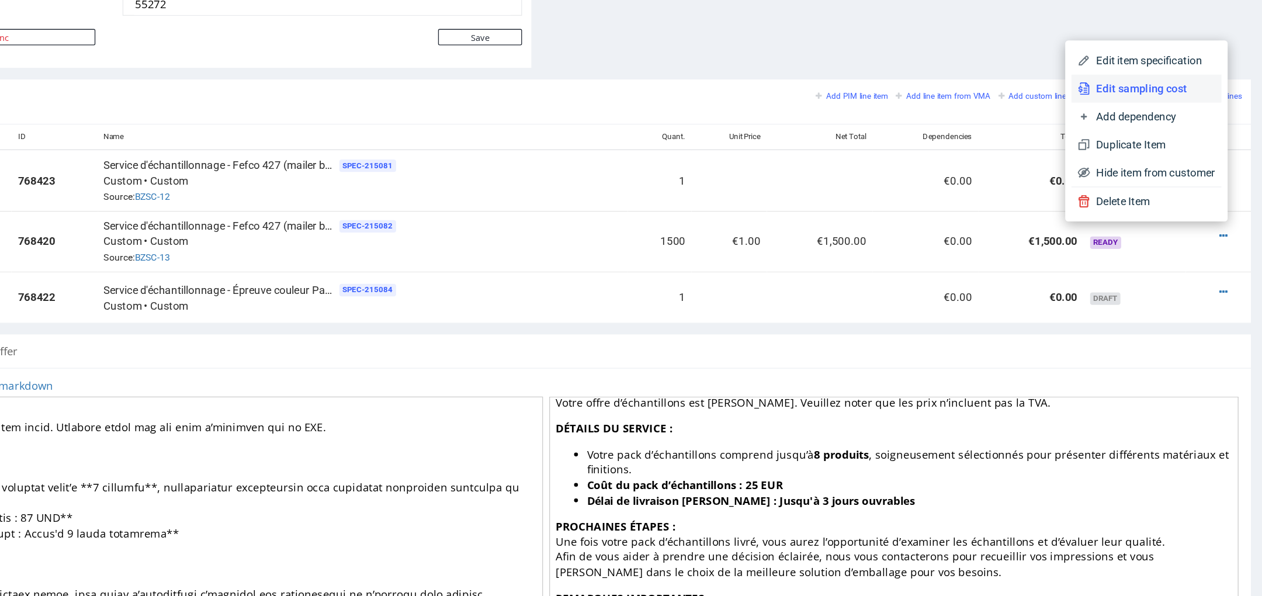
click at [759, 35] on span "Edit sampling cost" at bounding box center [763, 31] width 94 height 12
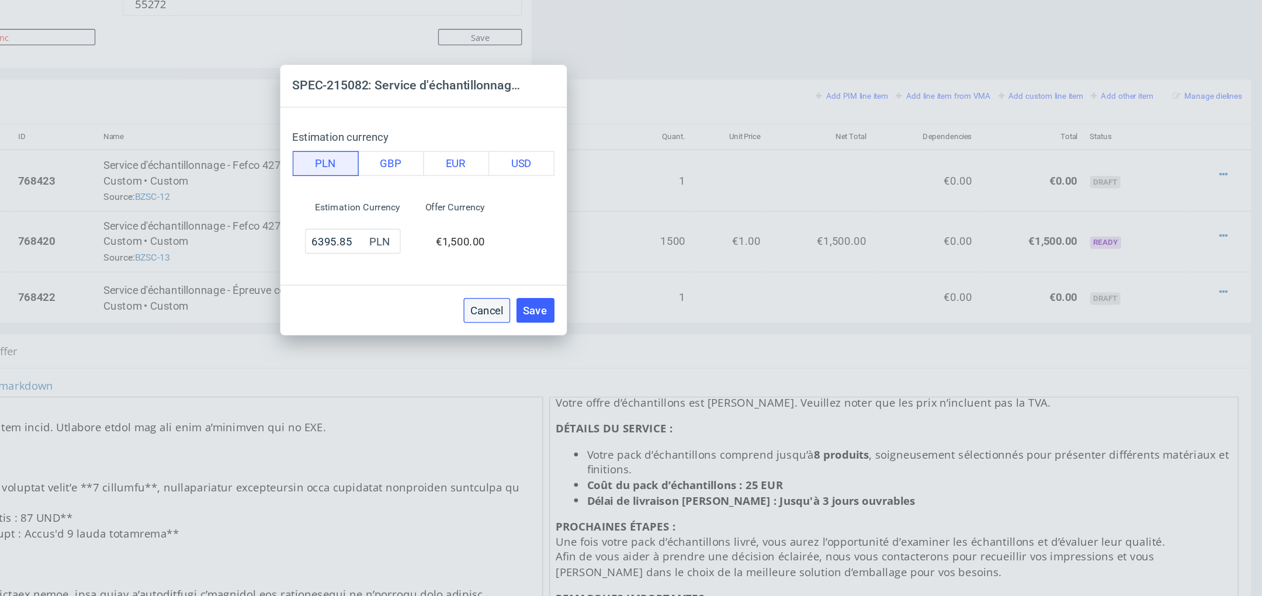
click at [677, 383] on span "Cancel" at bounding box center [679, 381] width 25 height 8
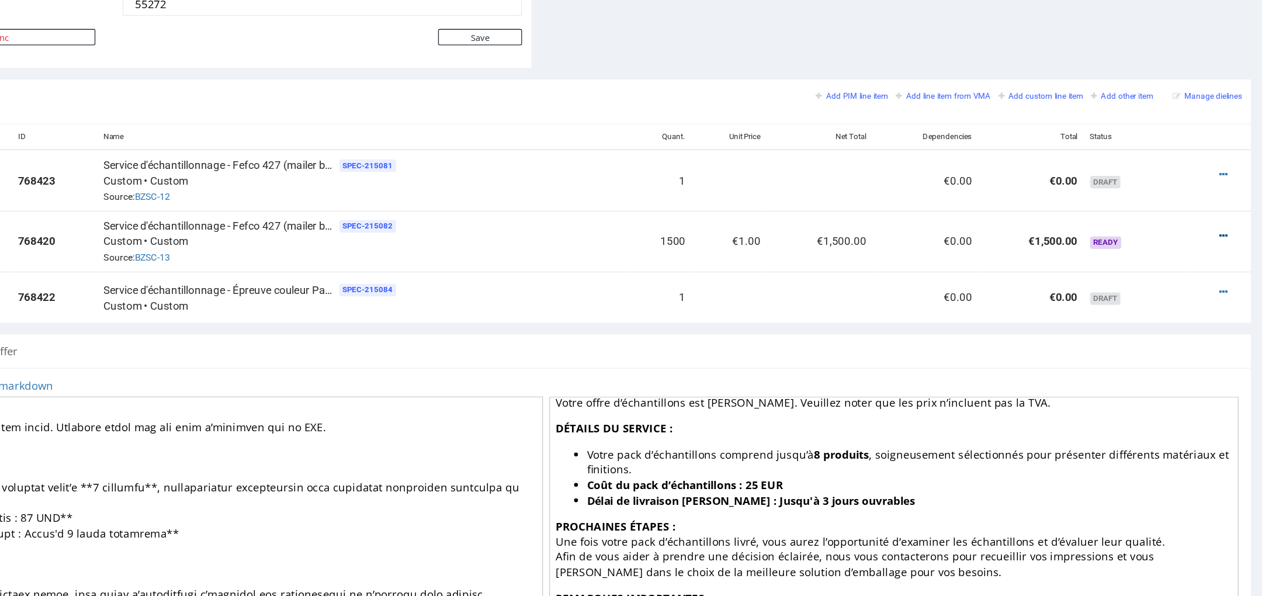
click at [813, 137] on icon at bounding box center [816, 141] width 6 height 8
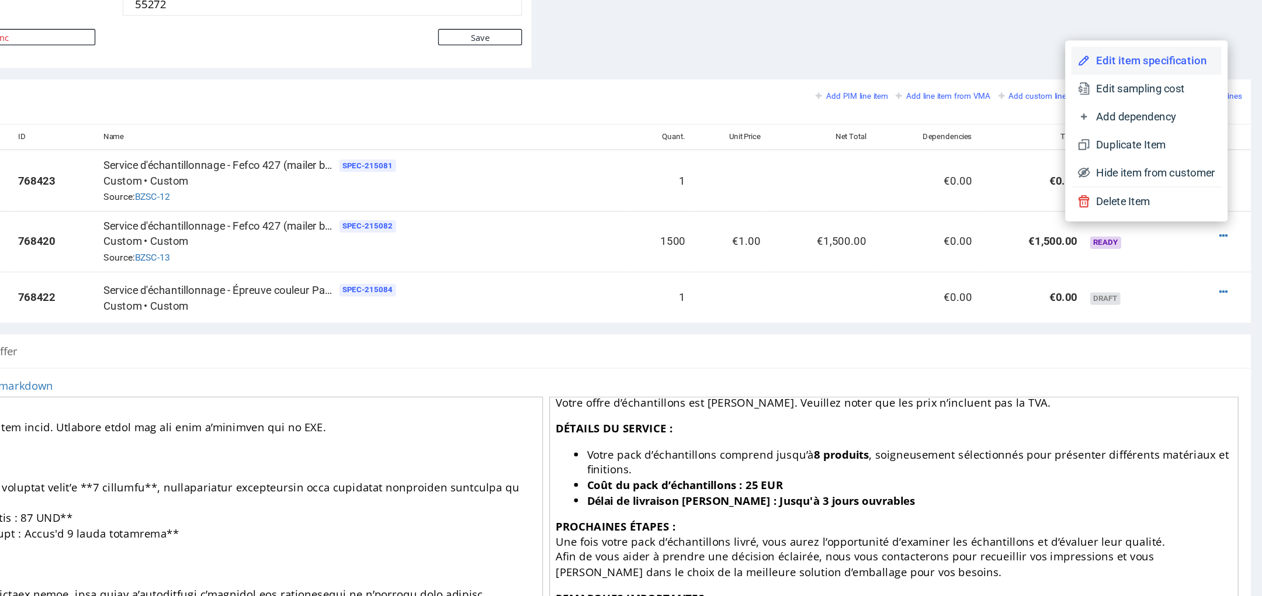
click at [764, 14] on span "Edit item specification" at bounding box center [763, 10] width 94 height 12
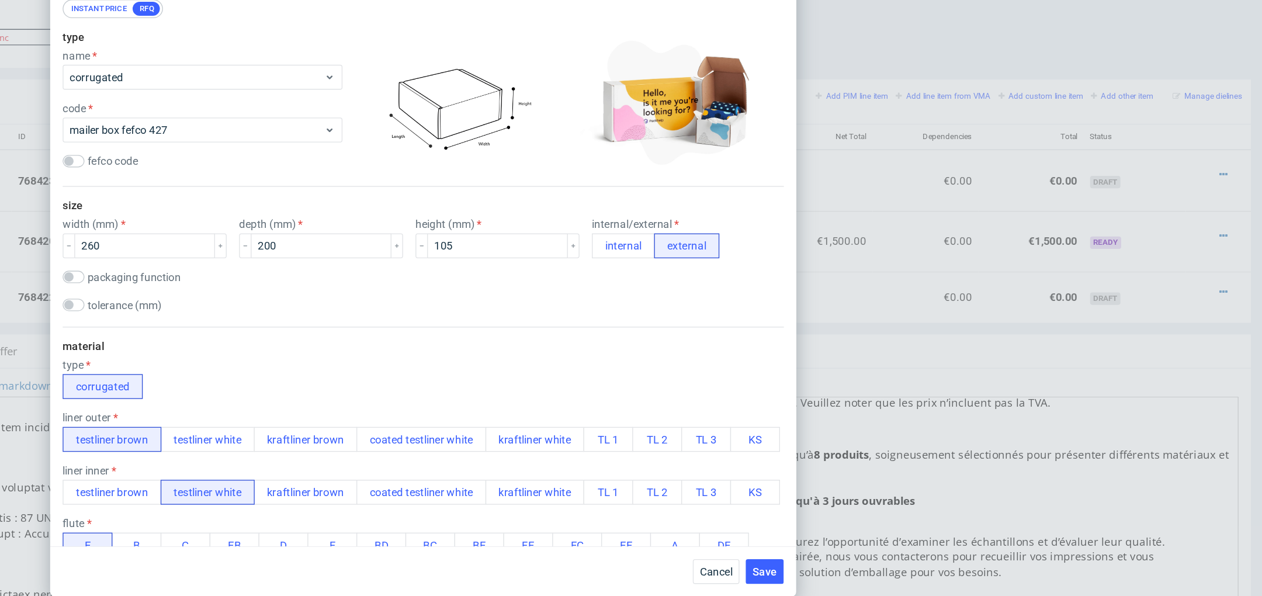
click at [508, 446] on div "type corrugated" at bounding box center [631, 432] width 542 height 30
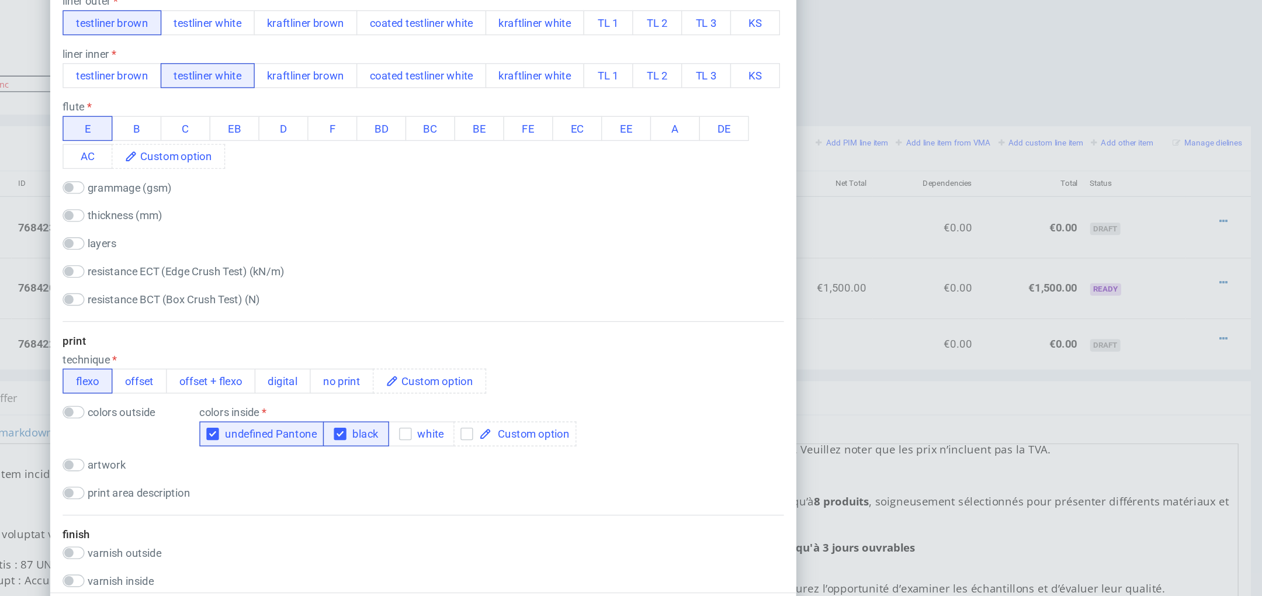
scroll to position [351, 0]
click at [562, 390] on button "no print" at bounding box center [570, 396] width 48 height 19
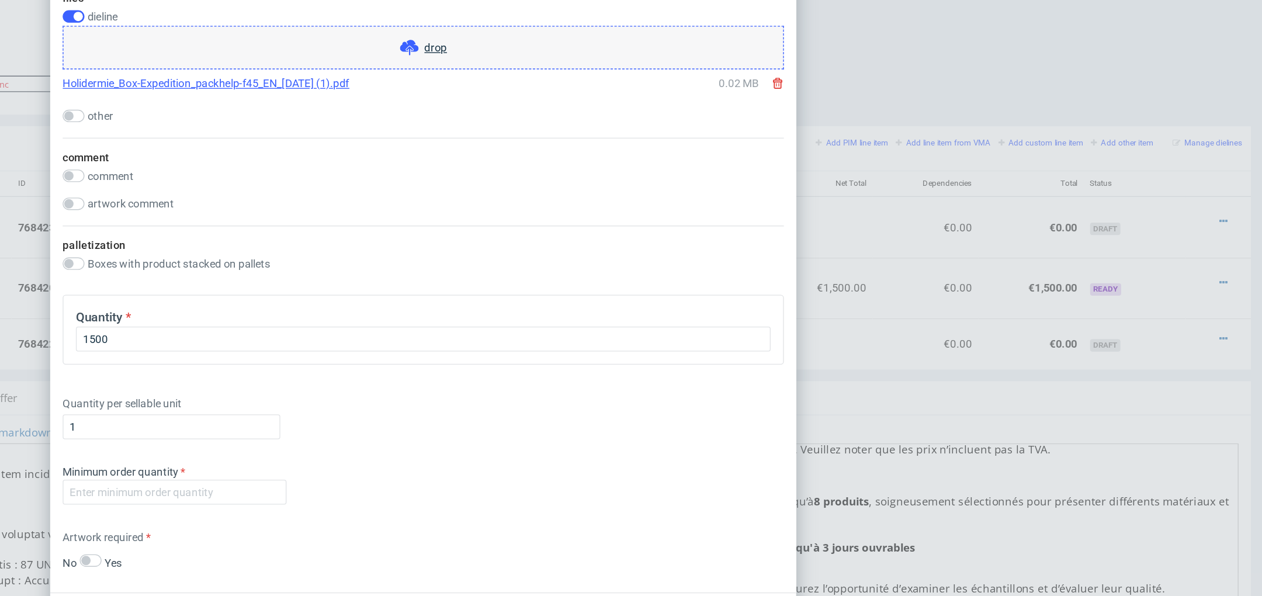
scroll to position [982, 0]
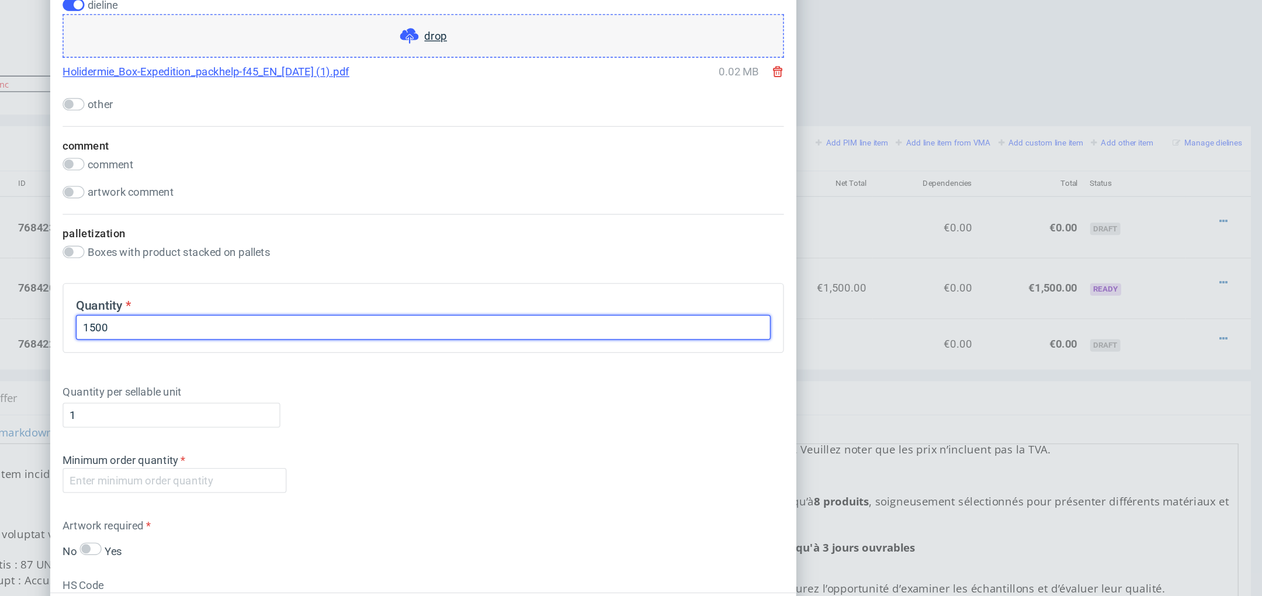
click at [415, 362] on input "1500" at bounding box center [631, 358] width 522 height 19
type input "1"
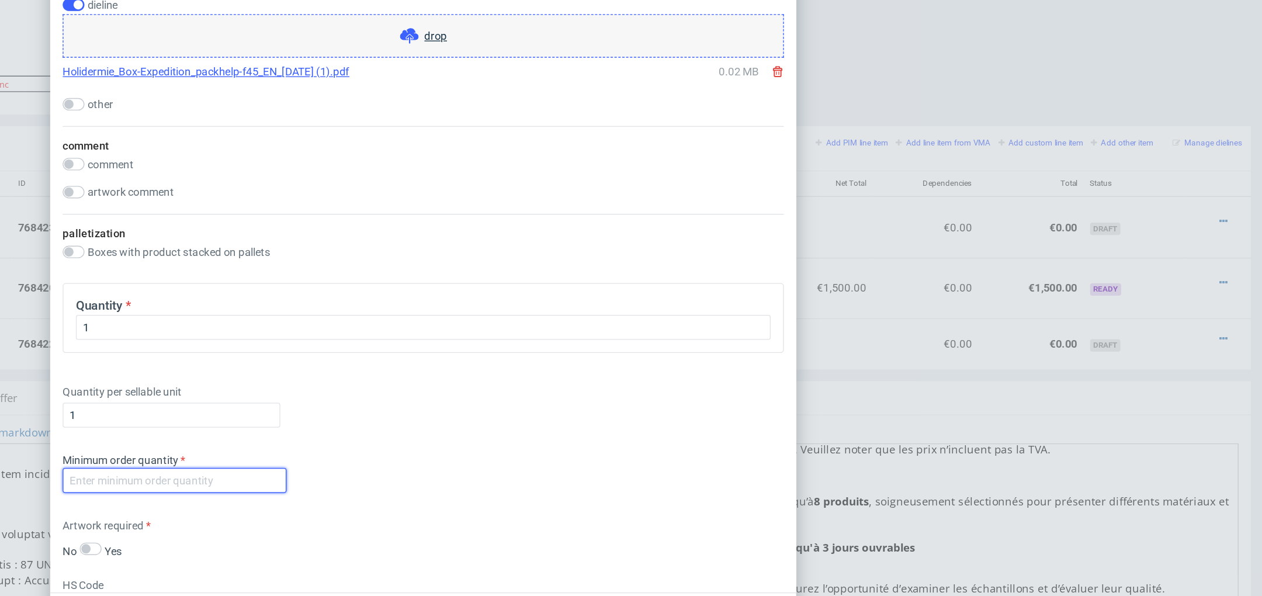
click at [389, 472] on input "number" at bounding box center [444, 474] width 168 height 19
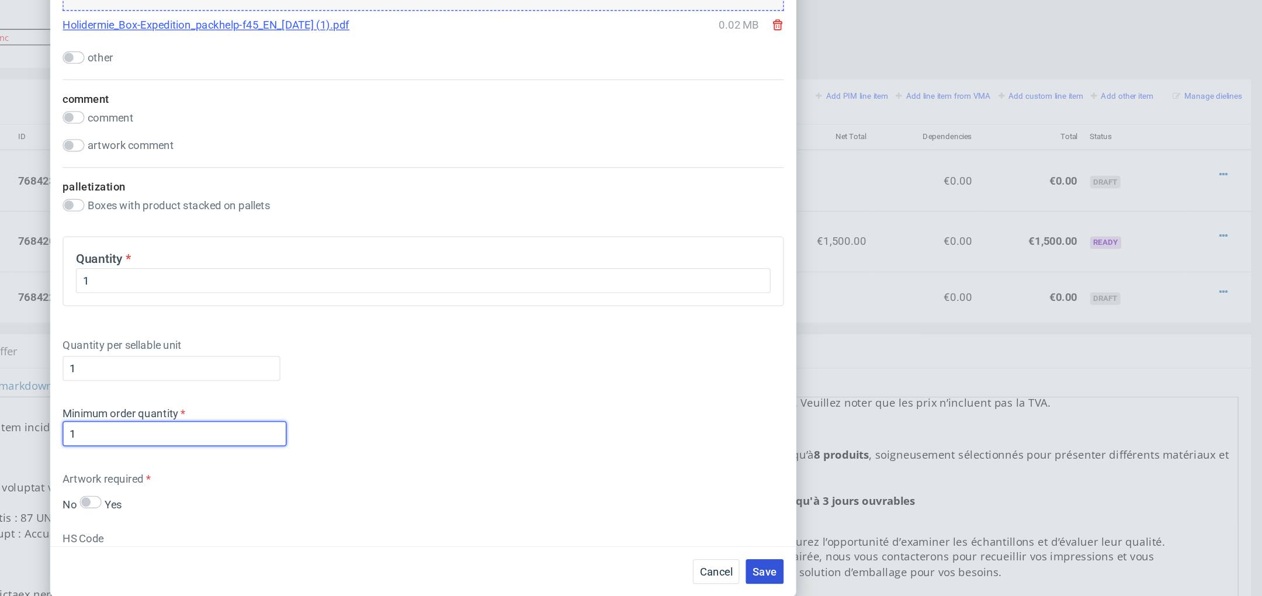
type input "1"
click at [889, 585] on button "Save" at bounding box center [888, 577] width 29 height 19
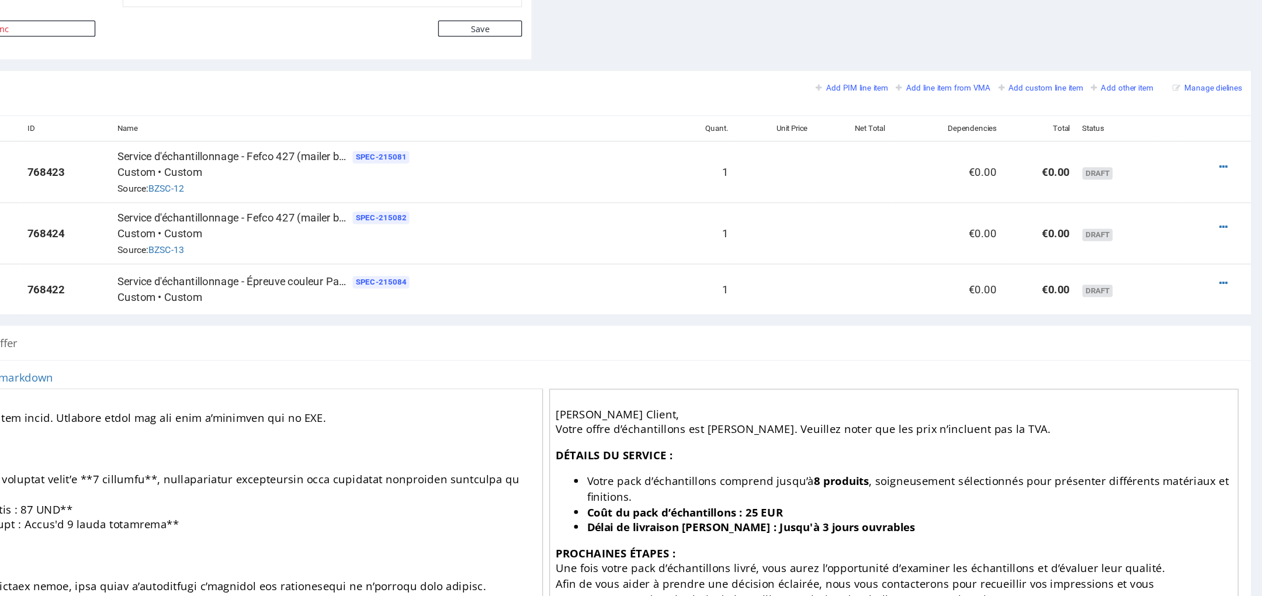
scroll to position [557, 0]
click at [813, 84] on icon at bounding box center [816, 88] width 6 height 8
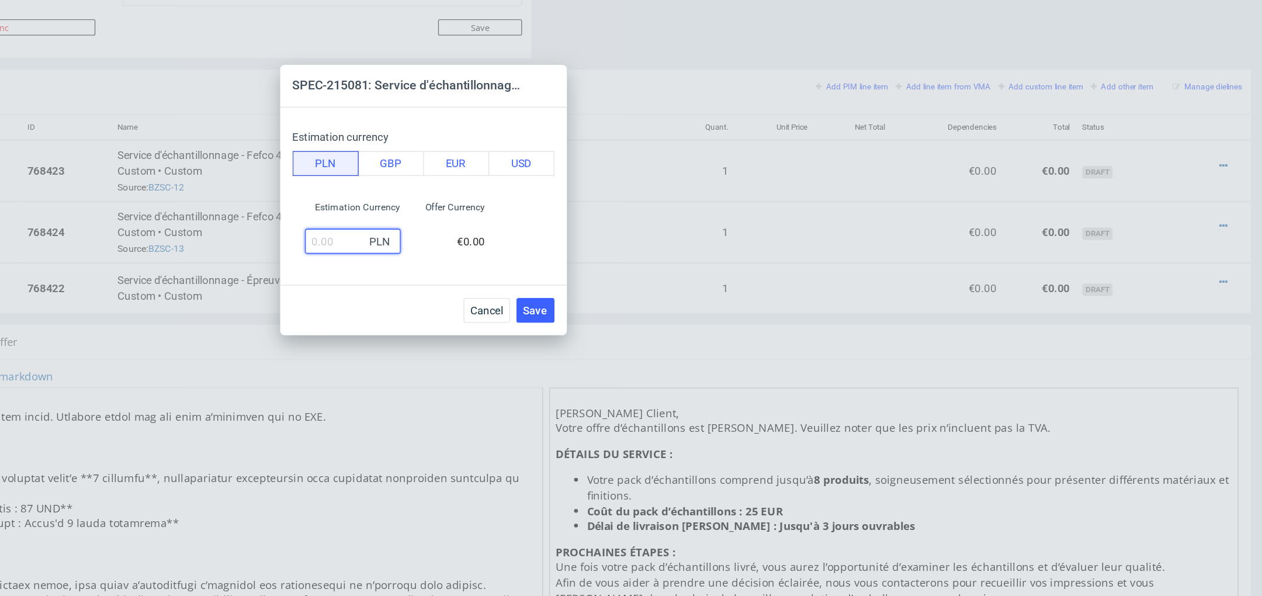
click at [570, 332] on input "text" at bounding box center [578, 329] width 72 height 19
type input "10"
click at [649, 272] on button "EUR" at bounding box center [656, 270] width 50 height 19
click at [715, 382] on span "Save" at bounding box center [715, 381] width 18 height 8
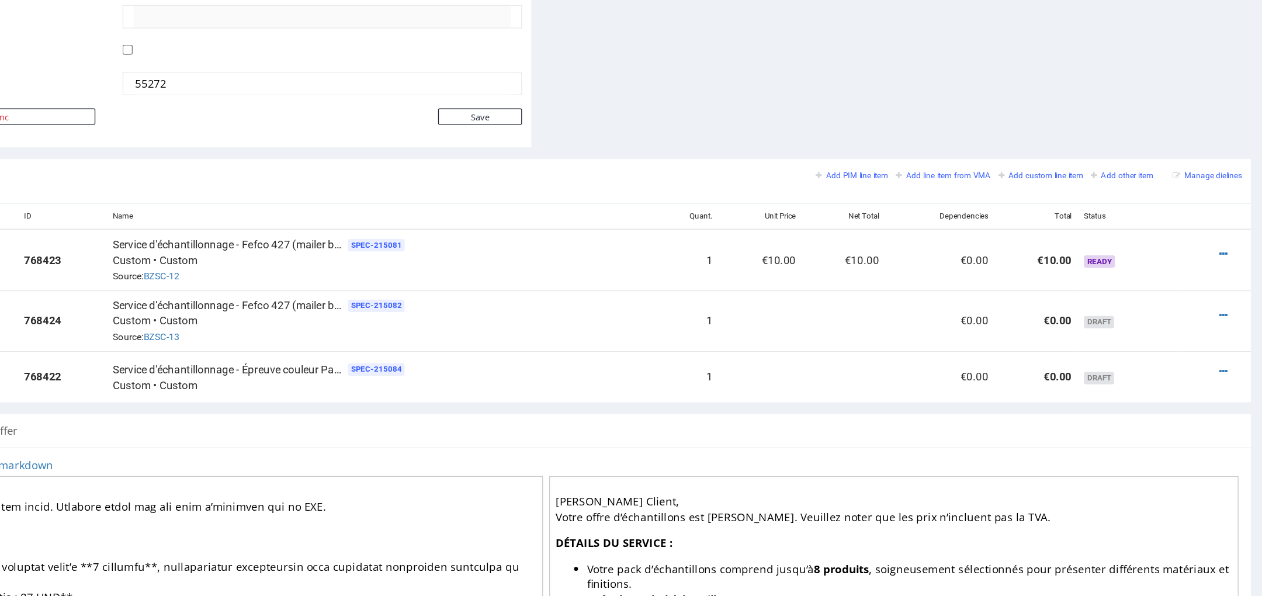
scroll to position [493, 0]
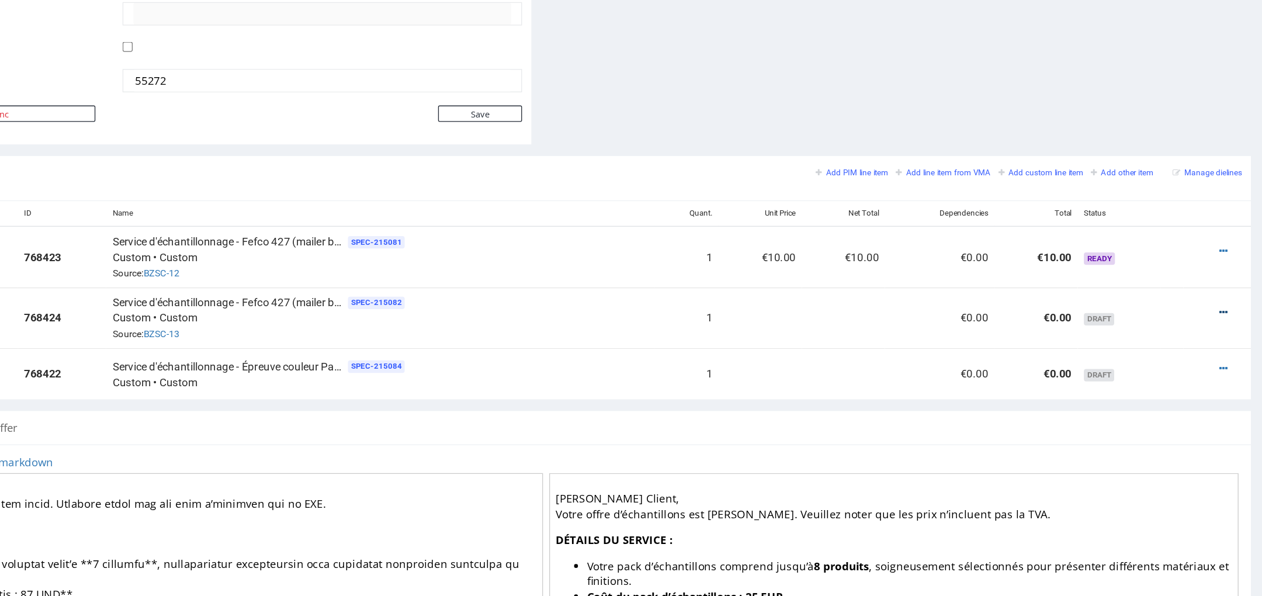
click at [813, 195] on icon at bounding box center [816, 199] width 6 height 8
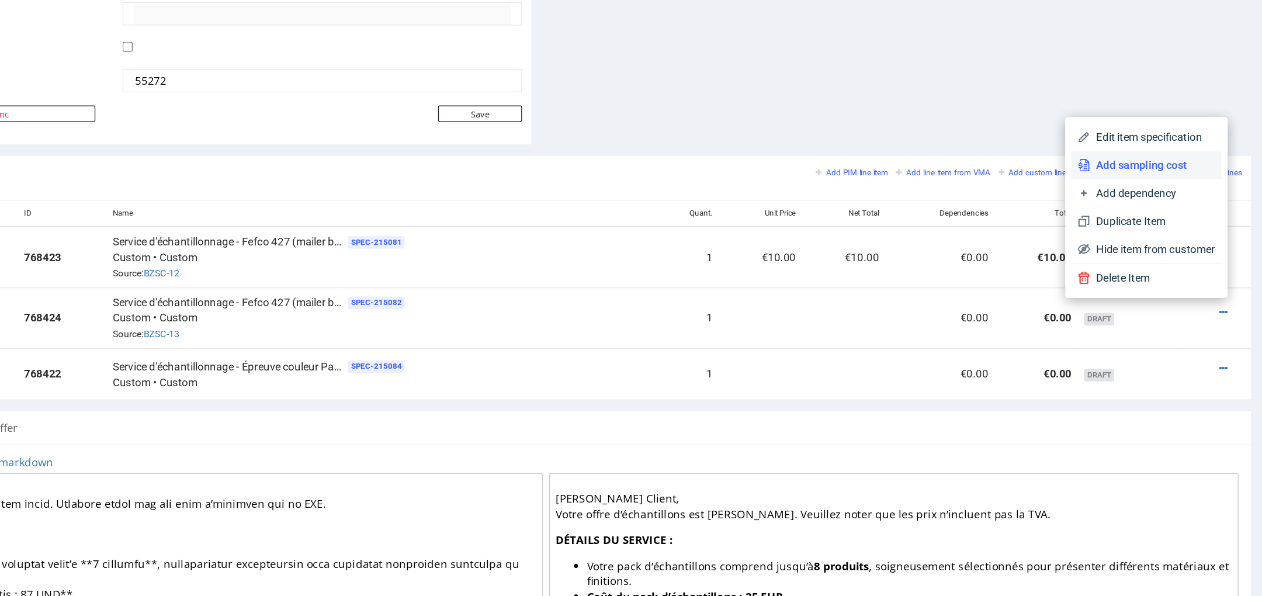
click at [772, 95] on li "Add sampling cost" at bounding box center [758, 88] width 113 height 21
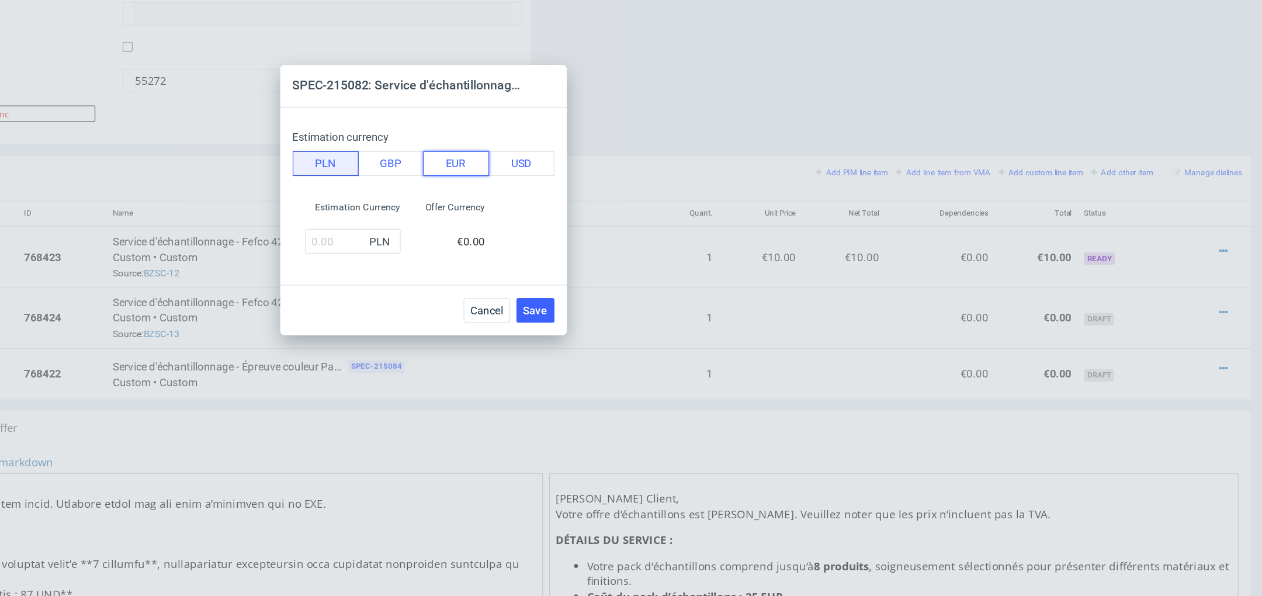
click at [661, 266] on button "EUR" at bounding box center [656, 270] width 50 height 19
click at [566, 324] on input "text" at bounding box center [578, 329] width 72 height 19
type input "10"
click at [656, 332] on span "€10.00" at bounding box center [665, 328] width 26 height 9
click at [719, 380] on span "Save" at bounding box center [715, 381] width 18 height 8
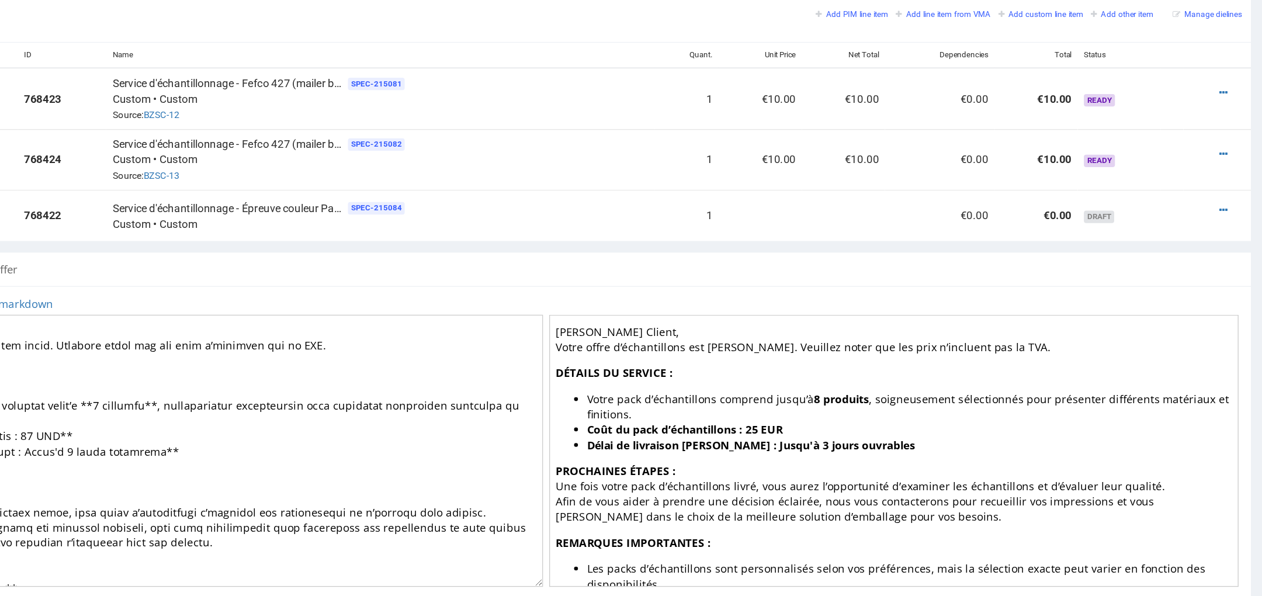
scroll to position [7, 0]
click at [813, 120] on icon at bounding box center [816, 122] width 6 height 8
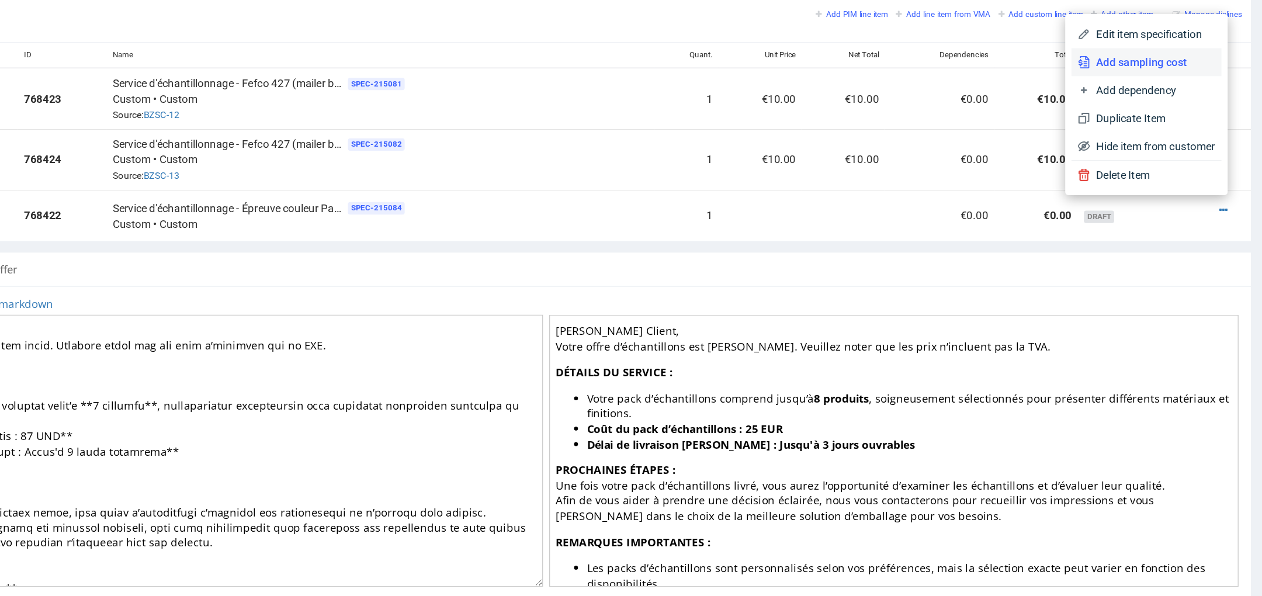
click at [771, 5] on span "Add sampling cost" at bounding box center [763, 11] width 94 height 12
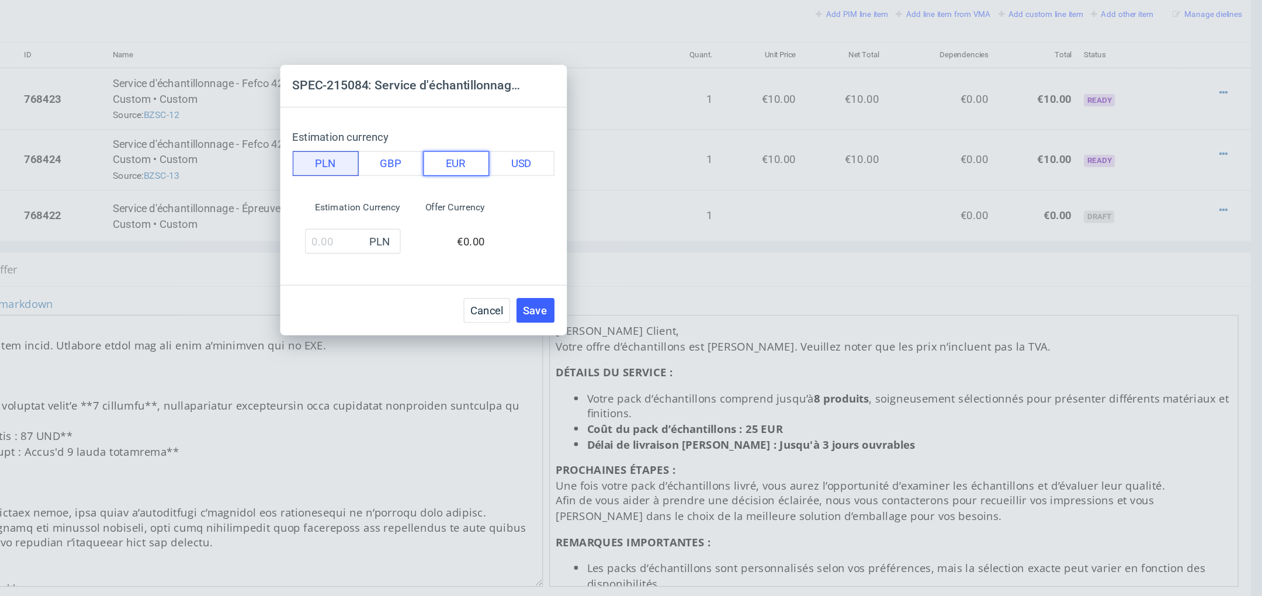
click at [666, 277] on button "EUR" at bounding box center [656, 270] width 50 height 19
click at [559, 326] on input "text" at bounding box center [578, 329] width 72 height 19
type input "5"
click at [696, 339] on div "Estimation Currency 5 EUR Offer Currency €5.00" at bounding box center [631, 318] width 197 height 49
click at [727, 384] on button "Save" at bounding box center [715, 381] width 29 height 19
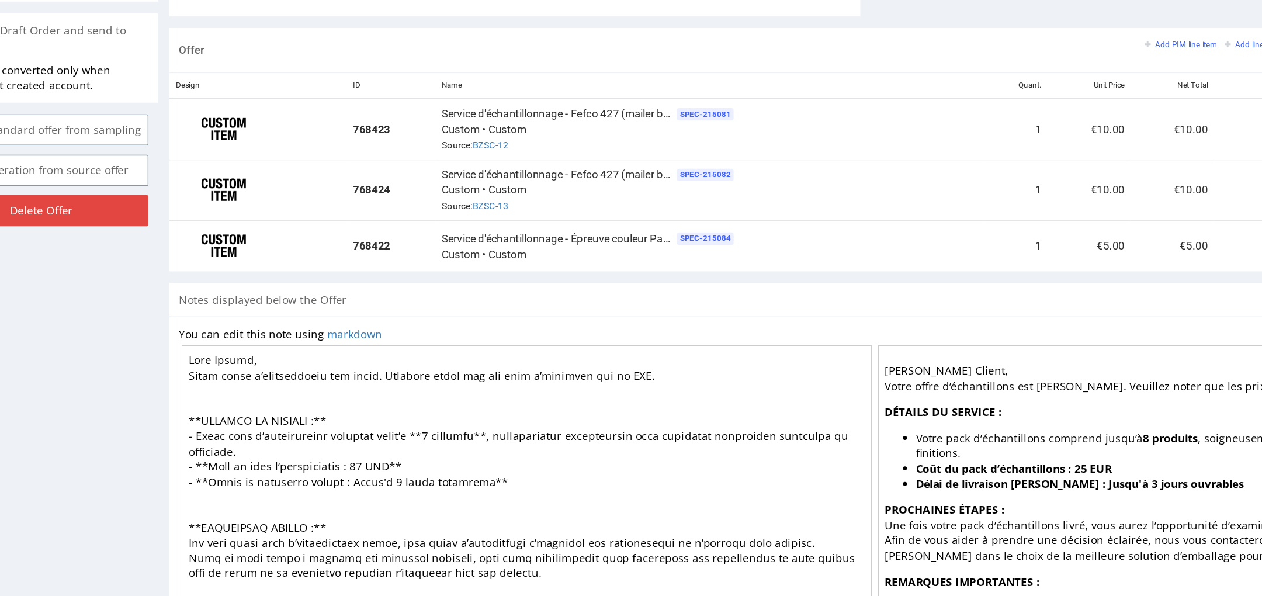
scroll to position [599, 0]
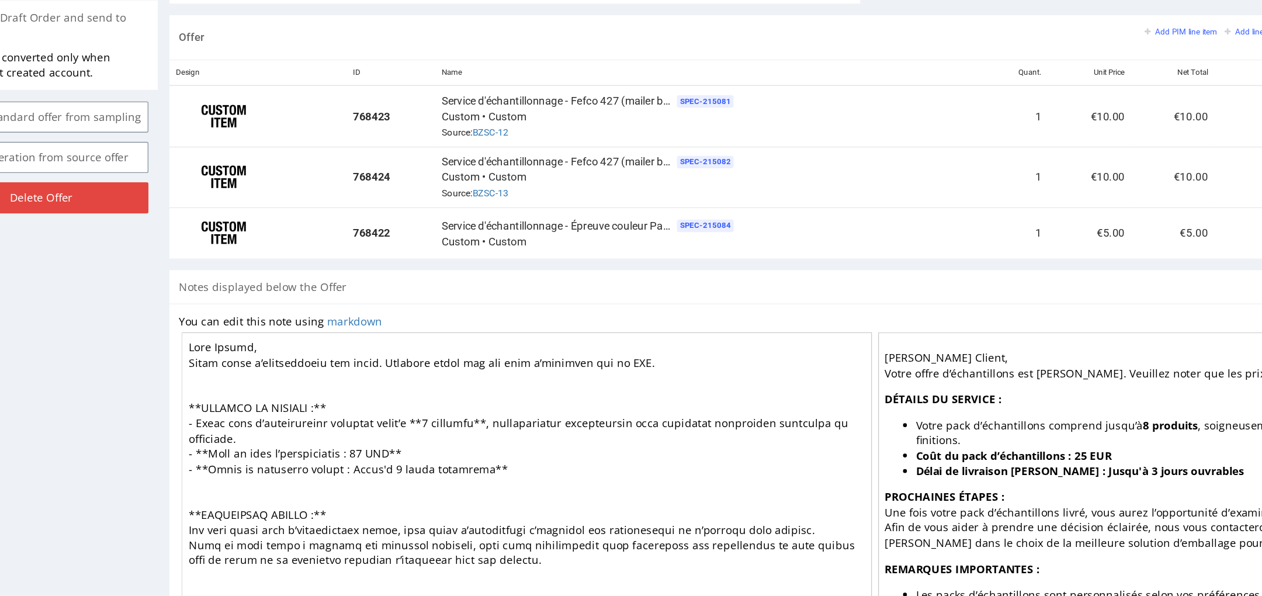
click at [204, 286] on textarea at bounding box center [375, 316] width 519 height 205
click at [169, 286] on textarea at bounding box center [375, 316] width 519 height 205
click at [267, 314] on textarea at bounding box center [375, 316] width 519 height 205
click at [238, 314] on textarea at bounding box center [375, 316] width 519 height 205
drag, startPoint x: 260, startPoint y: 314, endPoint x: 231, endPoint y: 314, distance: 29.2
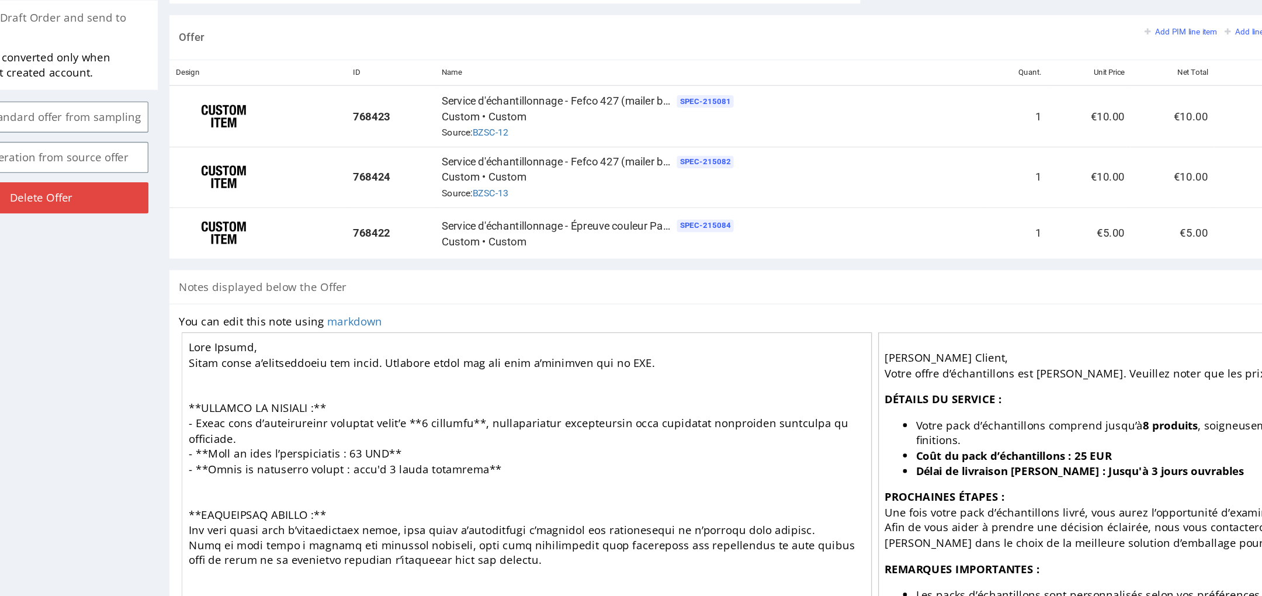
click at [231, 314] on textarea at bounding box center [375, 316] width 519 height 205
click at [293, 301] on textarea at bounding box center [375, 316] width 519 height 205
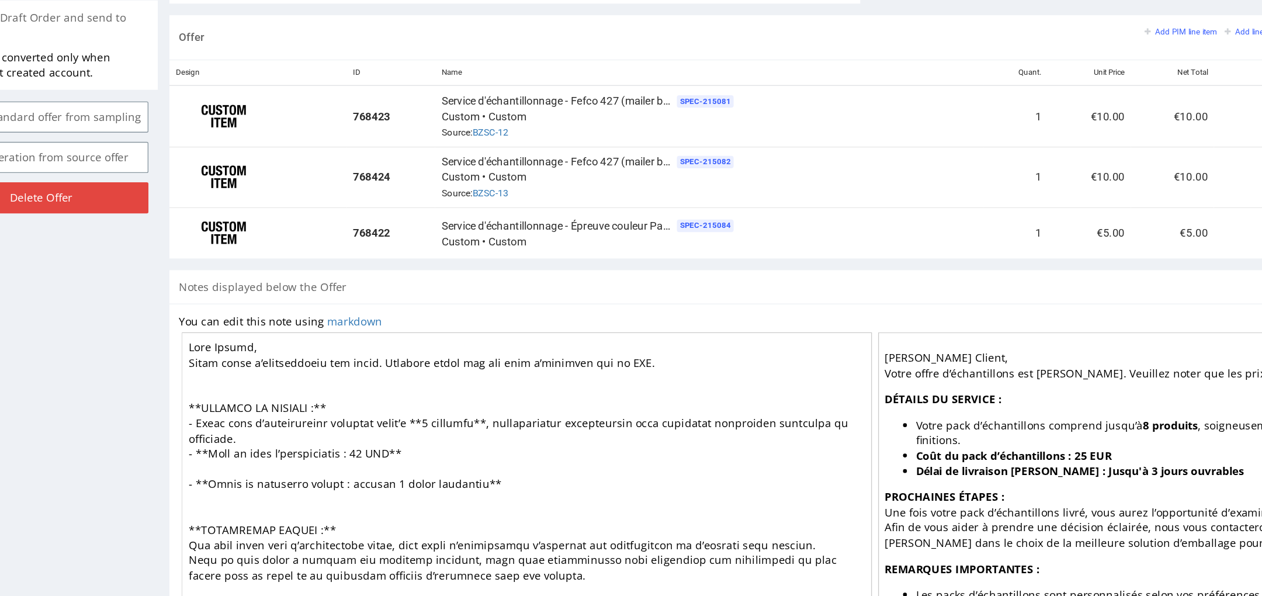
drag, startPoint x: 347, startPoint y: 328, endPoint x: 116, endPoint y: 328, distance: 230.8
click at [116, 328] on textarea at bounding box center [375, 316] width 519 height 205
click at [138, 316] on textarea at bounding box center [375, 316] width 519 height 205
paste textarea "- **Délai de livraison estimé : environ 3 jours ouvrables**"
drag, startPoint x: 197, startPoint y: 312, endPoint x: 168, endPoint y: 314, distance: 28.7
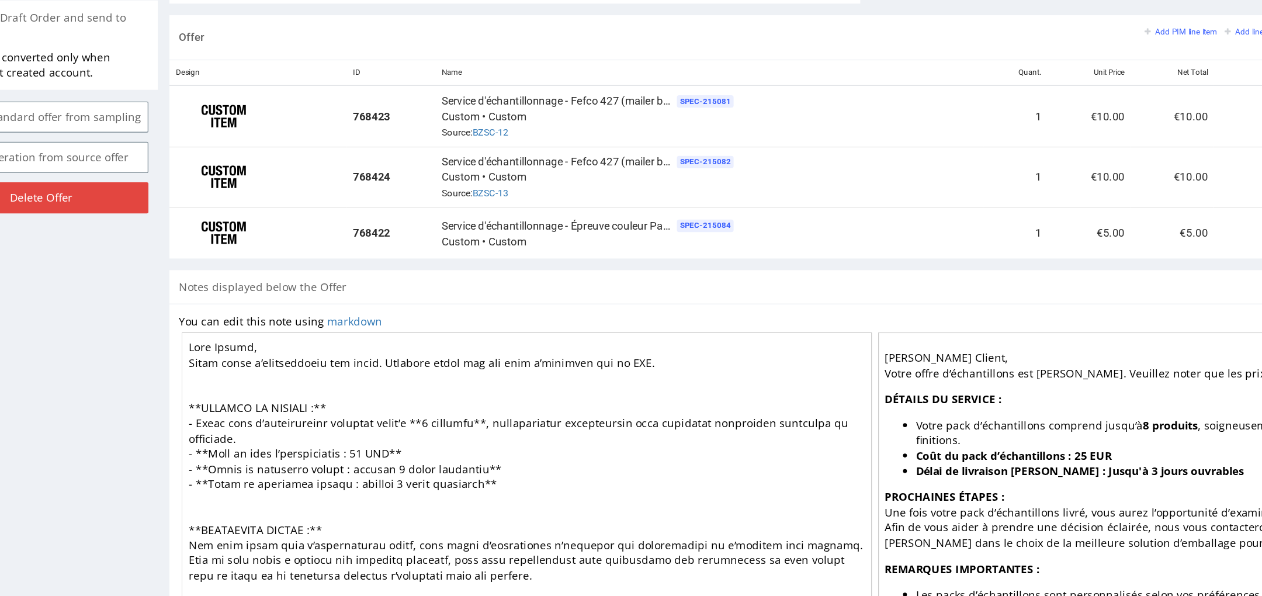
click at [168, 314] on textarea at bounding box center [375, 316] width 519 height 205
click at [275, 312] on textarea at bounding box center [375, 316] width 519 height 205
click at [400, 336] on textarea at bounding box center [375, 316] width 519 height 205
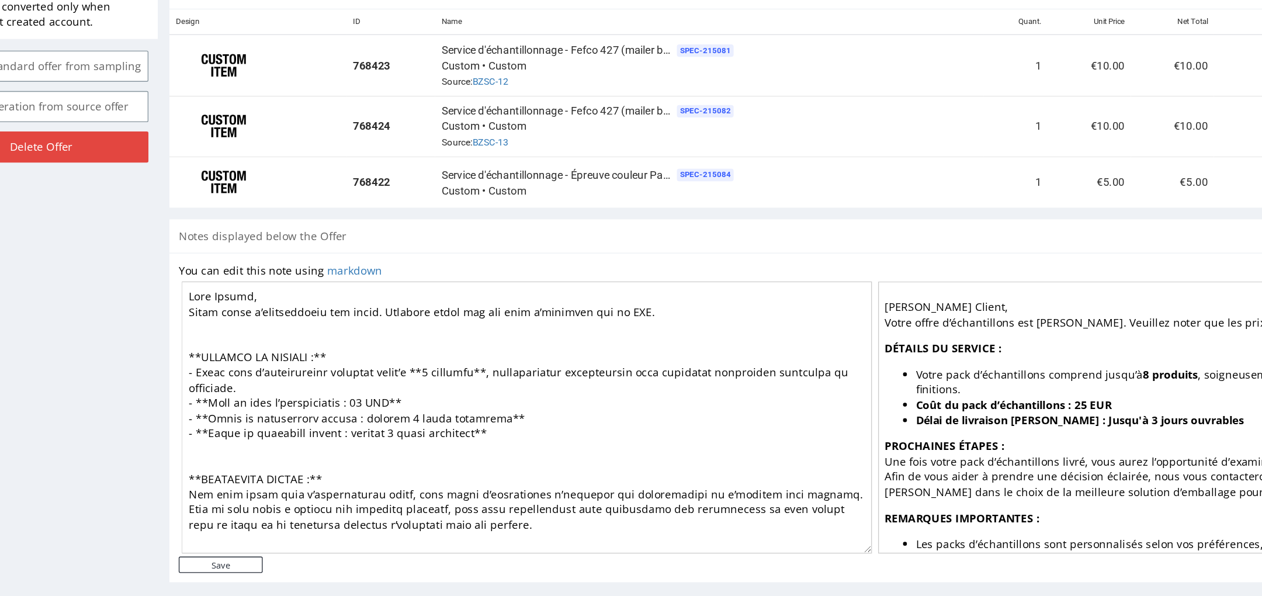
scroll to position [646, 0]
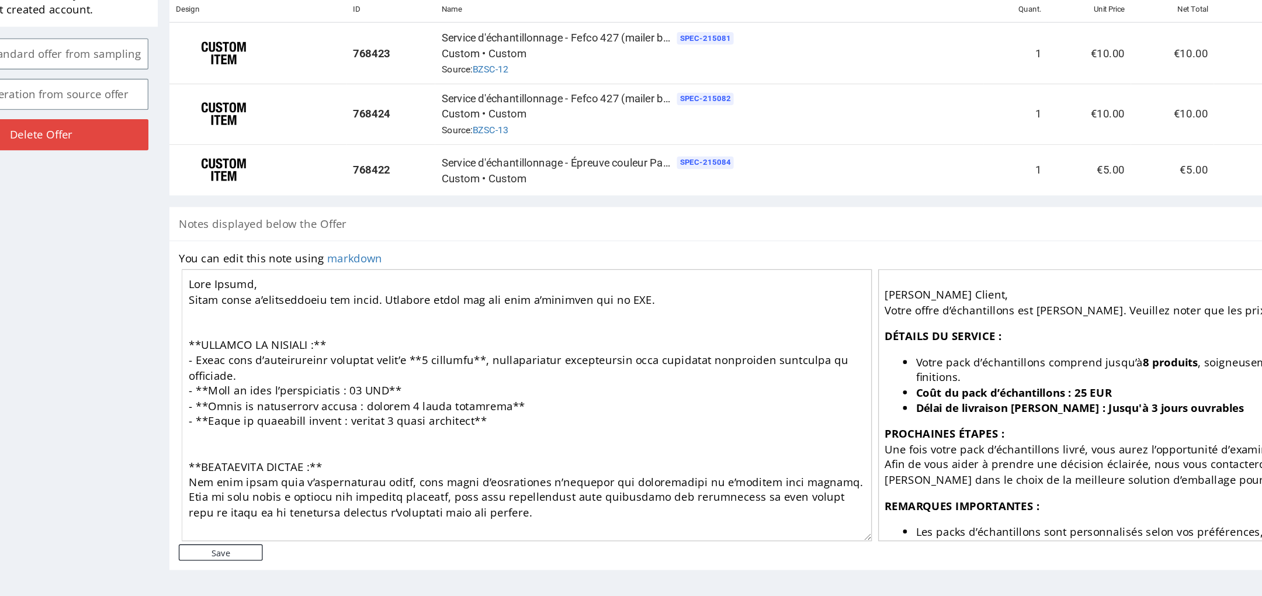
click at [141, 172] on textarea at bounding box center [375, 269] width 519 height 205
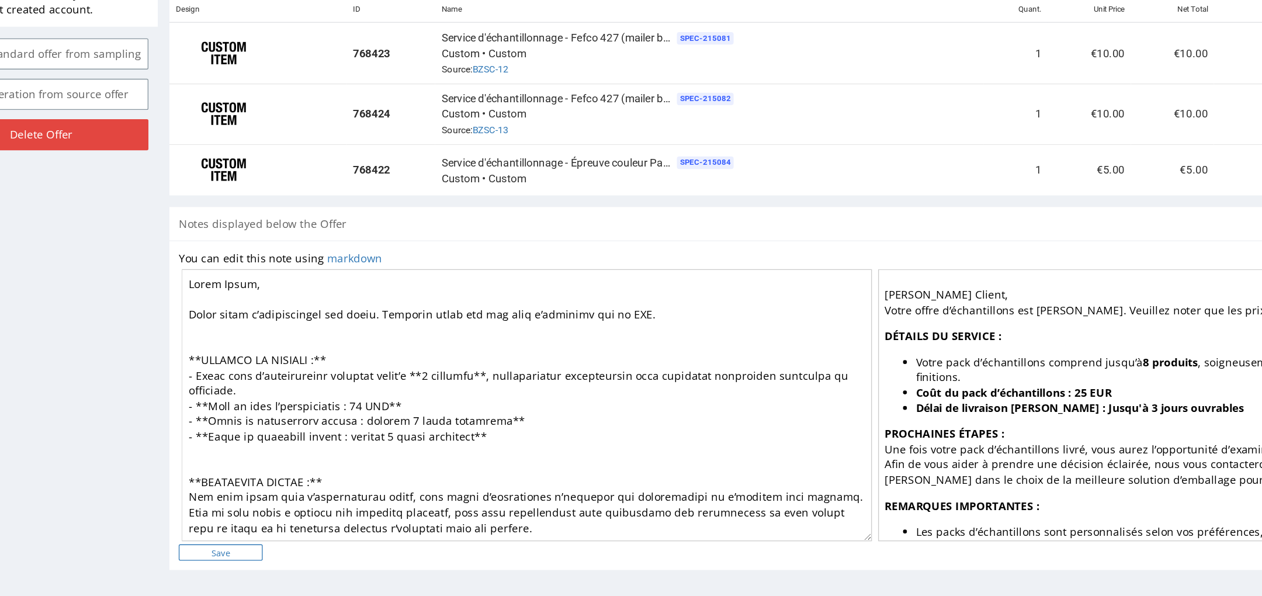
type textarea "Chère Fanny, Votre offre d’échantillons est prête. Veuillez noter que les prix …"
click at [156, 377] on input "Save" at bounding box center [144, 379] width 63 height 12
type input "In progress..."
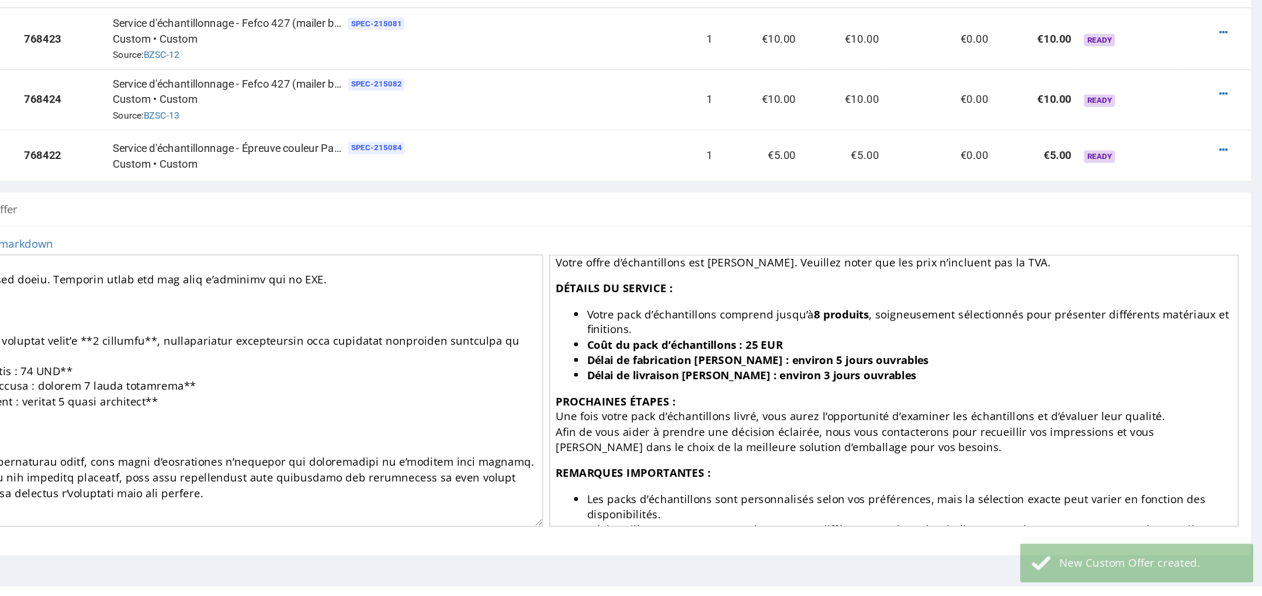
scroll to position [31, 0]
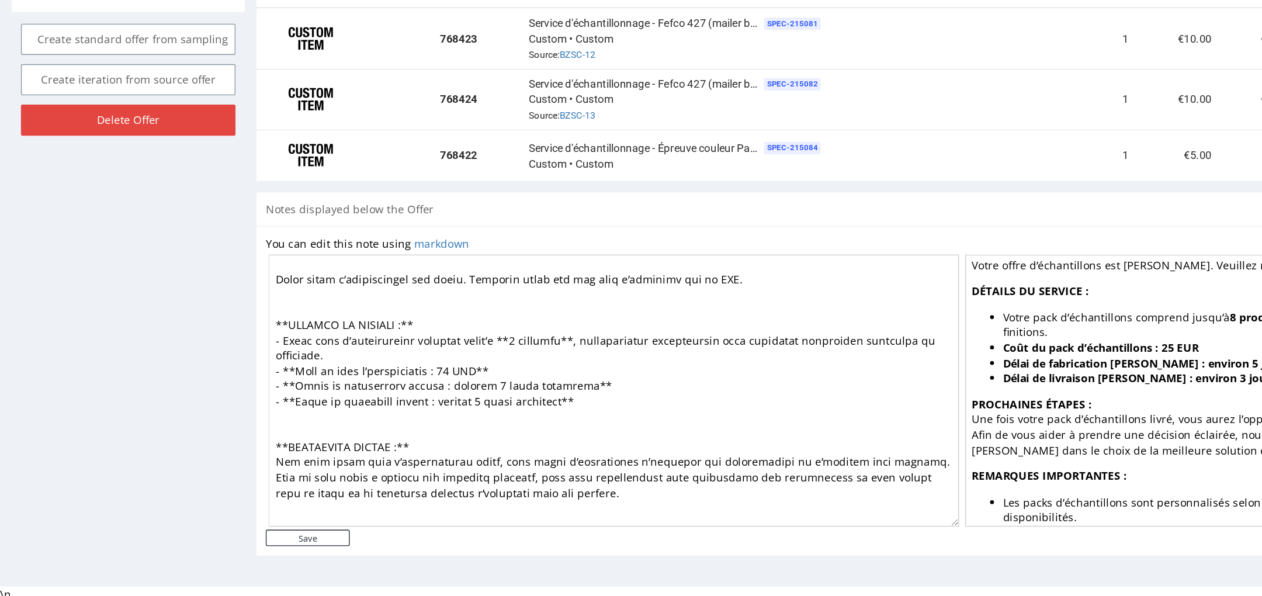
click at [314, 230] on textarea at bounding box center [461, 257] width 519 height 205
drag, startPoint x: 314, startPoint y: 230, endPoint x: 173, endPoint y: 214, distance: 142.3
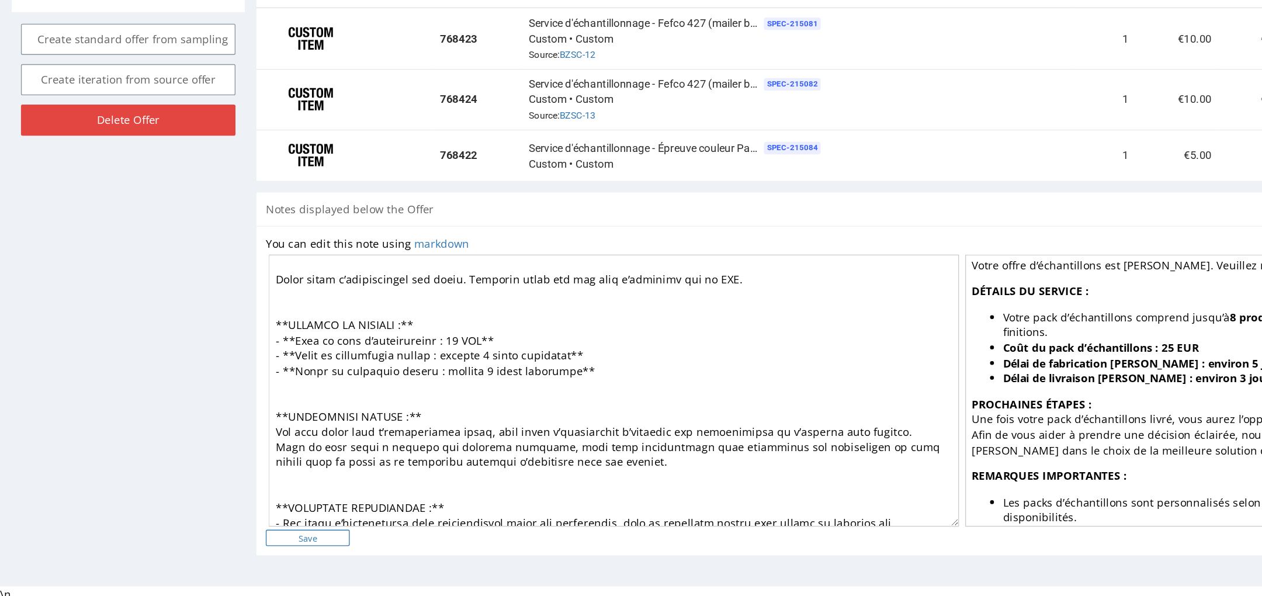
type textarea "Chère Fanny, Votre offre d’échantillons est prête. Veuillez noter que les prix …"
click at [235, 365] on input "Save" at bounding box center [231, 368] width 63 height 12
type input "In progress..."
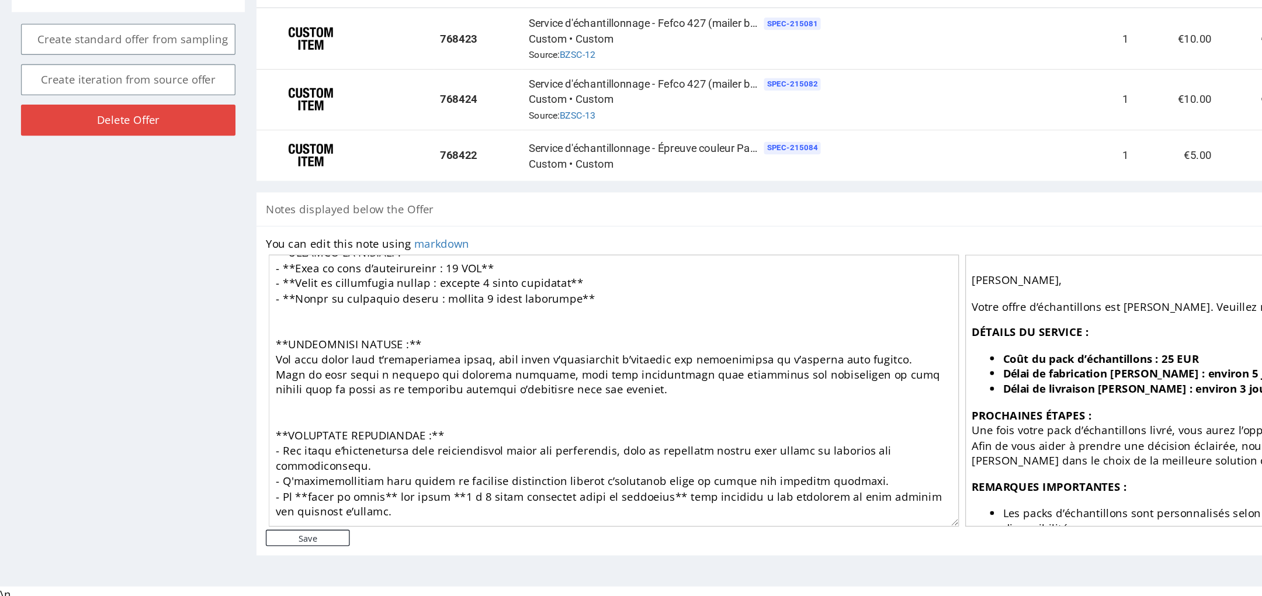
scroll to position [81, 0]
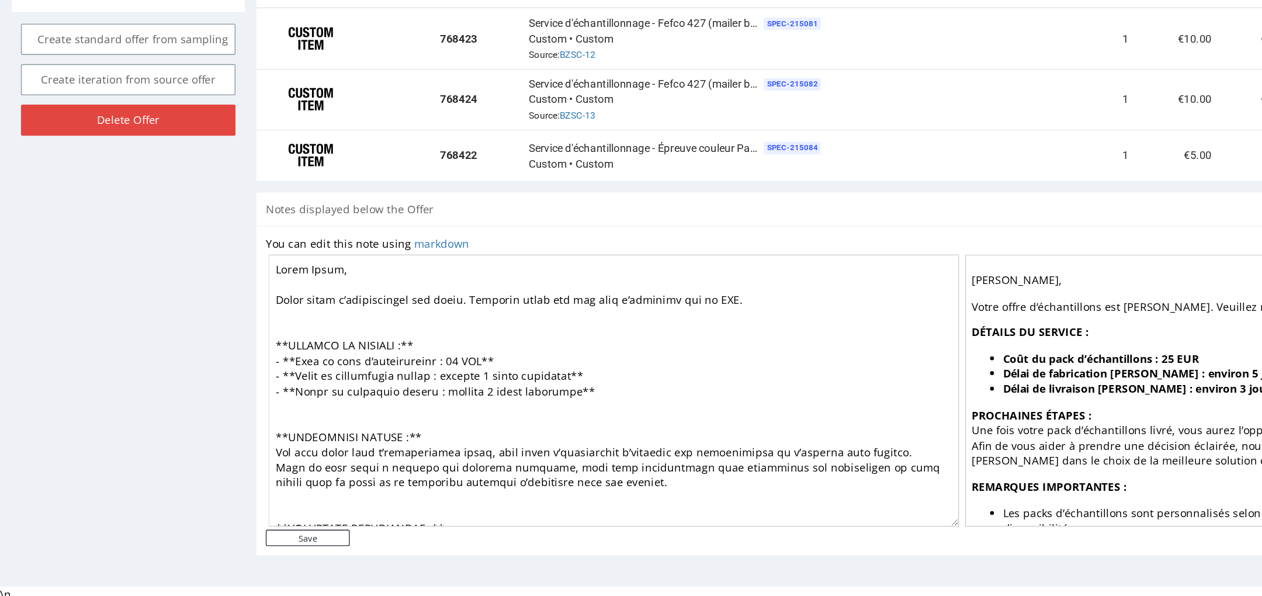
scroll to position [81, 0]
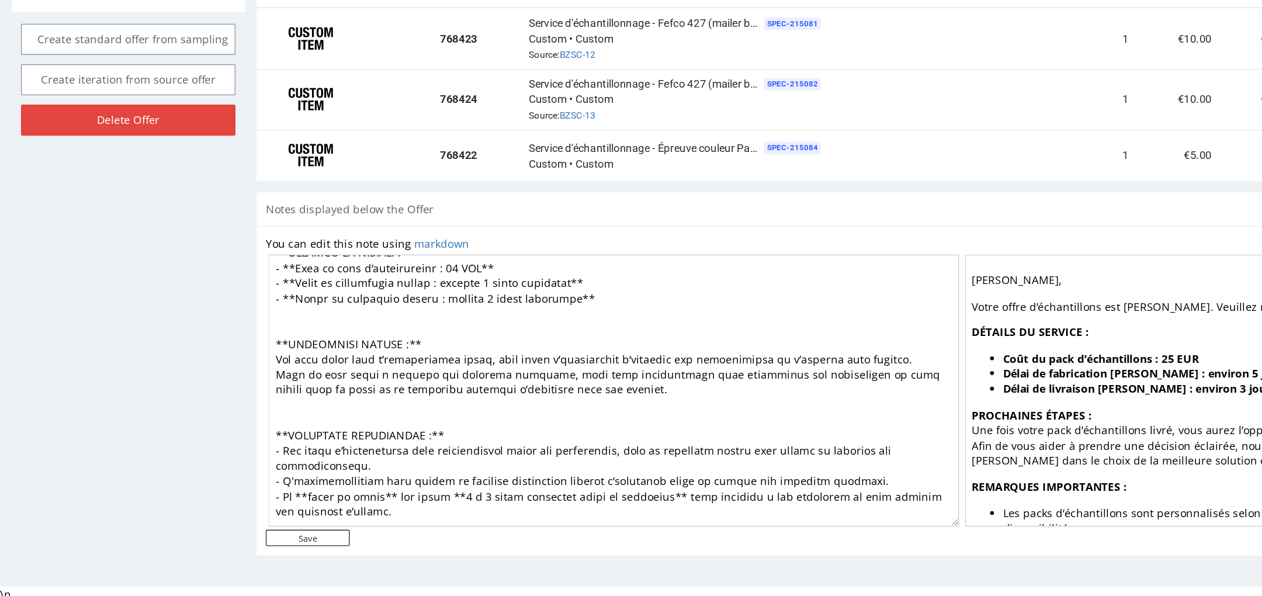
click at [364, 369] on form "You can edit this note using markdown Save" at bounding box center [723, 257] width 1046 height 233
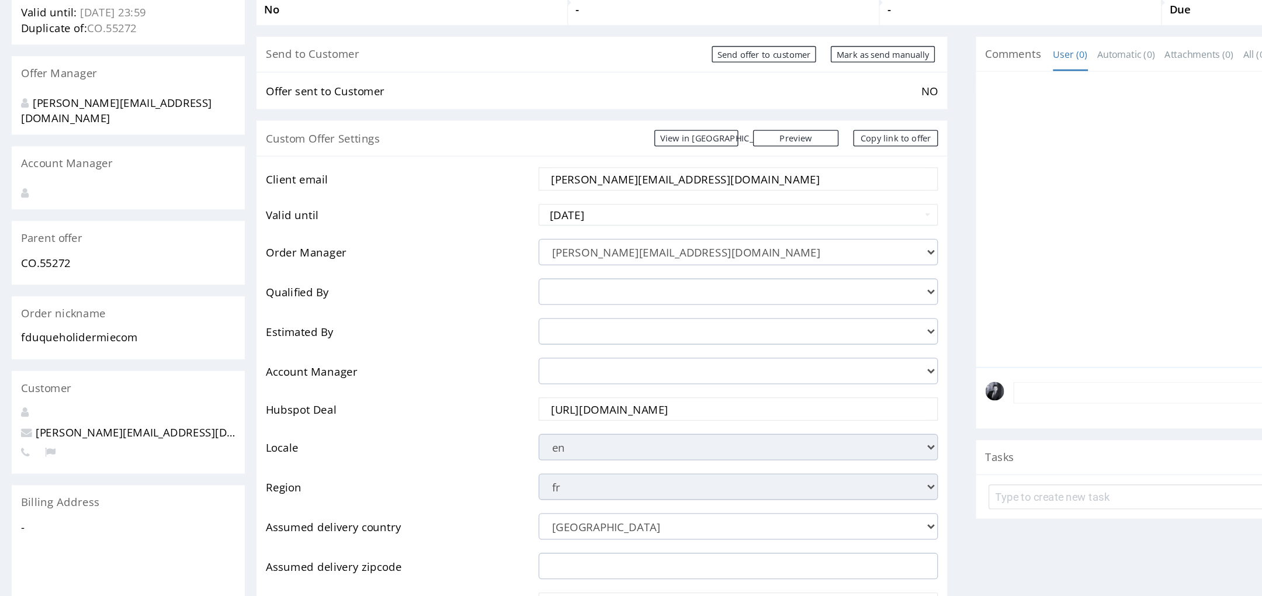
scroll to position [0, 0]
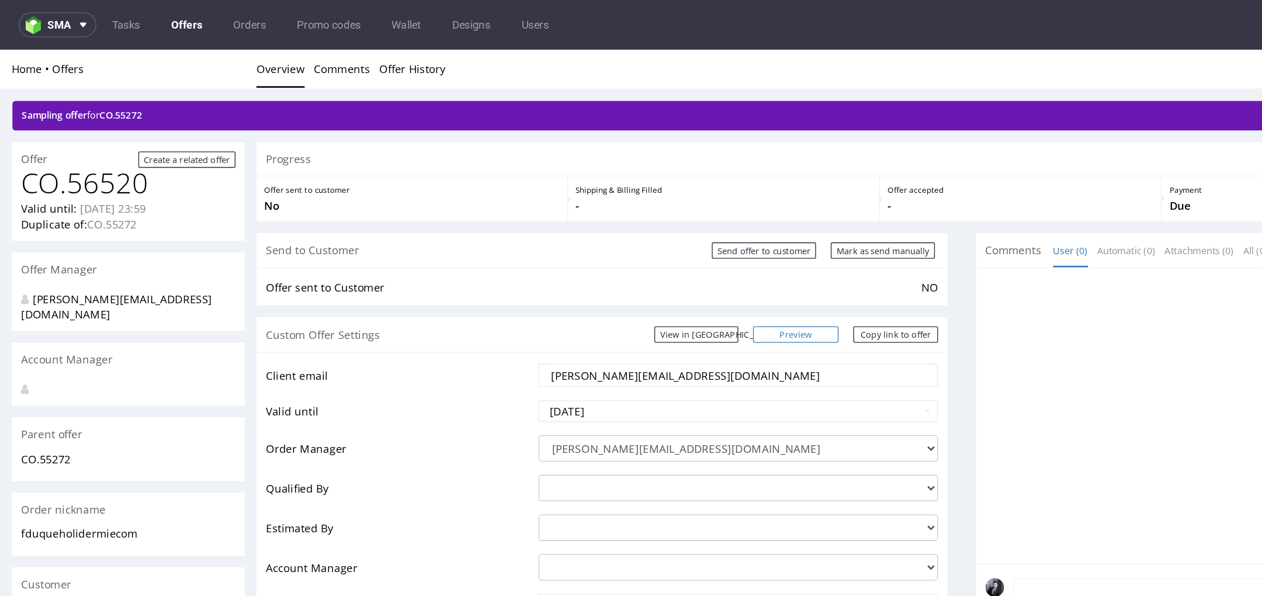
click at [615, 267] on link "Preview" at bounding box center [598, 264] width 64 height 12
click at [666, 265] on link "Copy link to offer" at bounding box center [674, 264] width 64 height 12
click at [40, 352] on link "CO.55272" at bounding box center [34, 357] width 37 height 11
click at [43, 352] on link "CO.55272" at bounding box center [34, 357] width 37 height 11
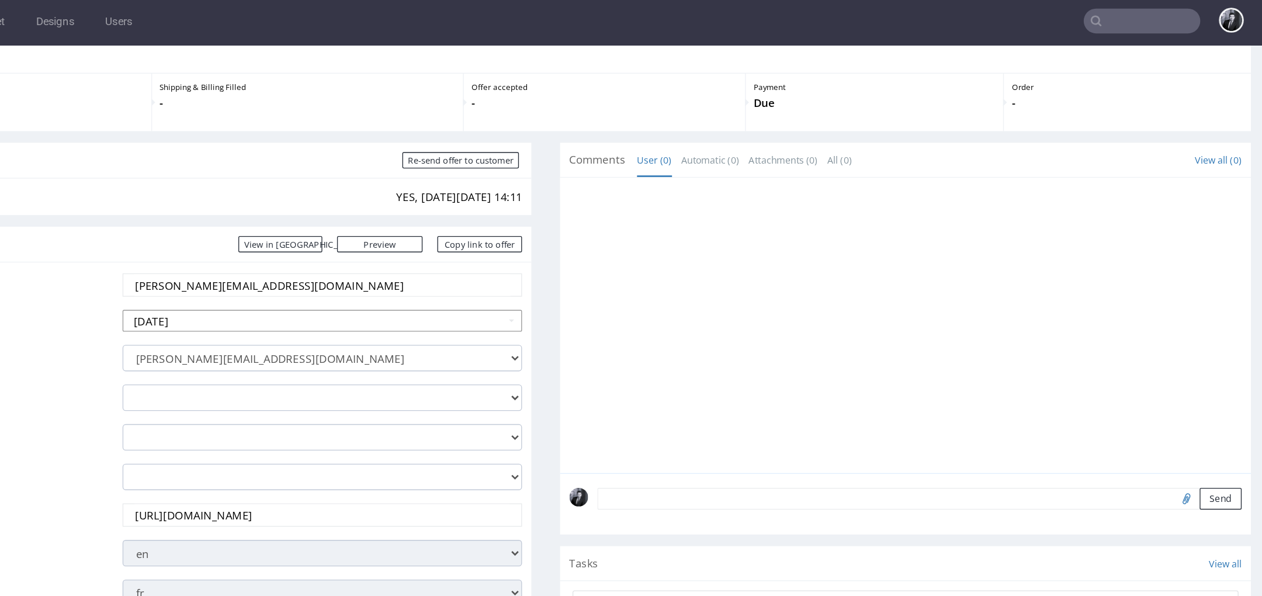
scroll to position [41, 0]
click at [255, 201] on link "Copy link to offer" at bounding box center [258, 196] width 64 height 12
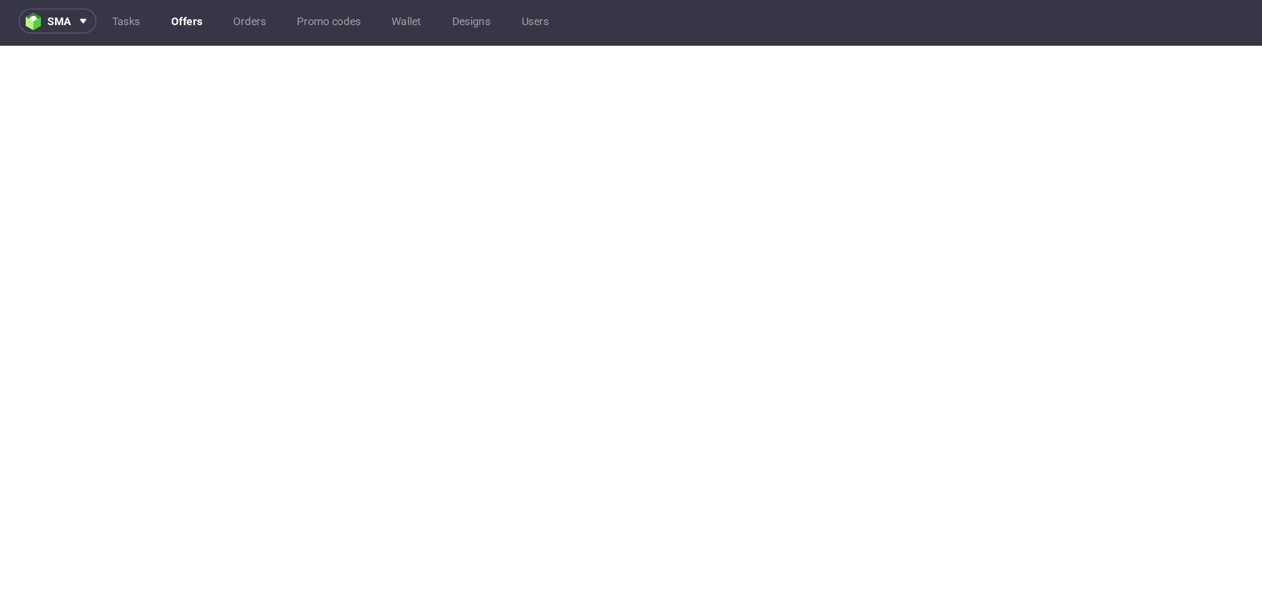
click at [134, 18] on link "Offers" at bounding box center [140, 15] width 37 height 19
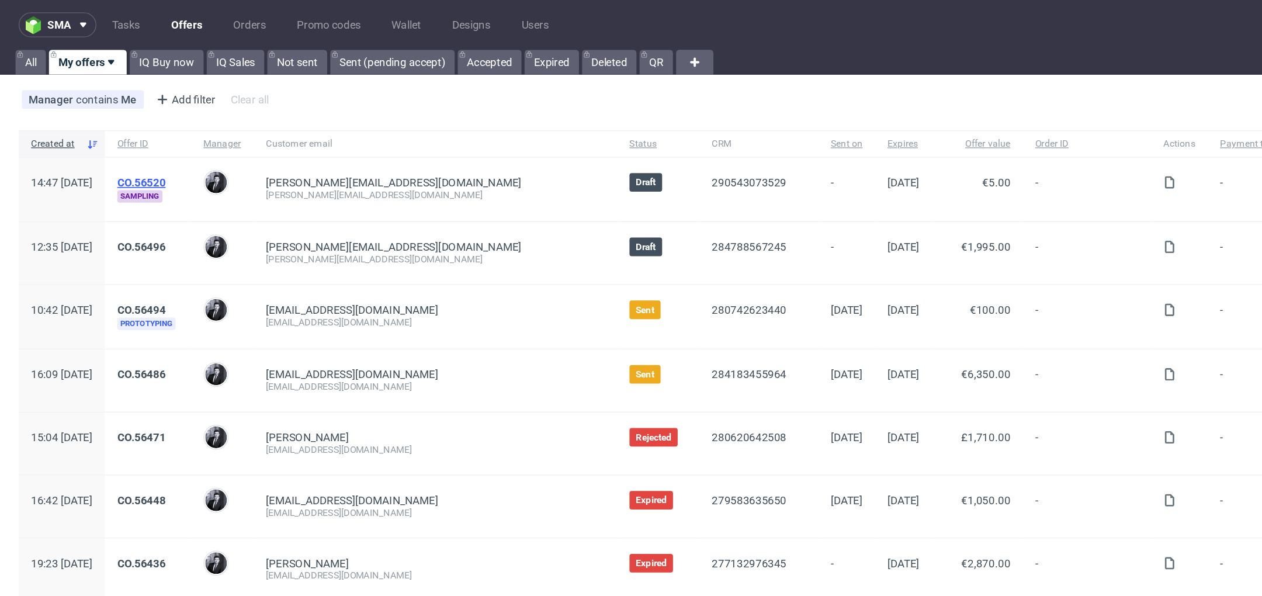
click at [124, 137] on link "CO.56520" at bounding box center [106, 137] width 36 height 9
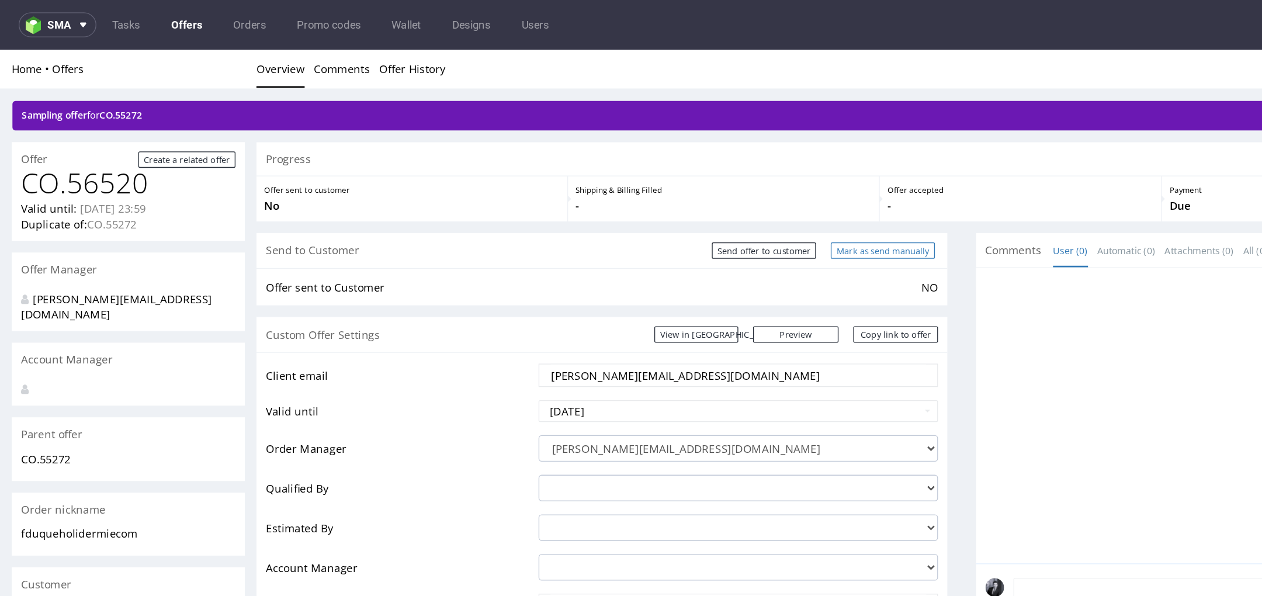
click at [637, 200] on input "Mark as send manually" at bounding box center [664, 201] width 78 height 12
type input "In progress..."
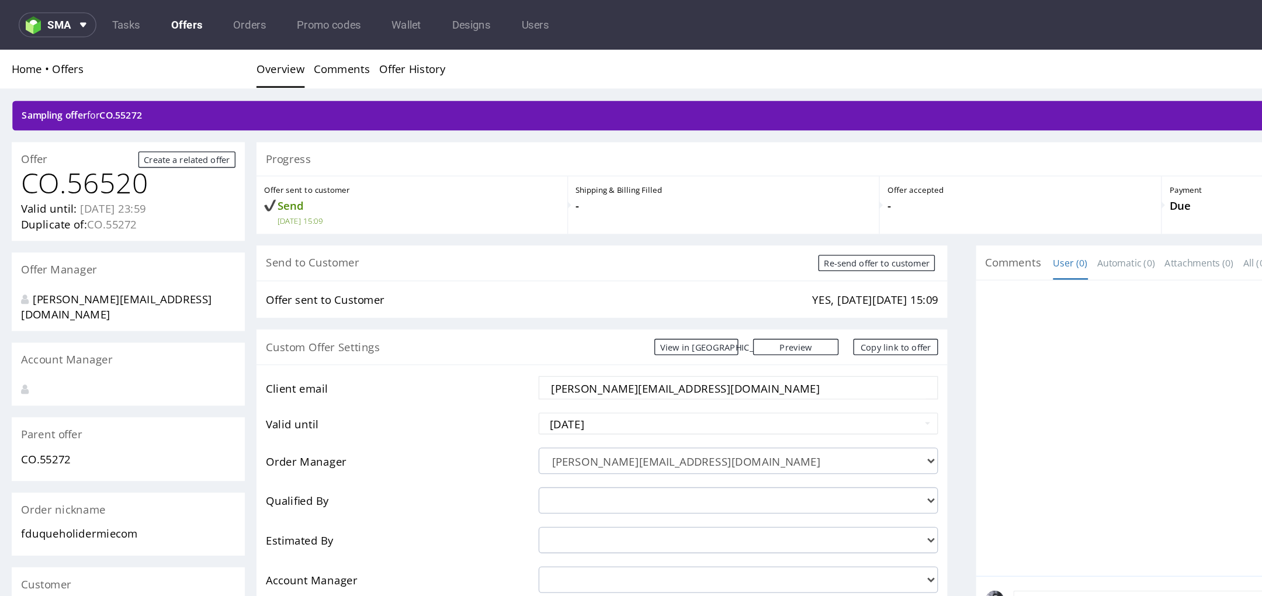
click at [140, 19] on link "Offers" at bounding box center [140, 18] width 37 height 19
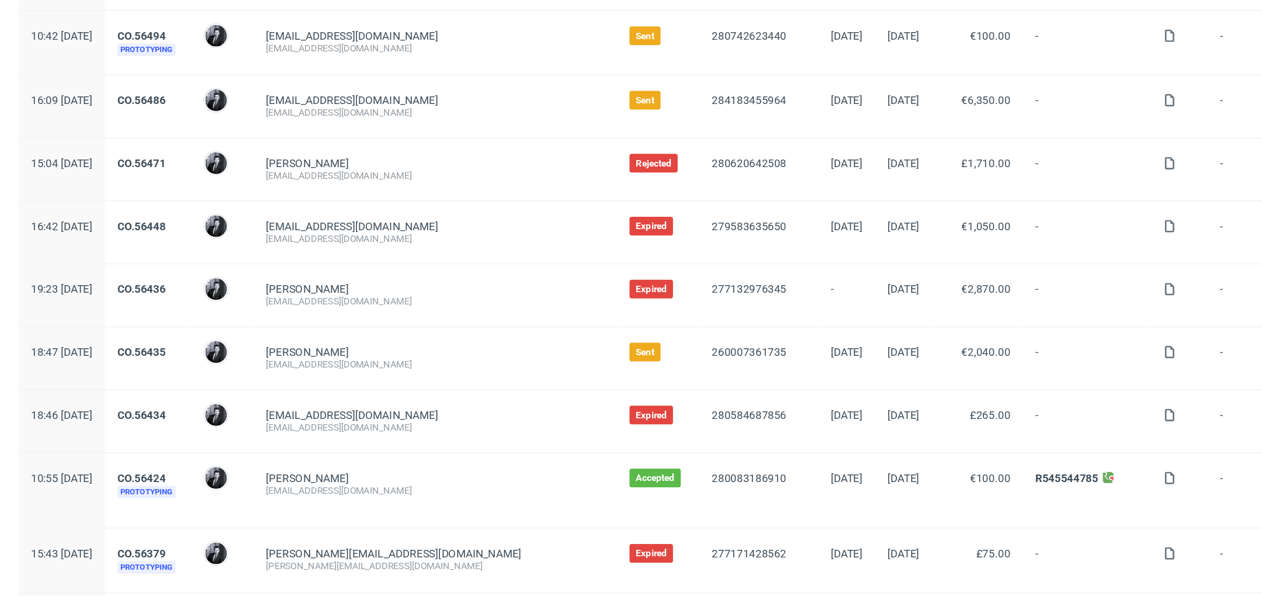
scroll to position [217, 0]
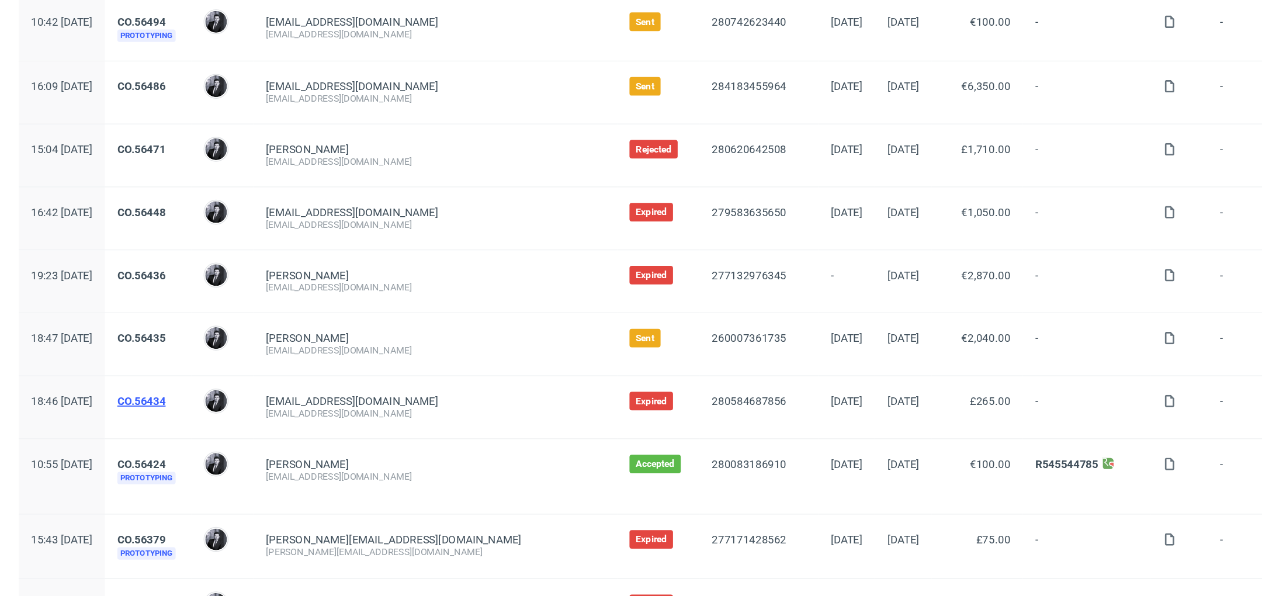
click at [124, 298] on link "CO.56434" at bounding box center [106, 301] width 36 height 9
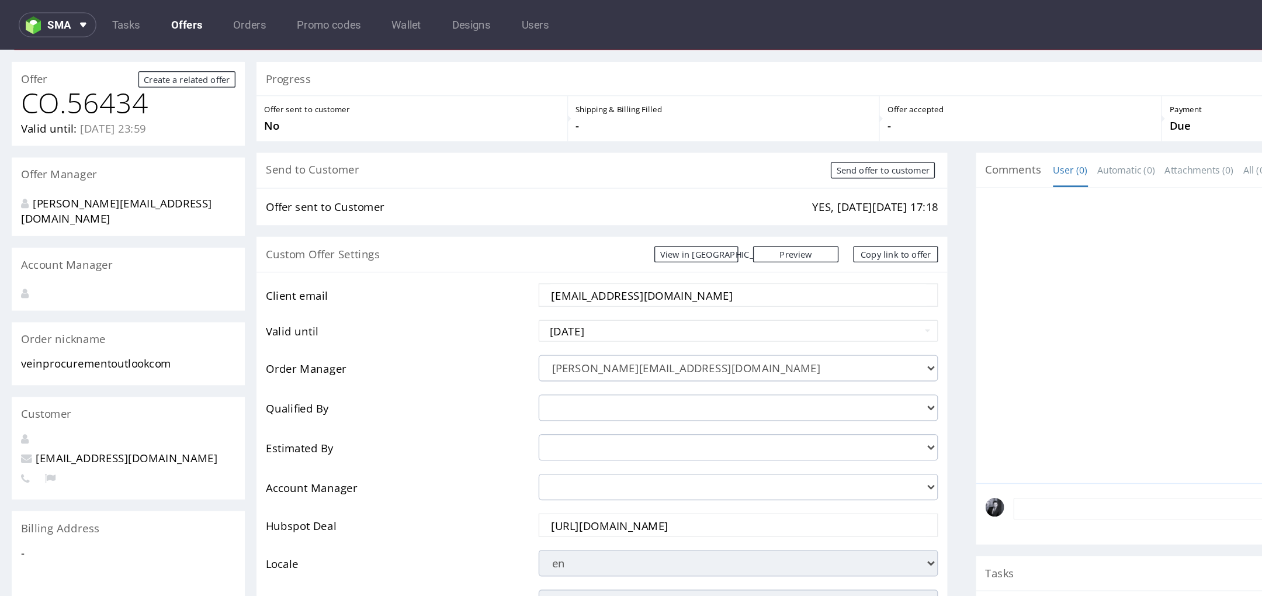
scroll to position [64, 0]
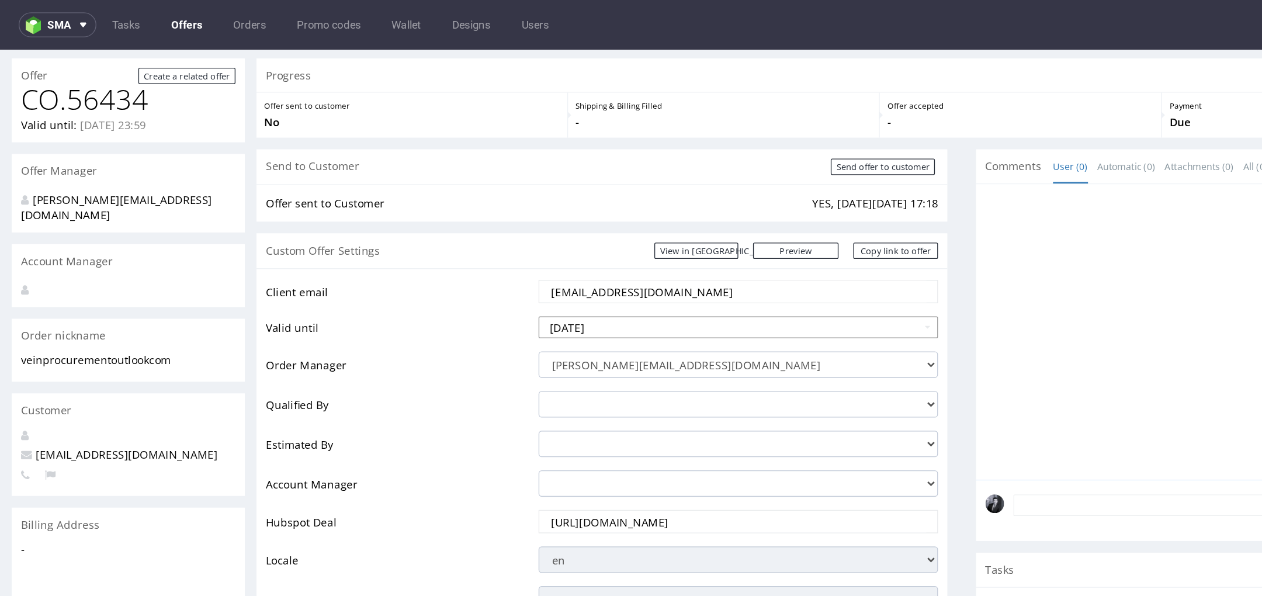
click at [482, 261] on input "[DATE]" at bounding box center [555, 258] width 300 height 16
click at [505, 207] on td "22" at bounding box center [503, 206] width 18 height 18
type input "[DATE]"
click at [368, 249] on td "Valid until" at bounding box center [301, 262] width 202 height 26
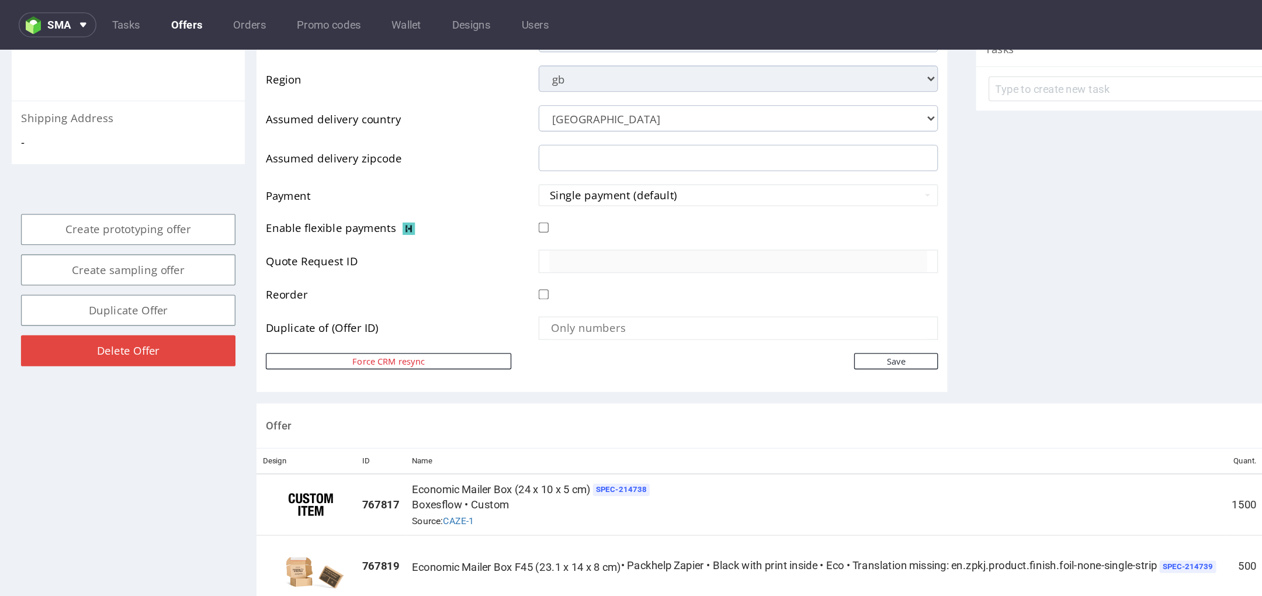
scroll to position [458, 0]
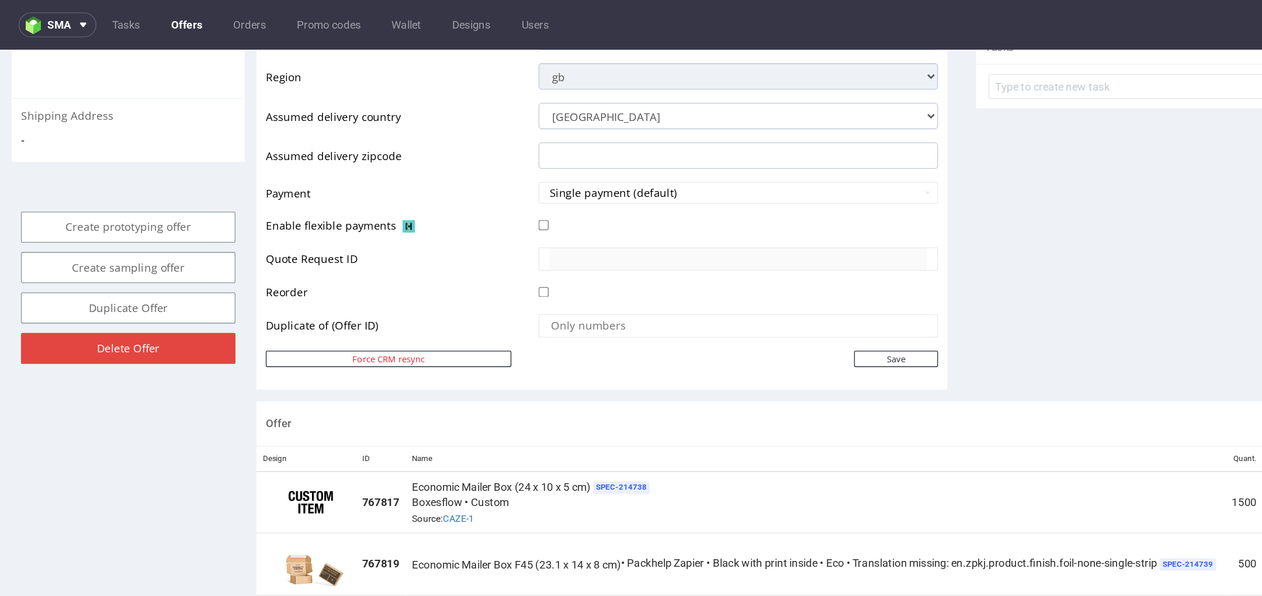
click at [671, 275] on td "Save" at bounding box center [553, 282] width 303 height 15
click at [670, 285] on input "Save" at bounding box center [673, 282] width 63 height 12
type input "In progress..."
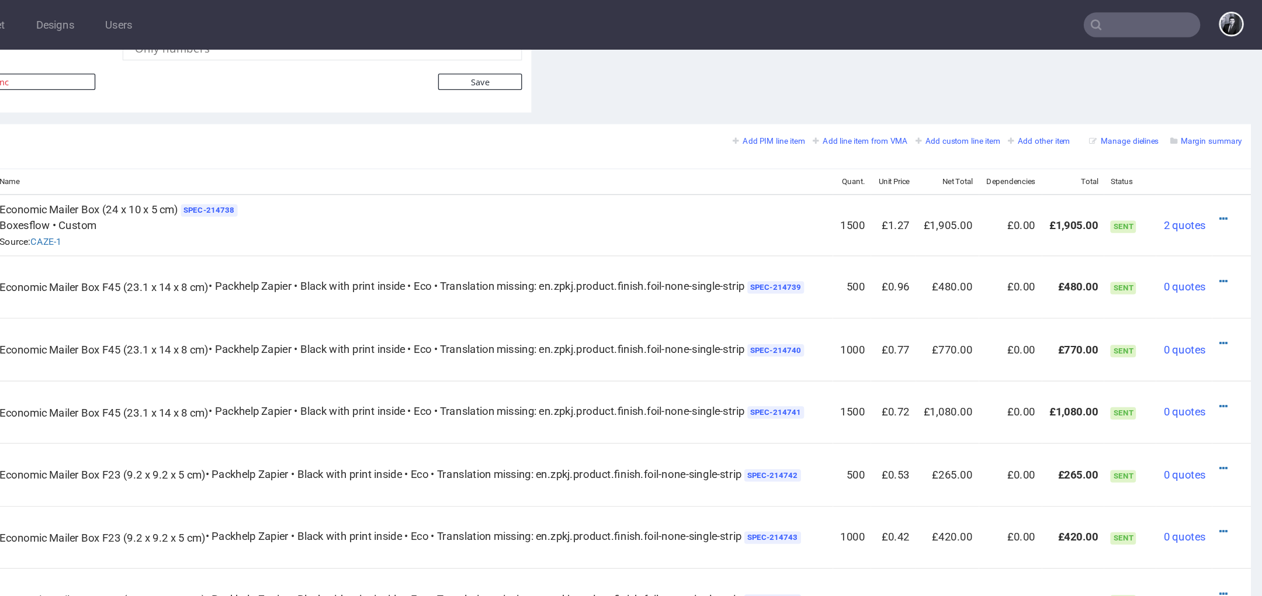
scroll to position [609, 0]
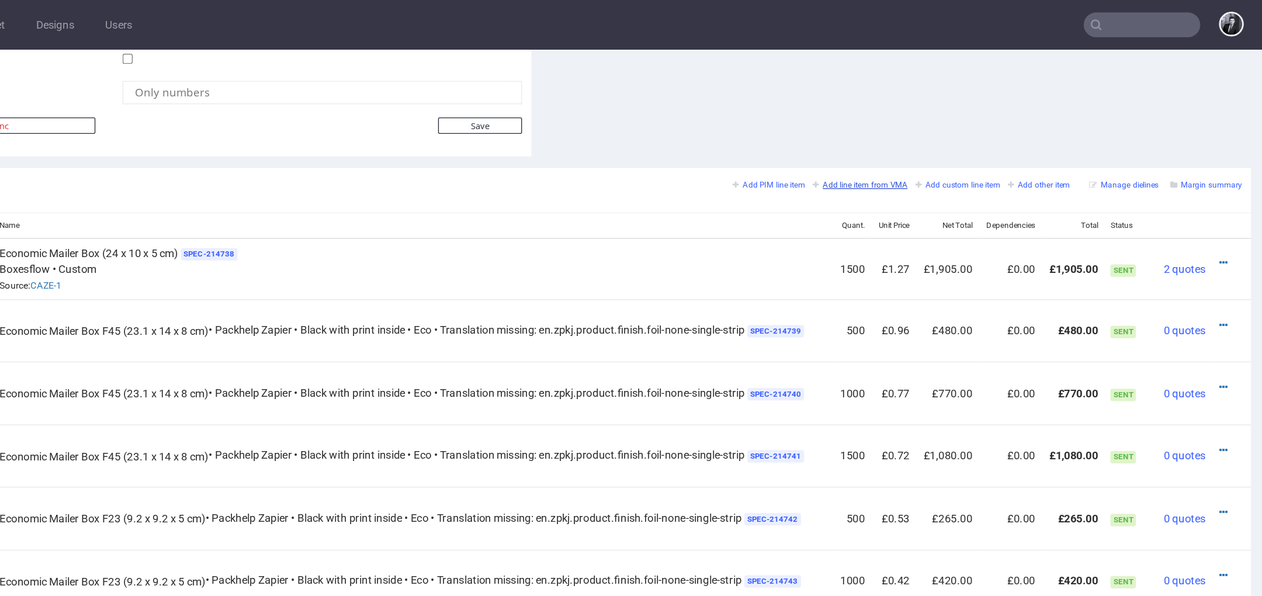
click at [539, 150] on small "Add line item from VMA" at bounding box center [543, 151] width 71 height 6
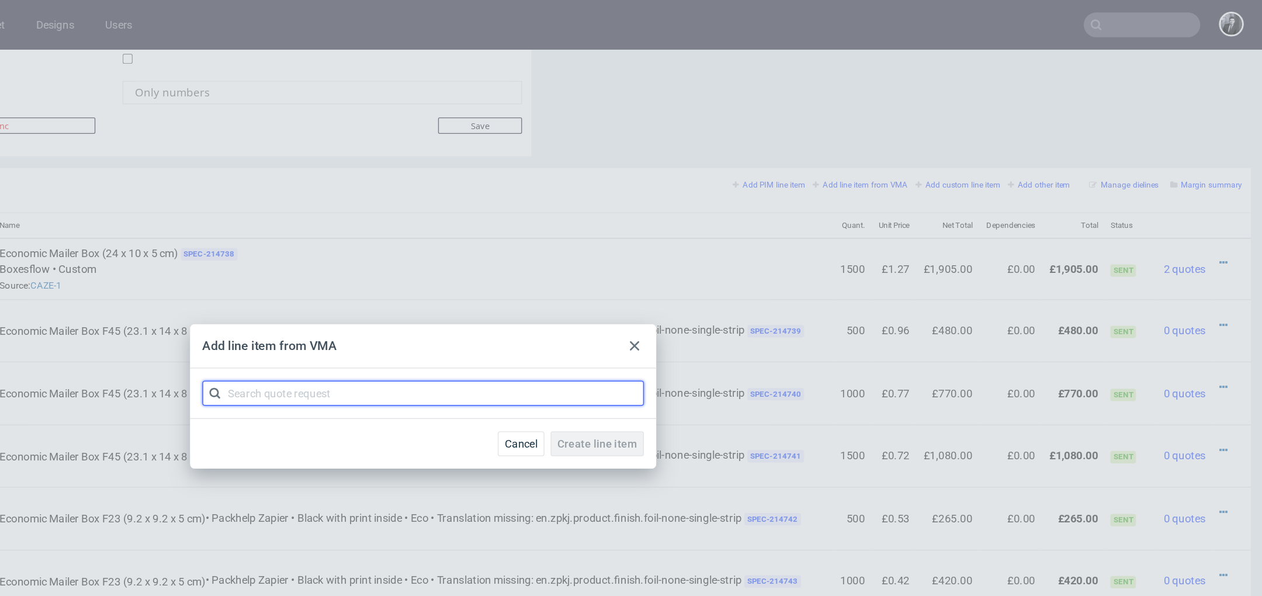
click at [613, 301] on input "text" at bounding box center [631, 295] width 332 height 19
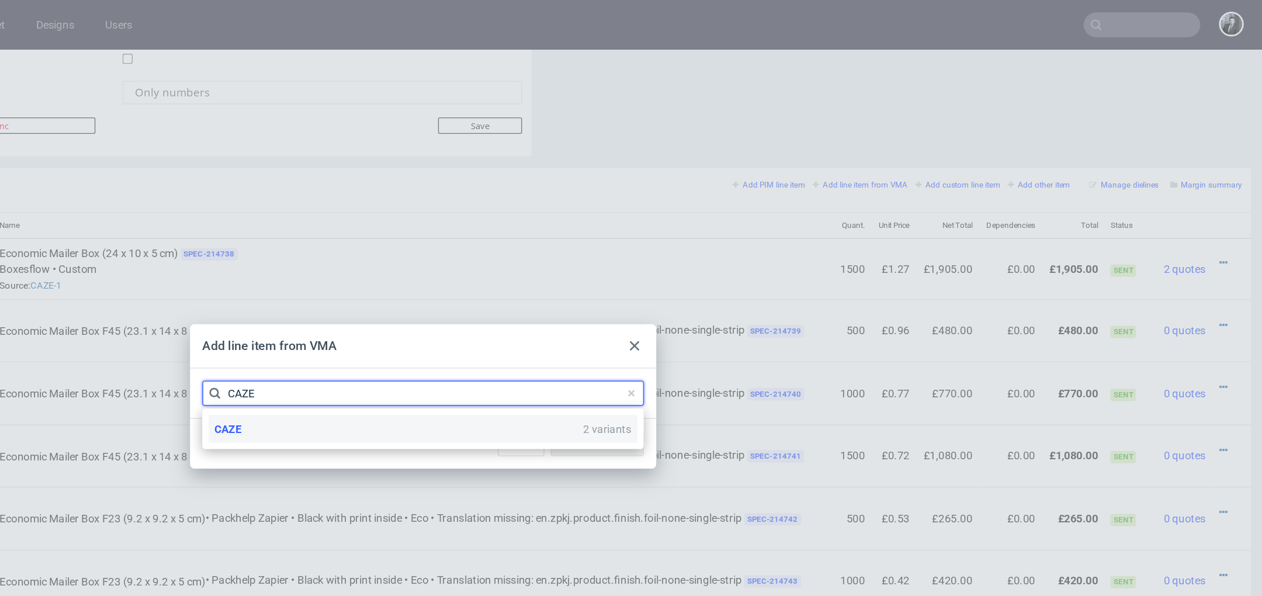
type input "CAZE"
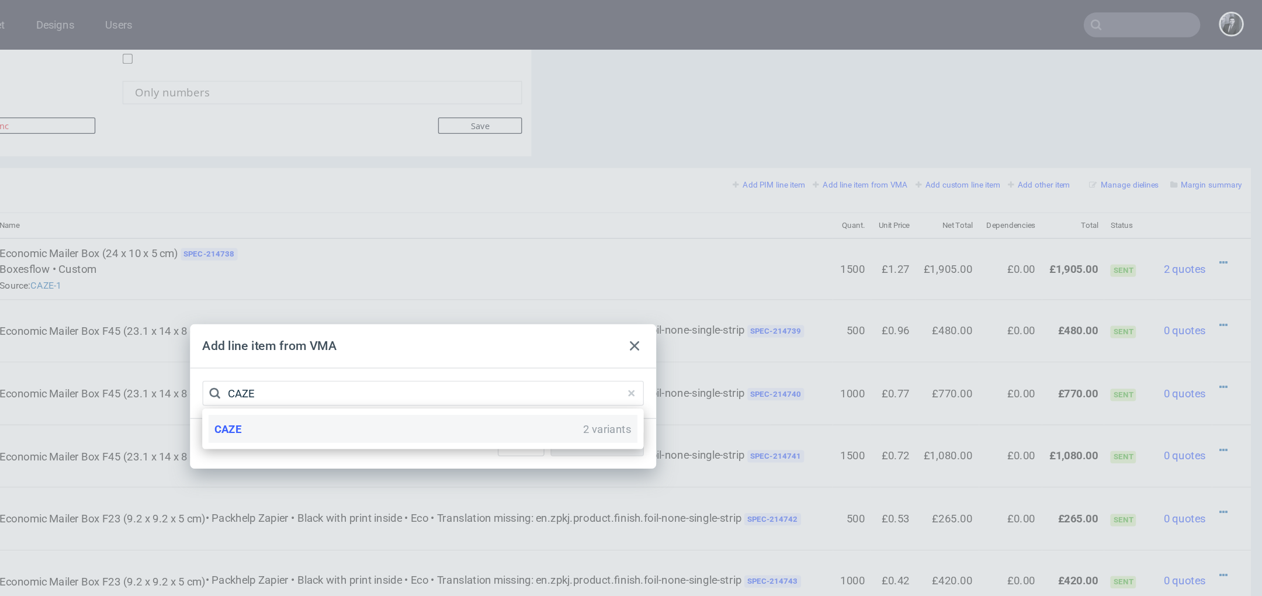
click at [560, 324] on div "CAZE 2 variants" at bounding box center [631, 322] width 323 height 21
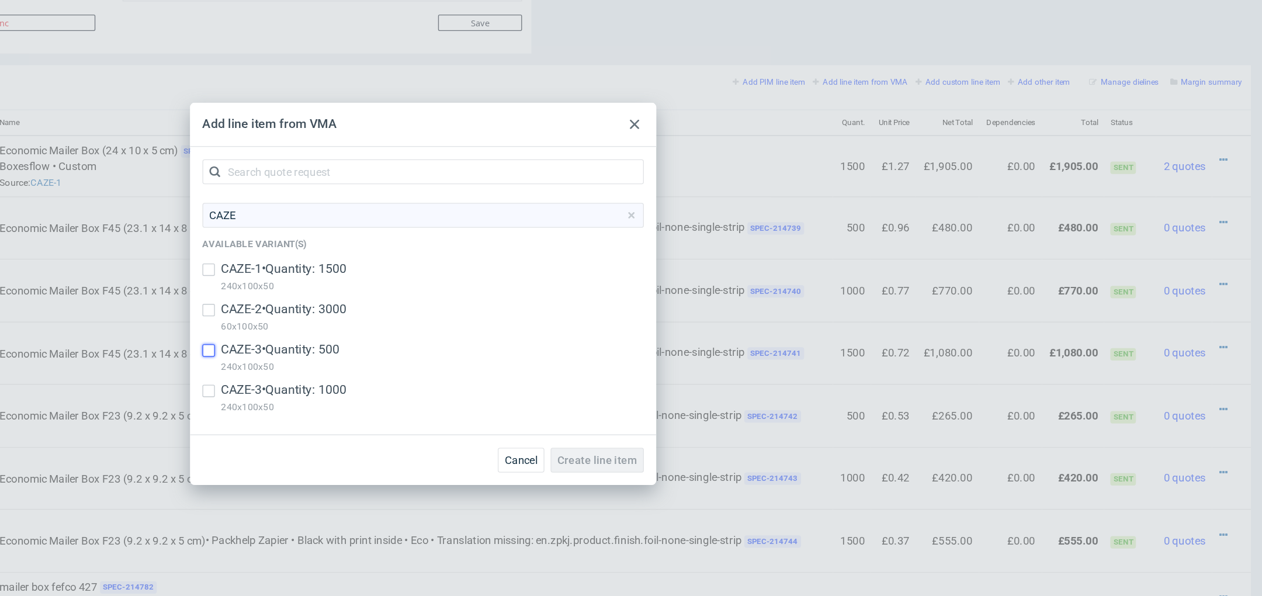
click at [472, 339] on input "checkbox" at bounding box center [469, 340] width 9 height 9
checkbox input "true"
click at [472, 371] on input "checkbox" at bounding box center [469, 370] width 9 height 9
checkbox input "true"
click at [752, 425] on span "Create line item" at bounding box center [762, 423] width 60 height 8
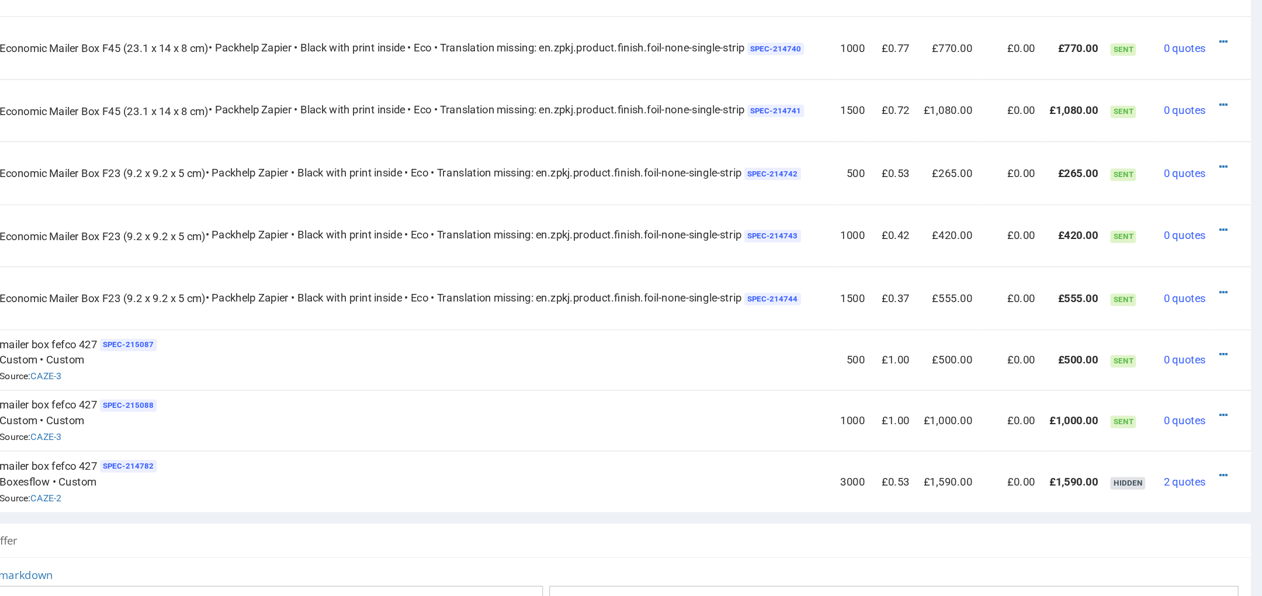
scroll to position [797, 0]
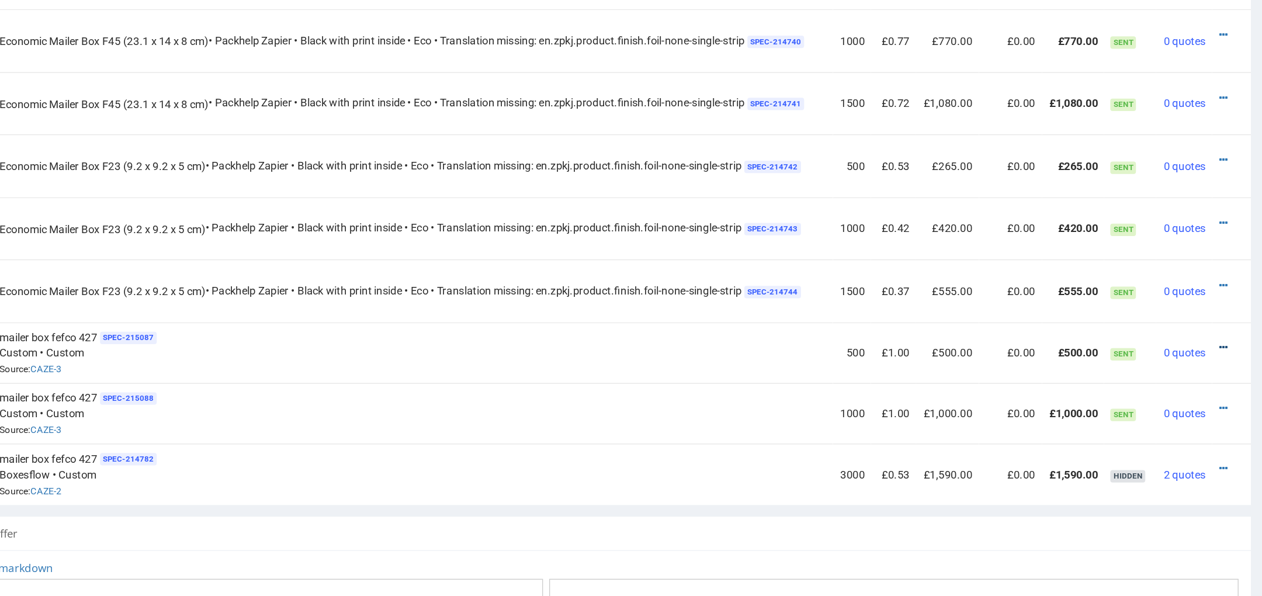
click at [813, 246] on icon at bounding box center [816, 248] width 6 height 8
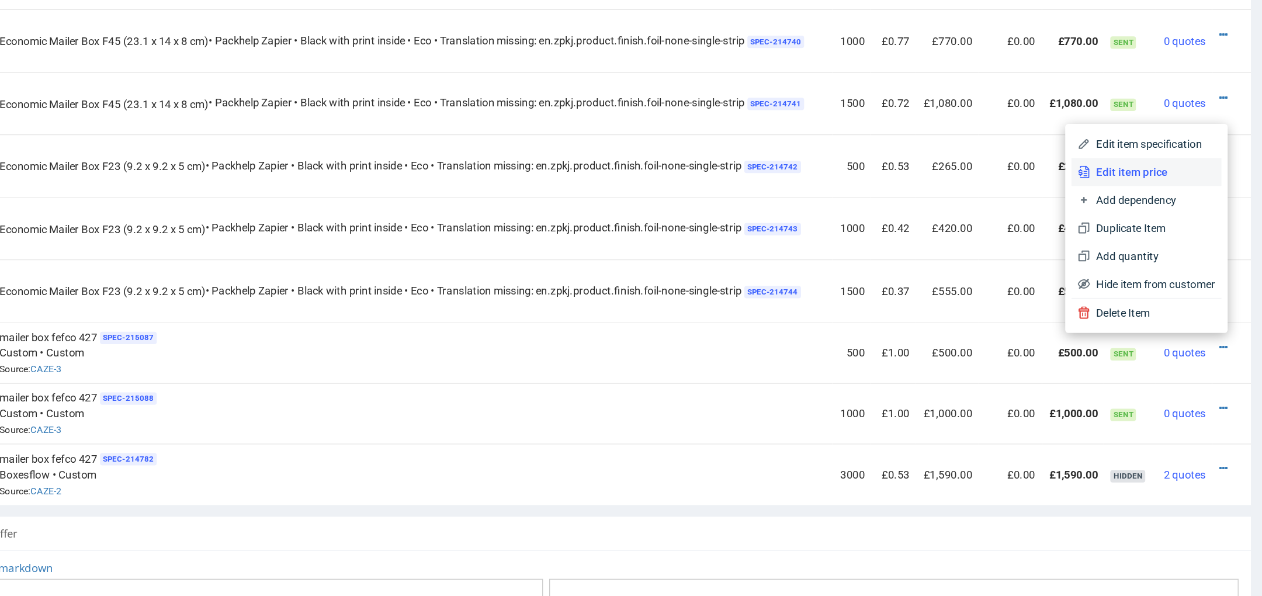
click at [755, 121] on span "Edit item price" at bounding box center [763, 117] width 94 height 12
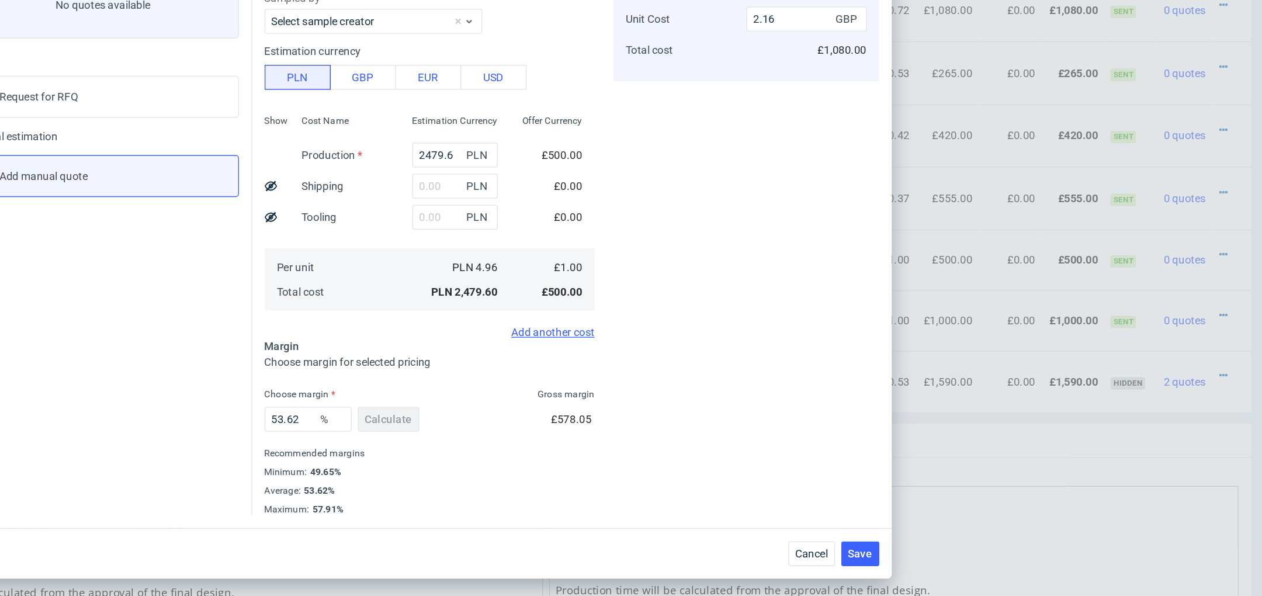
scroll to position [0, 0]
click at [919, 562] on span "Cancel" at bounding box center [923, 563] width 25 height 8
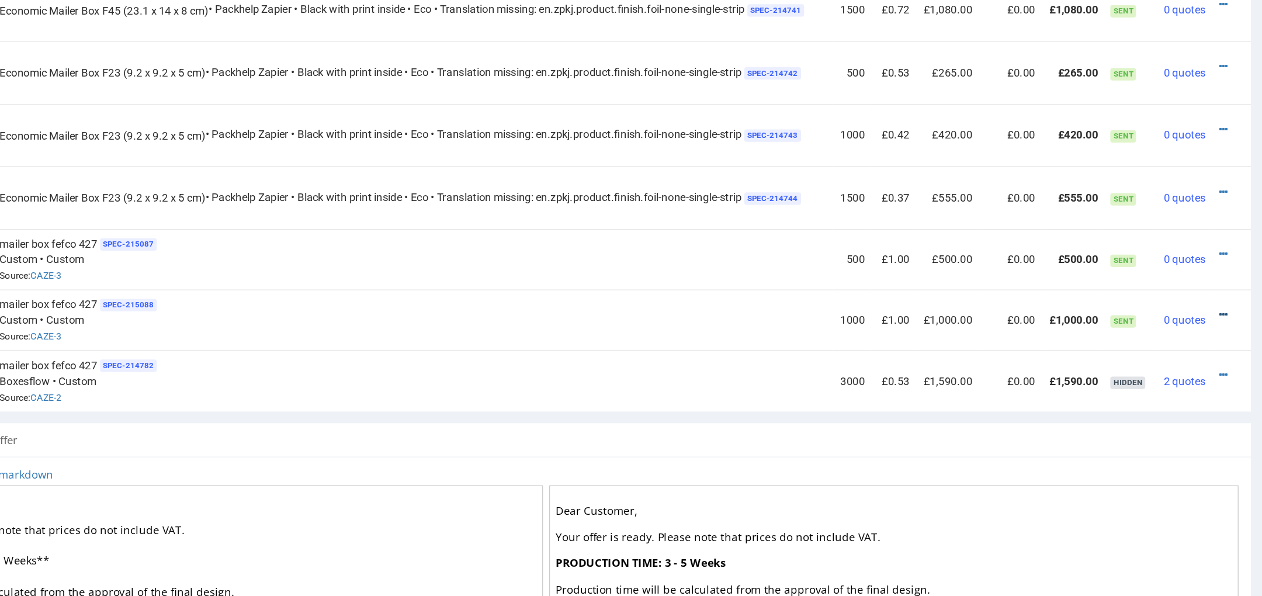
click at [813, 196] on icon at bounding box center [816, 200] width 6 height 8
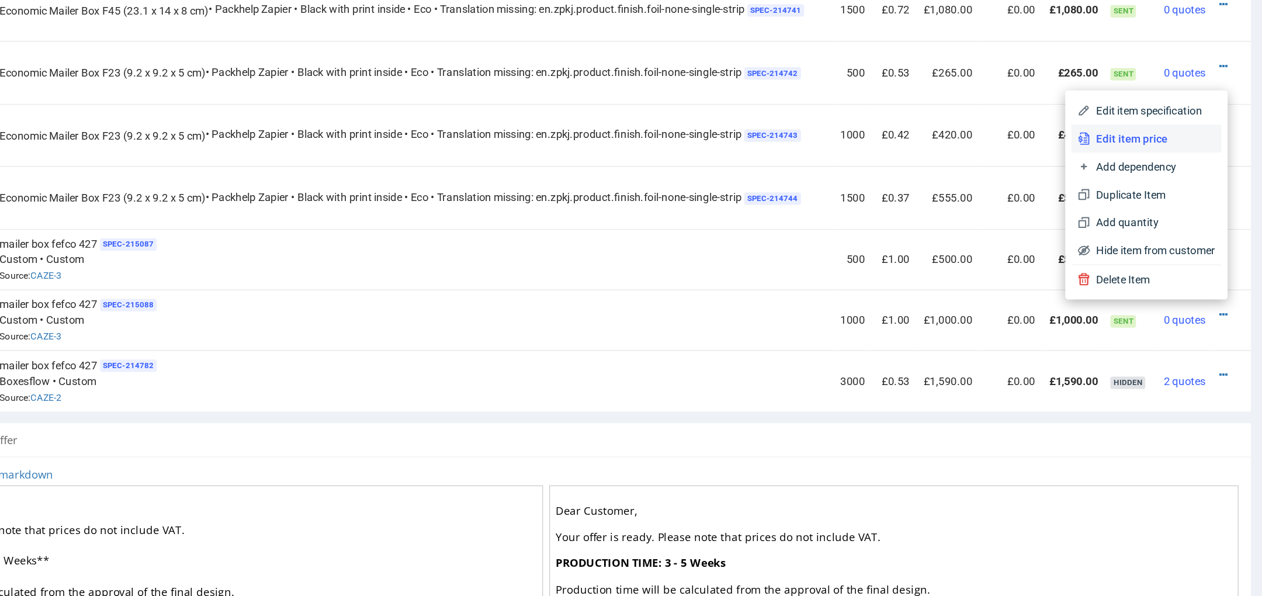
click at [740, 75] on li "Edit item price" at bounding box center [758, 68] width 113 height 21
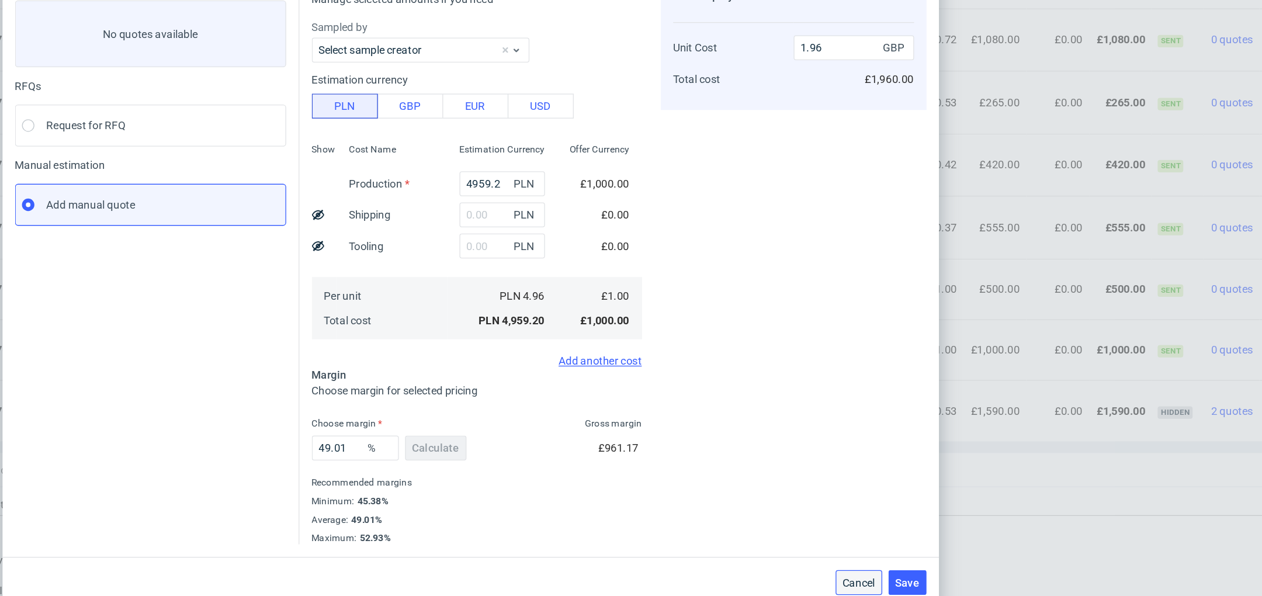
click at [913, 560] on span "Cancel" at bounding box center [923, 563] width 25 height 8
